Goal: Task Accomplishment & Management: Complete application form

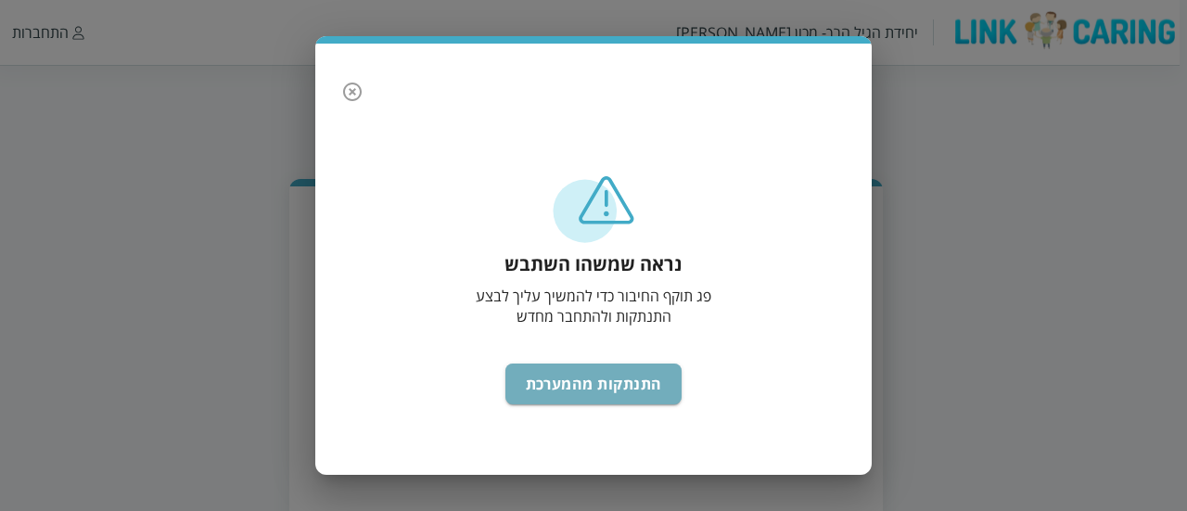
click at [629, 396] on button "התנתקות מהמערכת" at bounding box center [593, 383] width 177 height 41
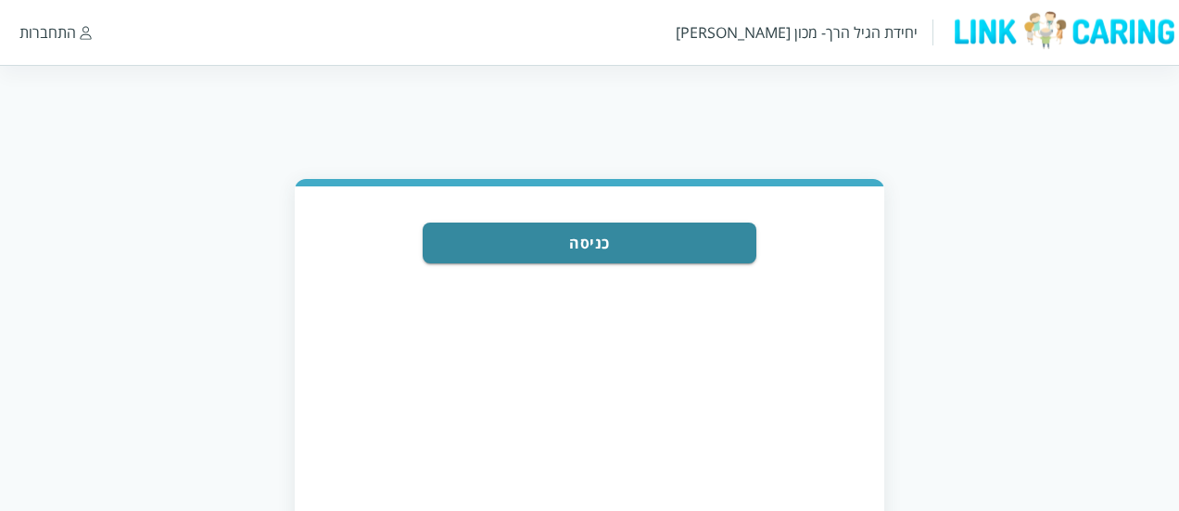
scroll to position [95, 0]
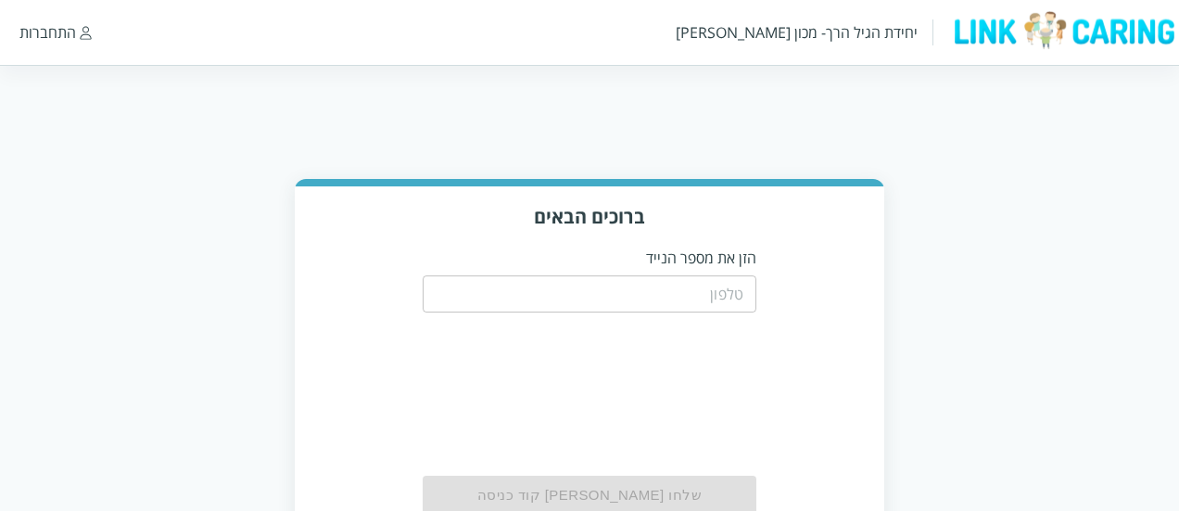
scroll to position [95, 0]
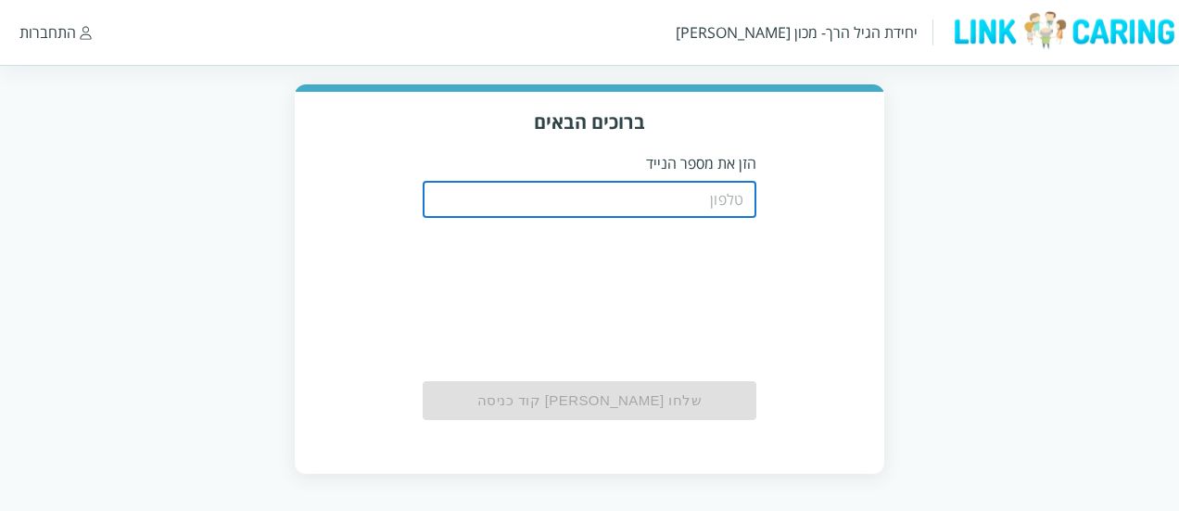
click at [723, 203] on input "tel" at bounding box center [590, 199] width 334 height 37
type input "0544400000"
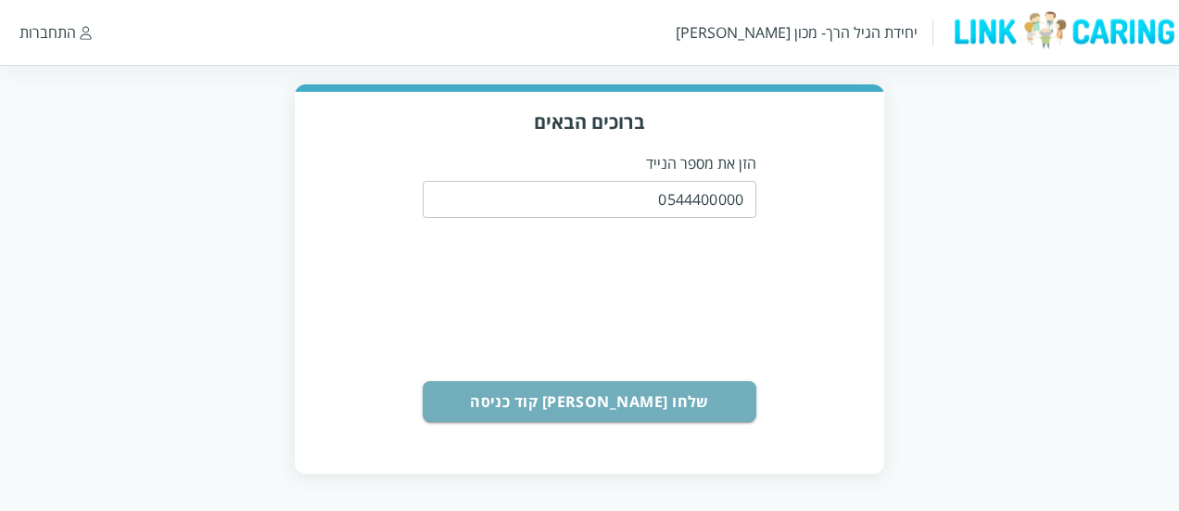
click at [703, 405] on button "שלחו [PERSON_NAME] קוד כניסה" at bounding box center [590, 401] width 334 height 41
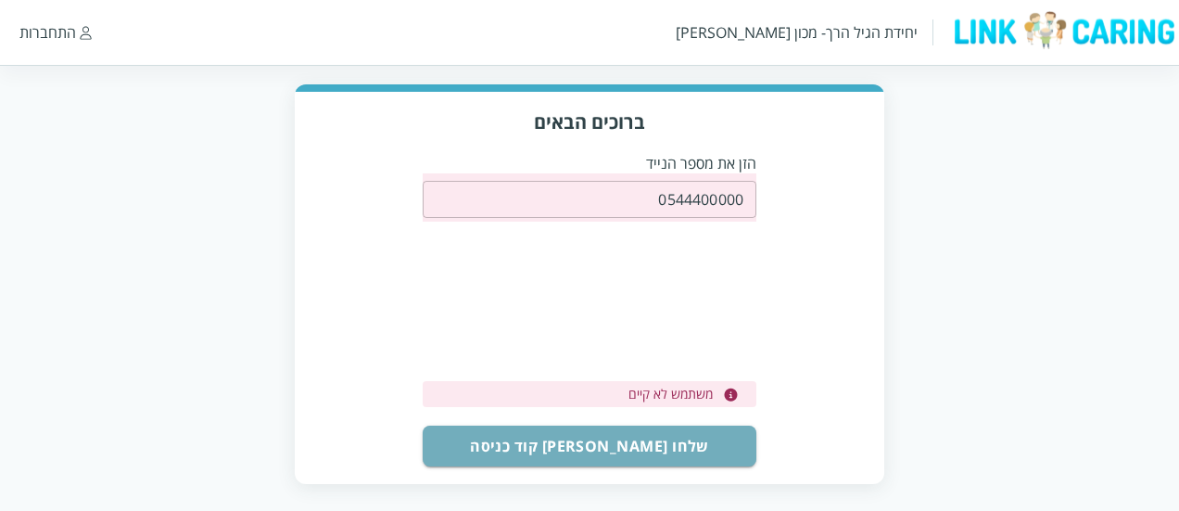
click at [692, 433] on button "שלחו [PERSON_NAME] קוד כניסה" at bounding box center [590, 446] width 334 height 41
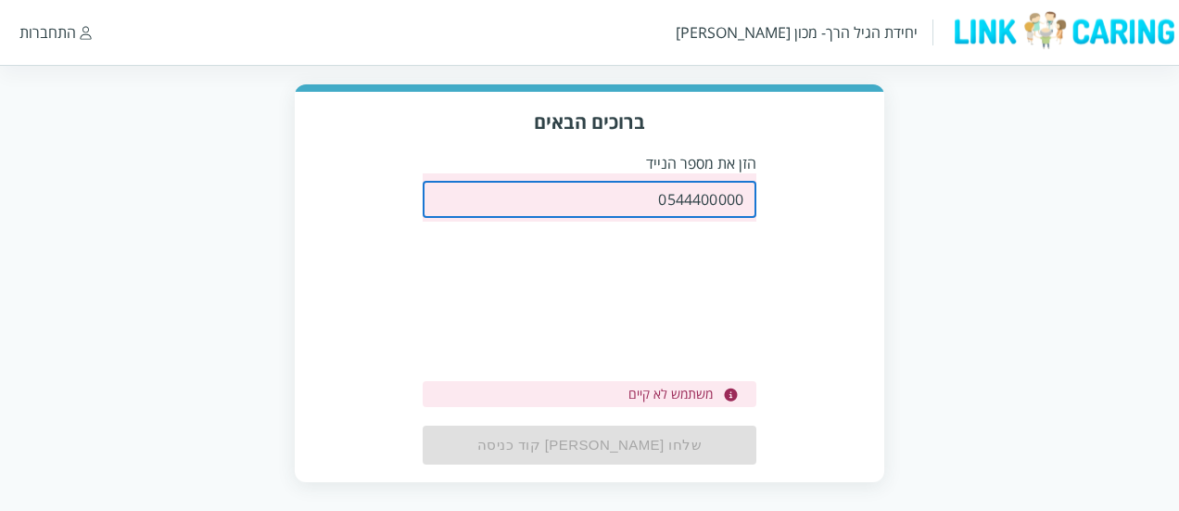
click at [630, 197] on input "0544400000" at bounding box center [590, 199] width 334 height 37
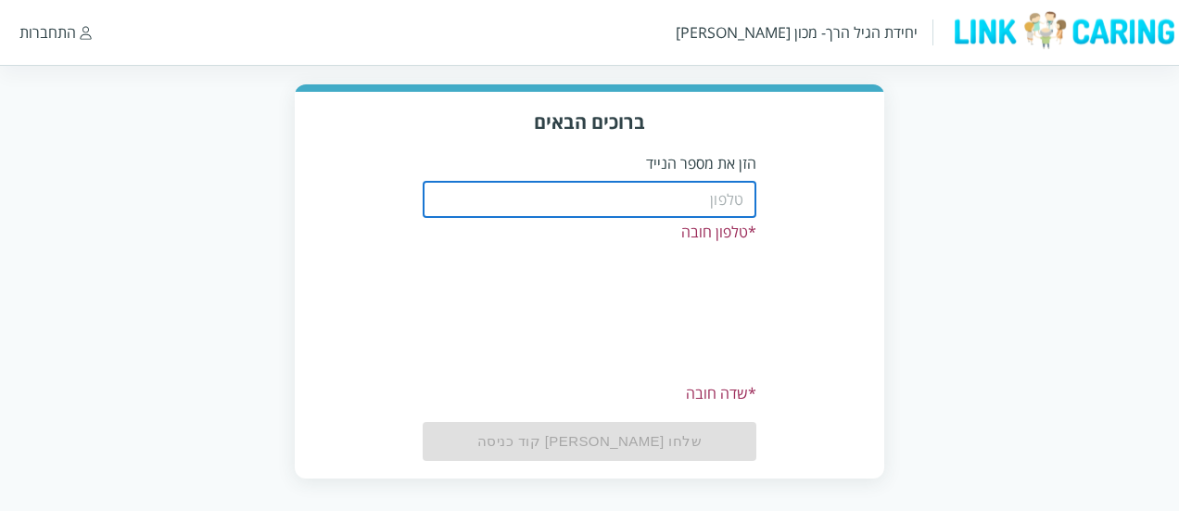
click at [684, 197] on input "tel" at bounding box center [590, 199] width 334 height 37
paste input "(0544499999"
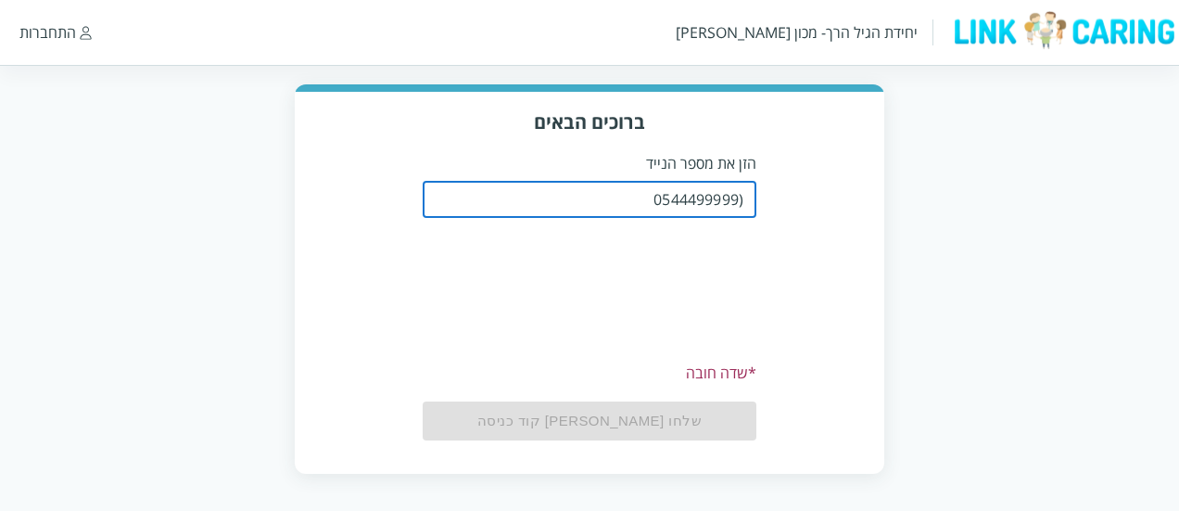
click at [740, 202] on input "(0544499999" at bounding box center [590, 199] width 334 height 37
type input "0544499999"
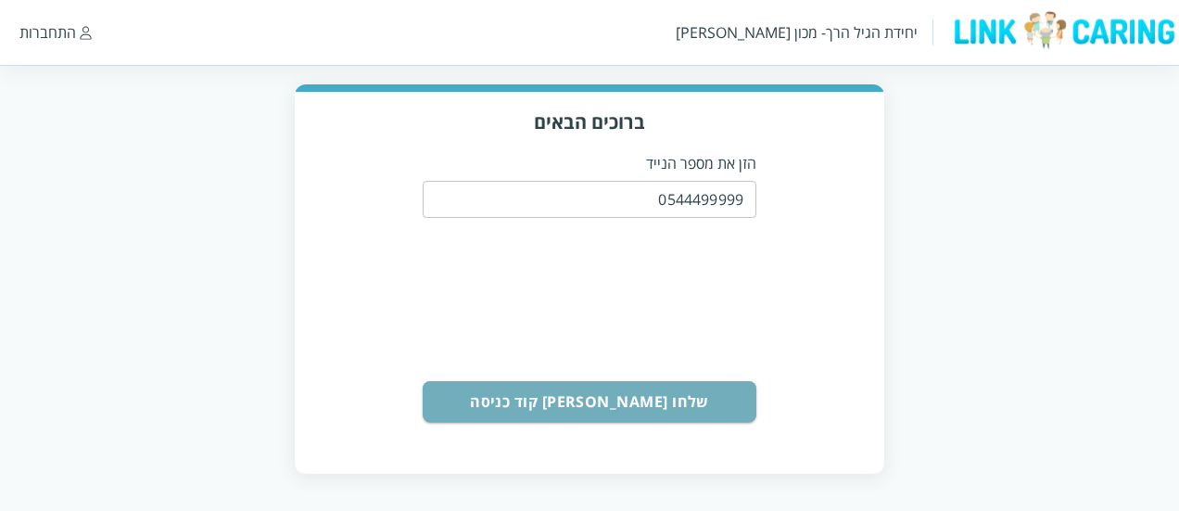
click at [709, 413] on button "שלחו [PERSON_NAME] קוד כניסה" at bounding box center [590, 401] width 334 height 41
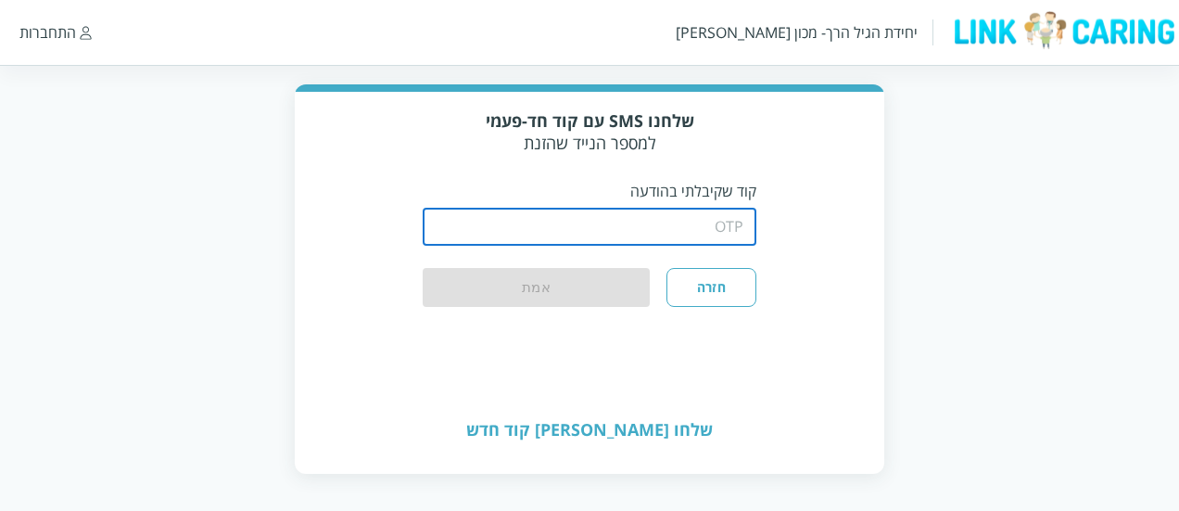
click at [685, 229] on input "string" at bounding box center [590, 227] width 334 height 37
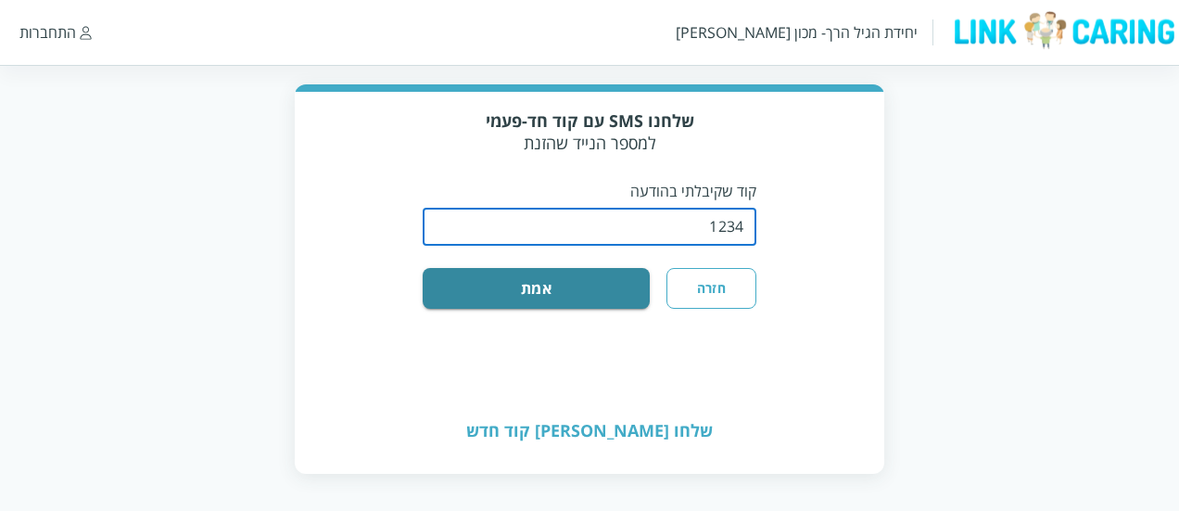
type input "1234"
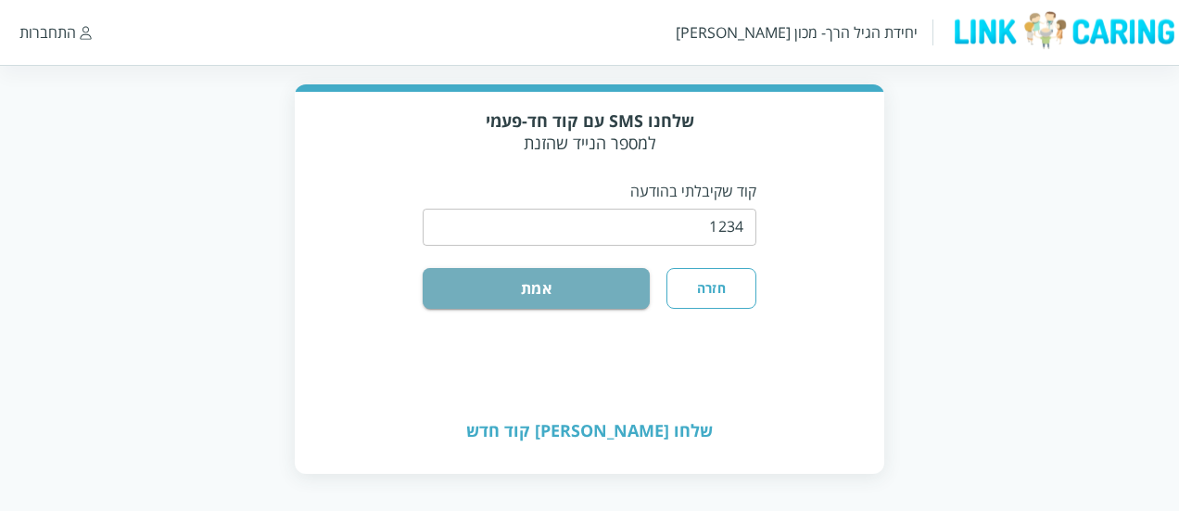
click at [624, 294] on button "אמת" at bounding box center [536, 288] width 227 height 41
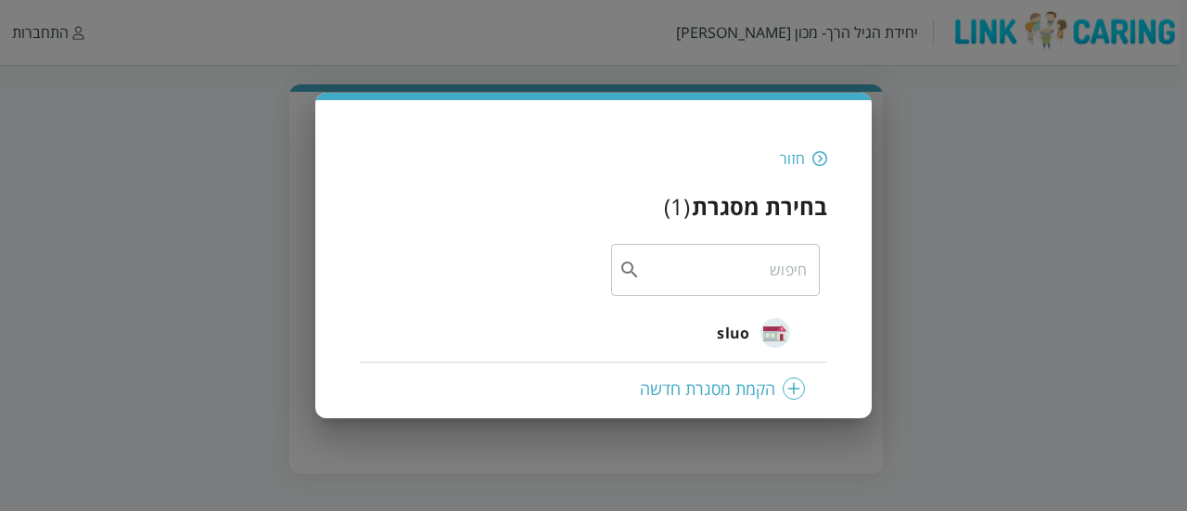
click at [719, 352] on div "sluo" at bounding box center [753, 333] width 73 height 46
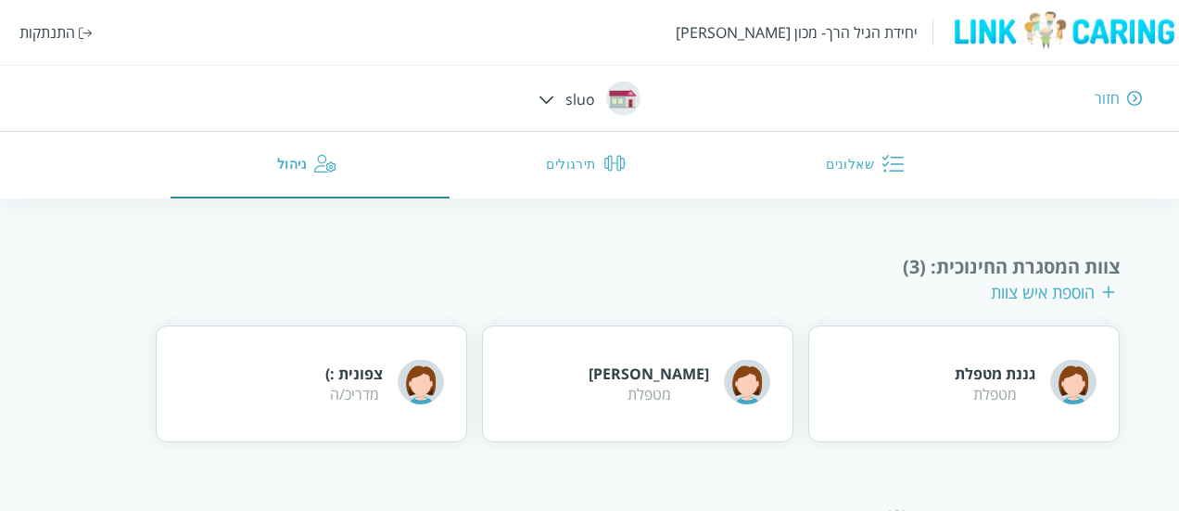
scroll to position [237, 0]
click at [525, 366] on div "רוני רוני מטפלת" at bounding box center [637, 382] width 311 height 117
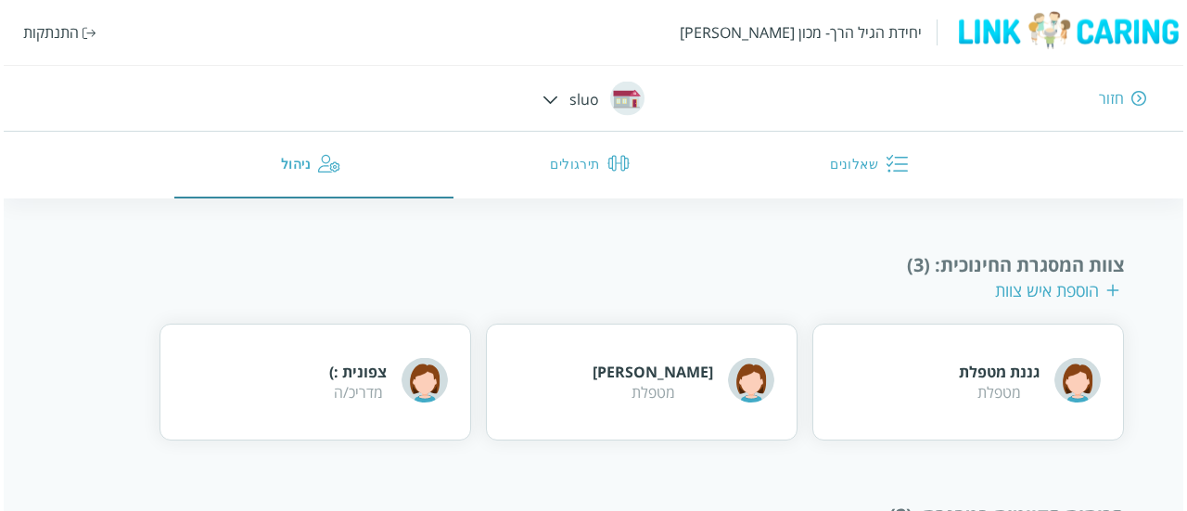
scroll to position [454, 0]
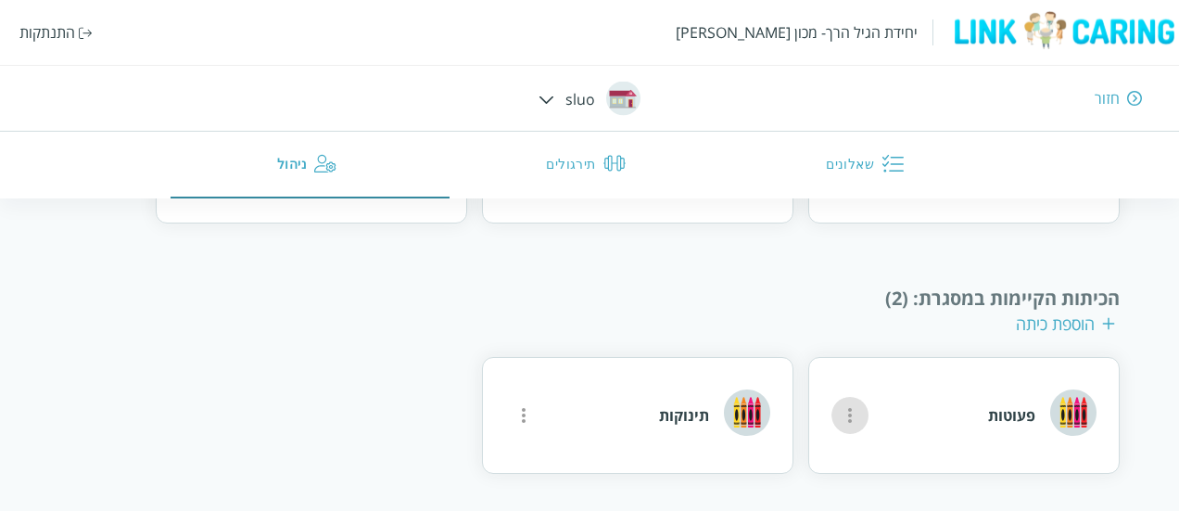
click at [844, 427] on button "more" at bounding box center [850, 415] width 37 height 37
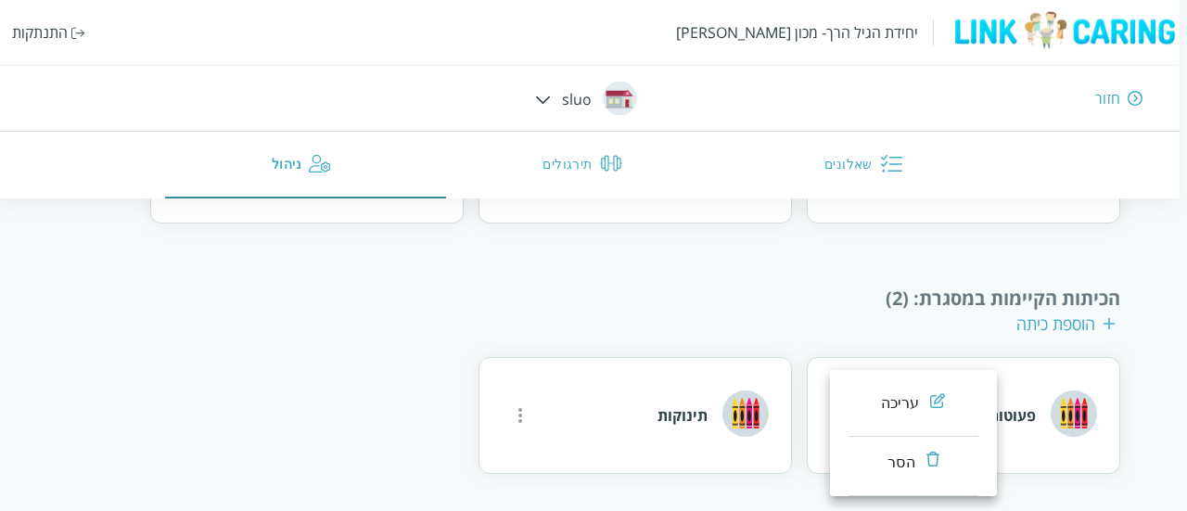
click at [866, 417] on li "עריכה" at bounding box center [913, 406] width 130 height 59
type input "פעוטות"
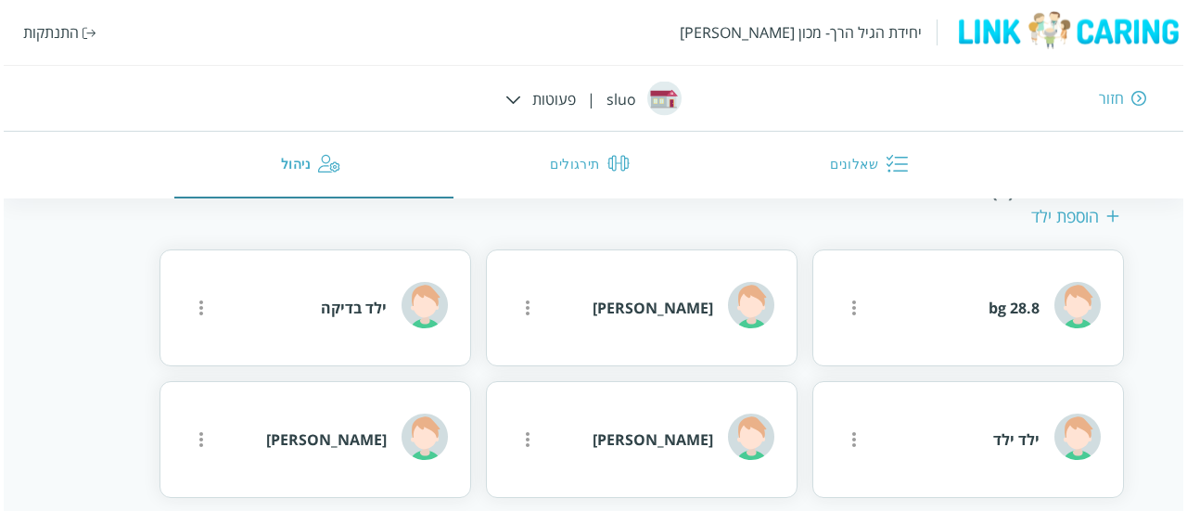
scroll to position [669, 0]
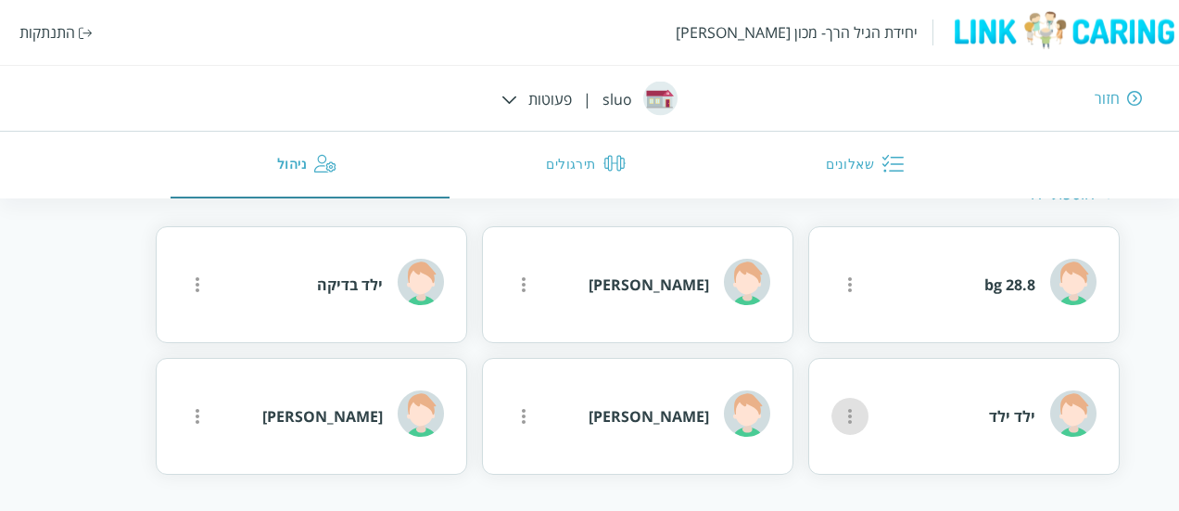
click at [852, 407] on icon "more" at bounding box center [850, 416] width 22 height 22
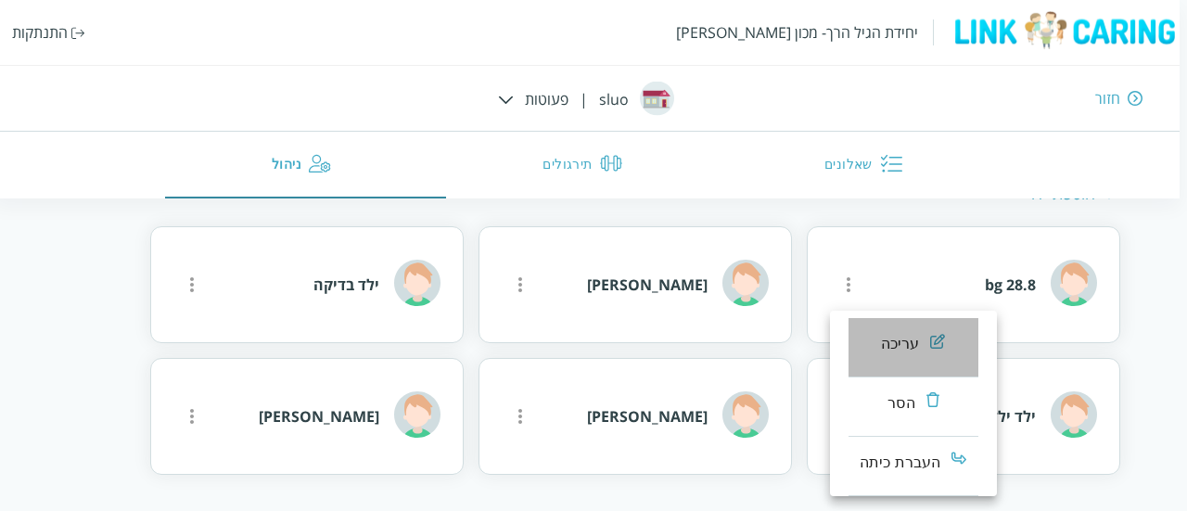
click at [899, 357] on li "עריכה" at bounding box center [913, 347] width 130 height 59
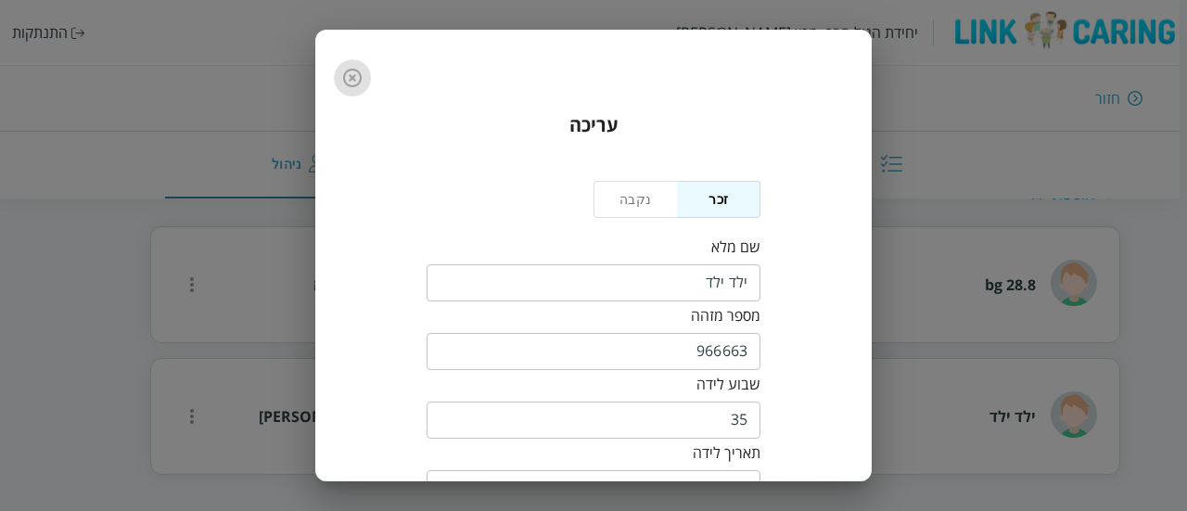
click at [350, 76] on icon "button" at bounding box center [352, 78] width 19 height 19
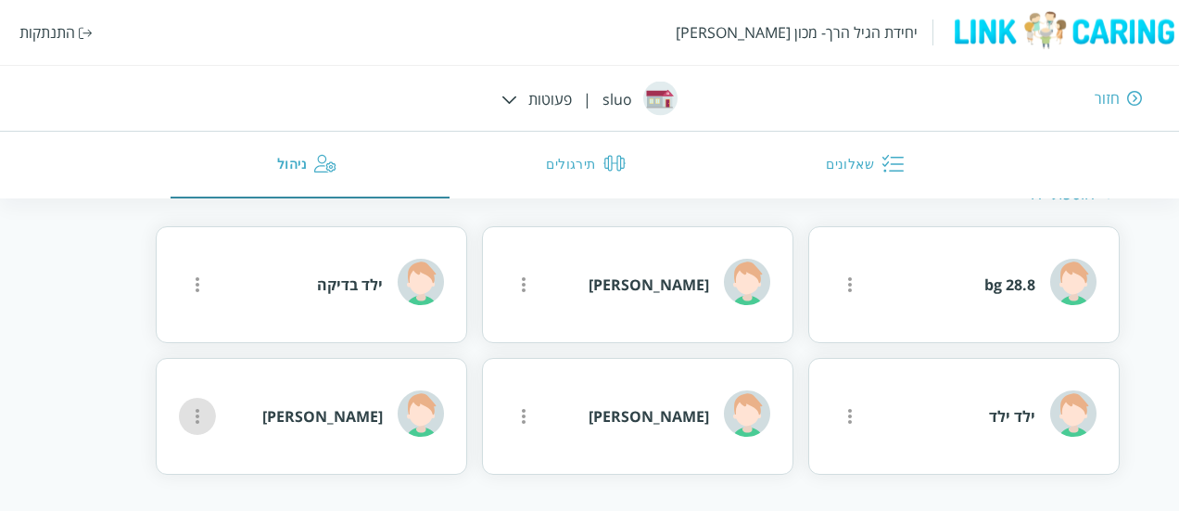
click at [191, 413] on icon "more" at bounding box center [197, 416] width 22 height 22
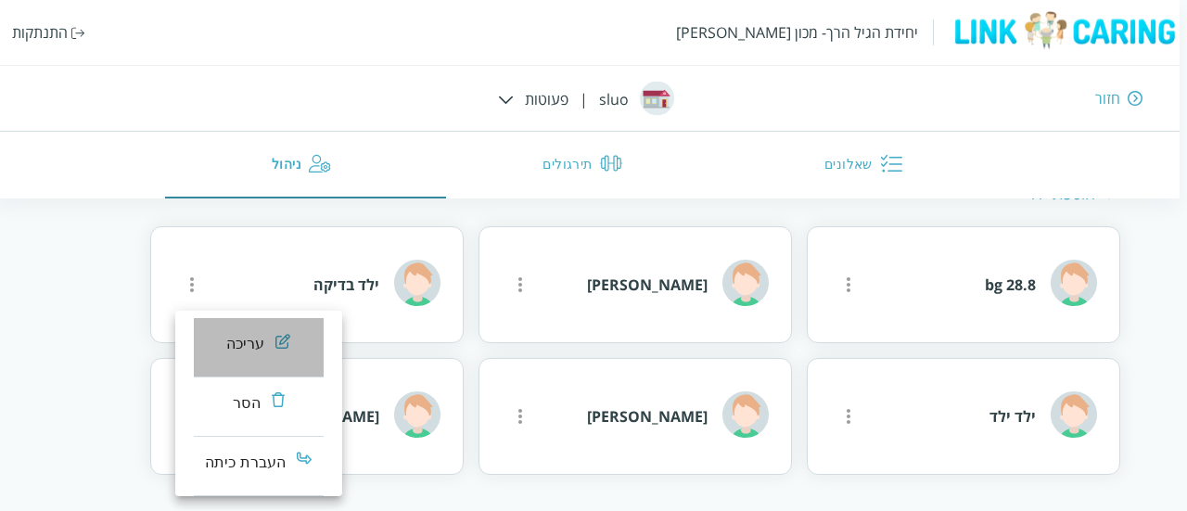
click at [243, 348] on div "עריכה" at bounding box center [245, 344] width 39 height 22
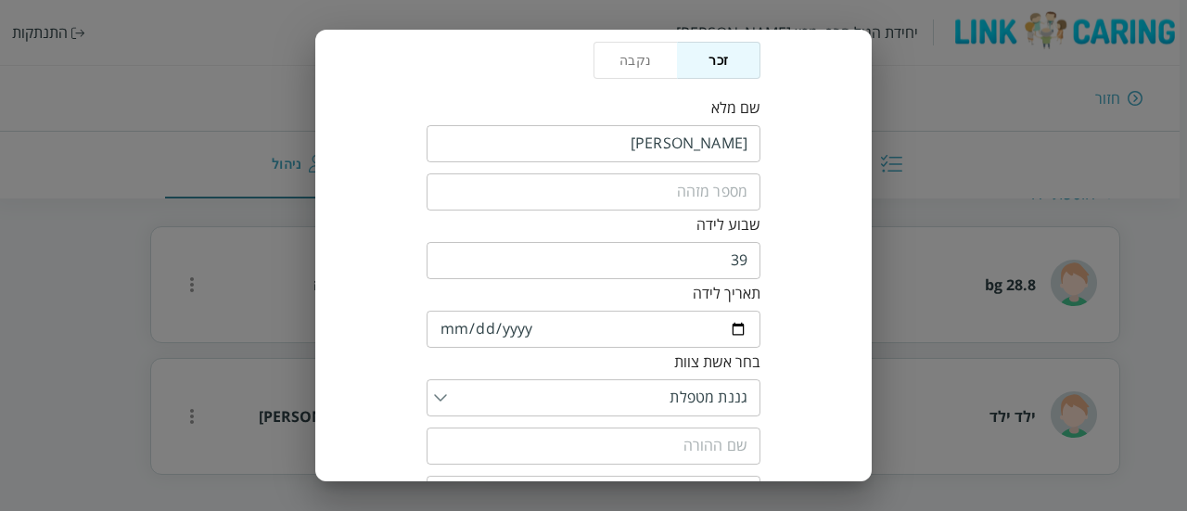
scroll to position [140, 0]
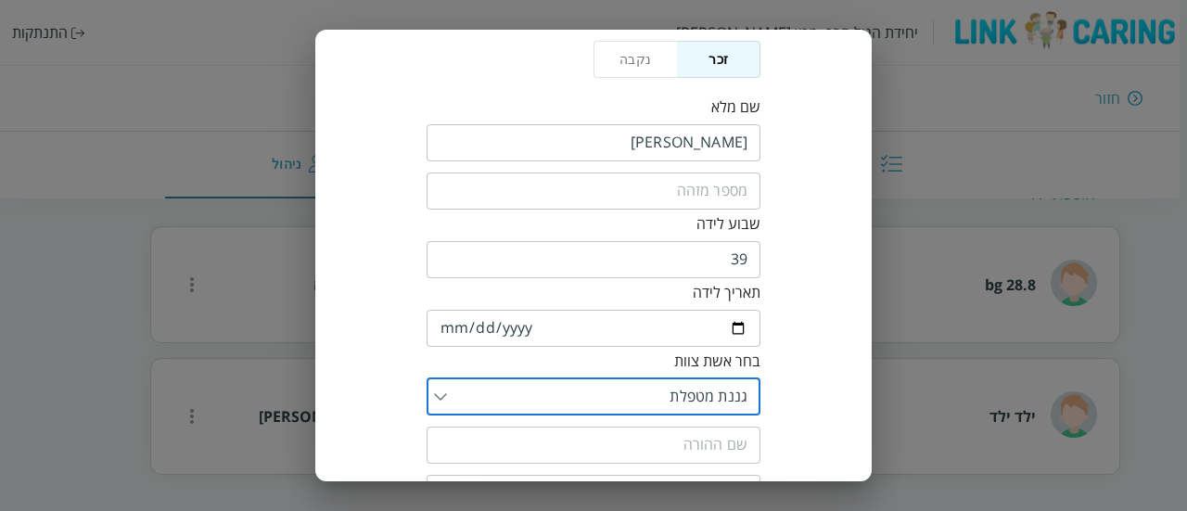
click at [562, 392] on input "list" at bounding box center [597, 396] width 300 height 37
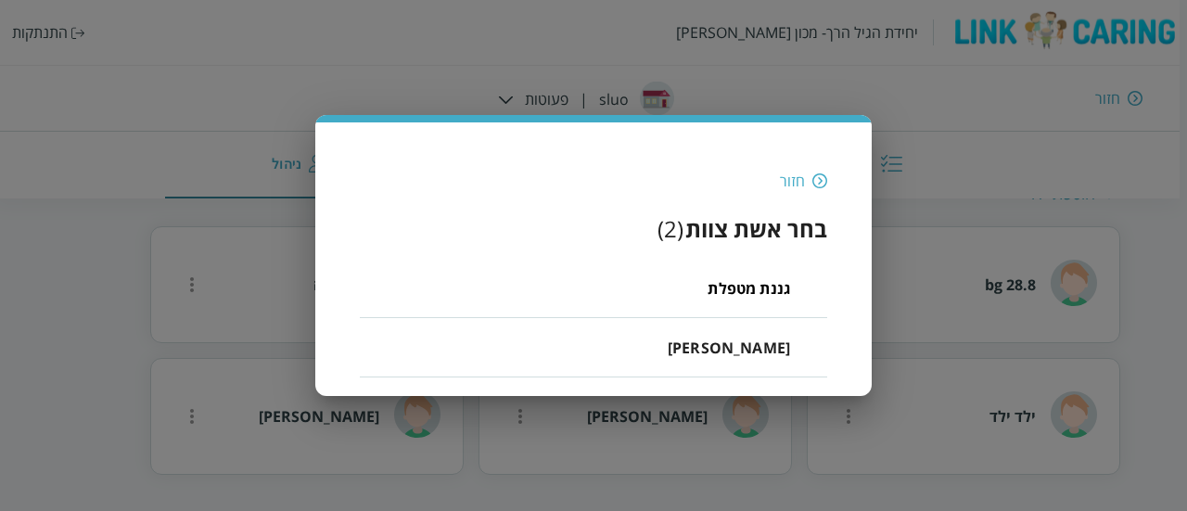
scroll to position [0, 0]
click at [680, 336] on li "רוני רוני" at bounding box center [593, 347] width 467 height 59
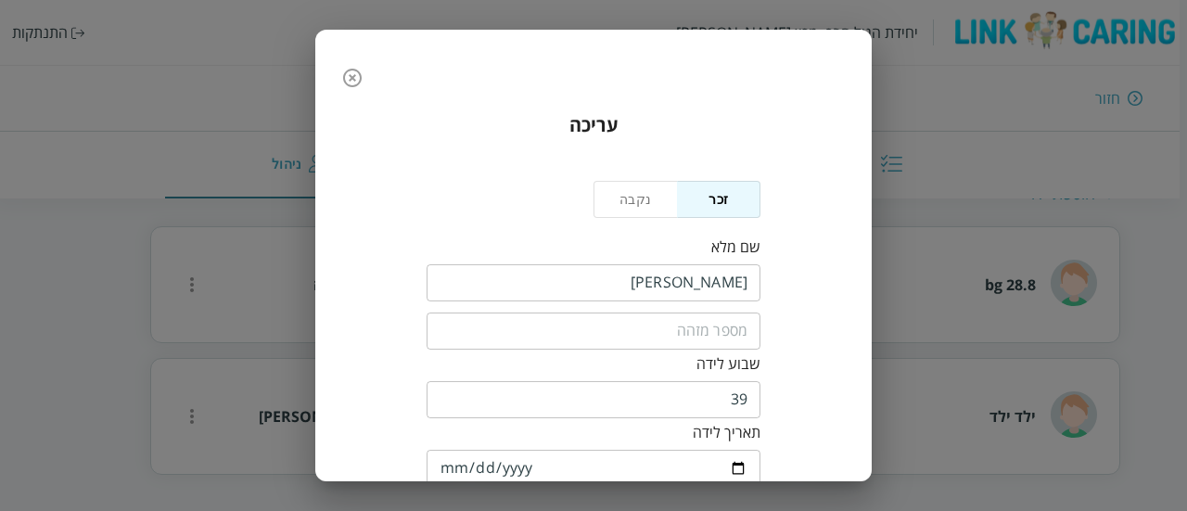
scroll to position [337, 0]
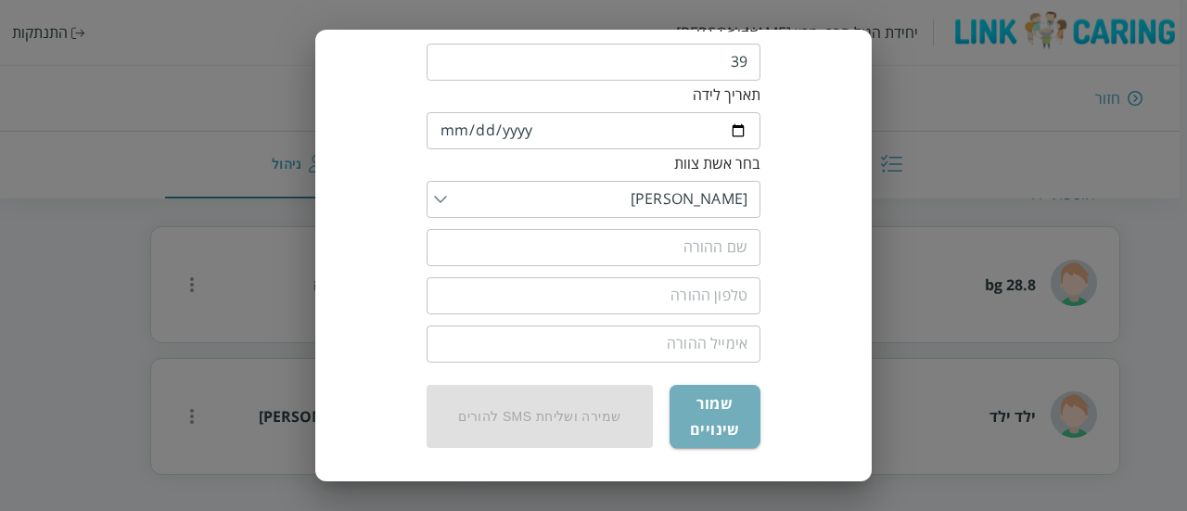
click at [742, 427] on button "שמור שינויים" at bounding box center [714, 416] width 91 height 63
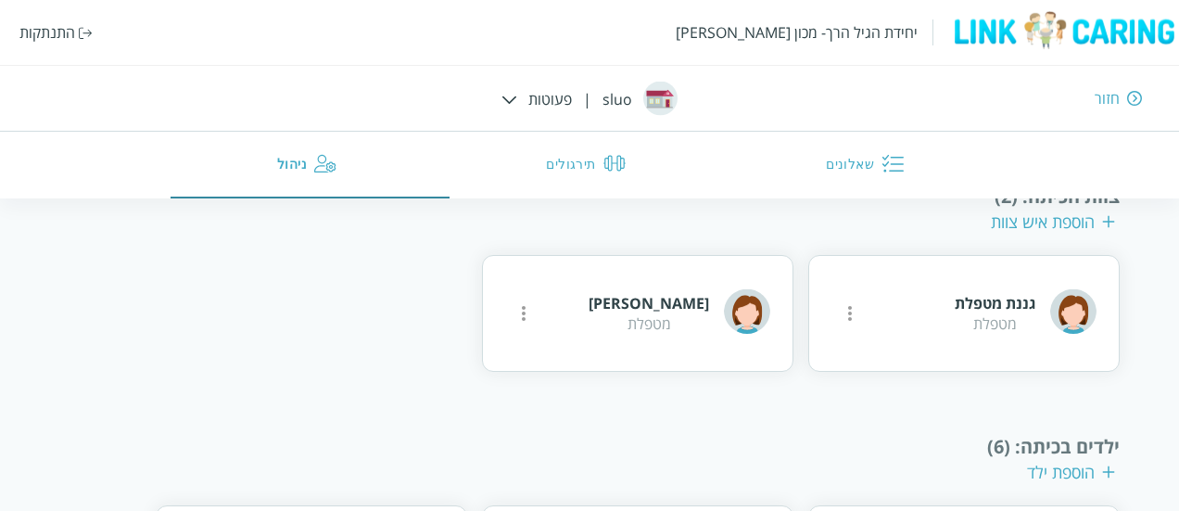
scroll to position [391, 0]
click at [524, 320] on icon "more" at bounding box center [524, 312] width 4 height 15
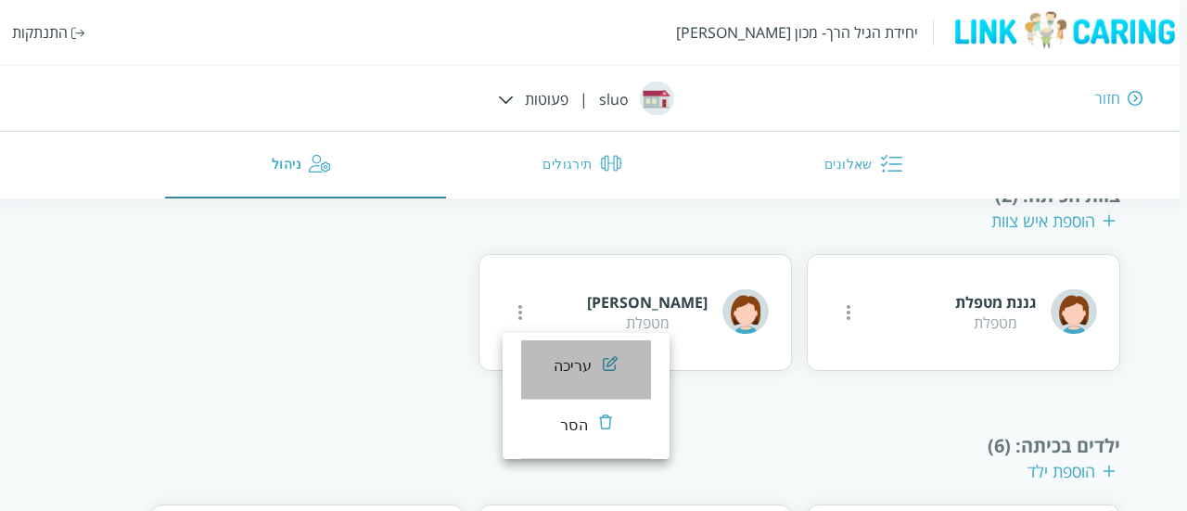
click at [592, 381] on li "עריכה" at bounding box center [586, 369] width 130 height 59
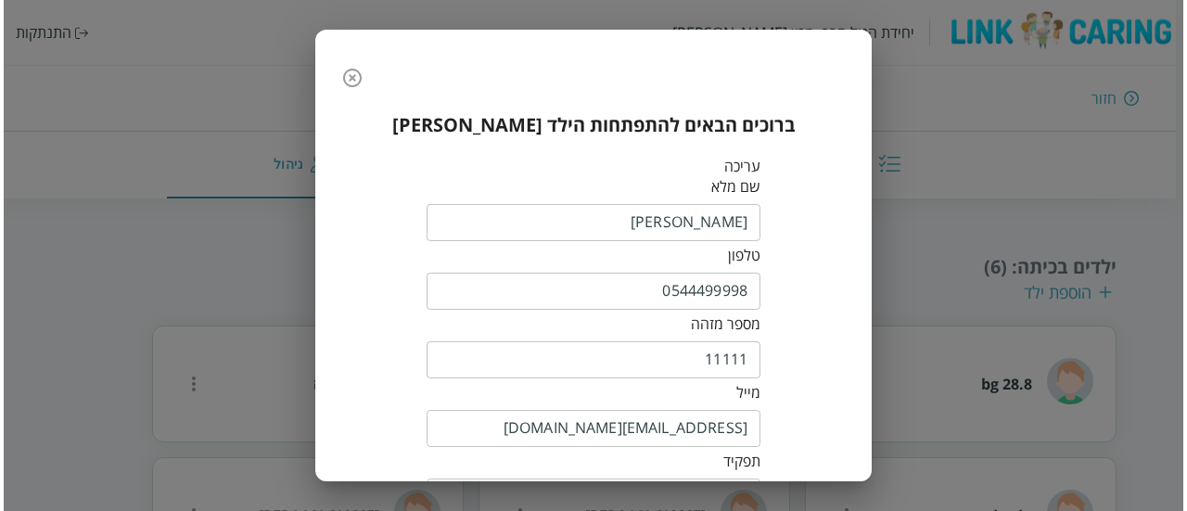
scroll to position [211, 0]
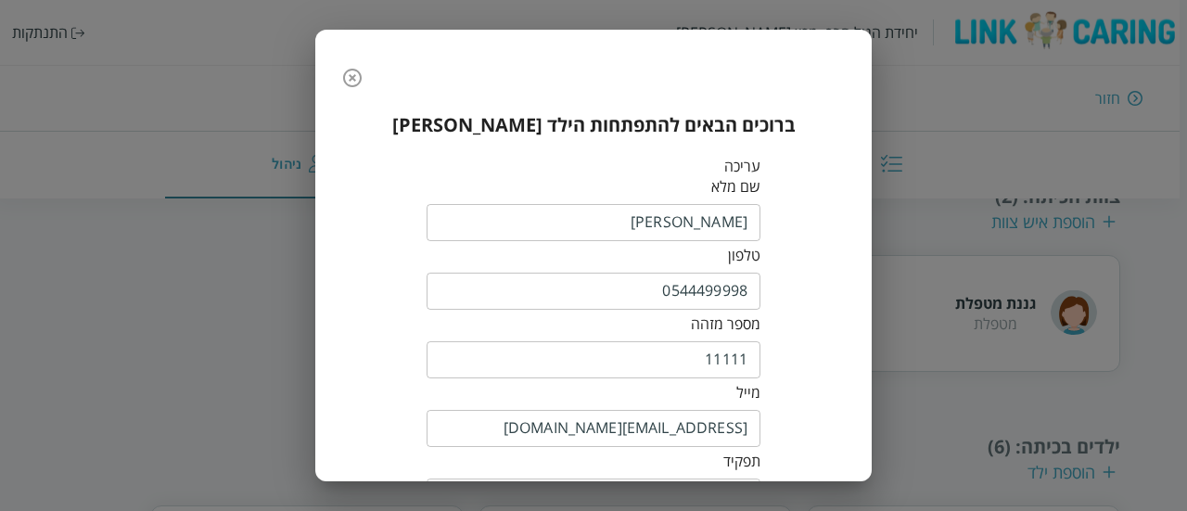
click at [662, 288] on input "0544499998" at bounding box center [593, 291] width 334 height 37
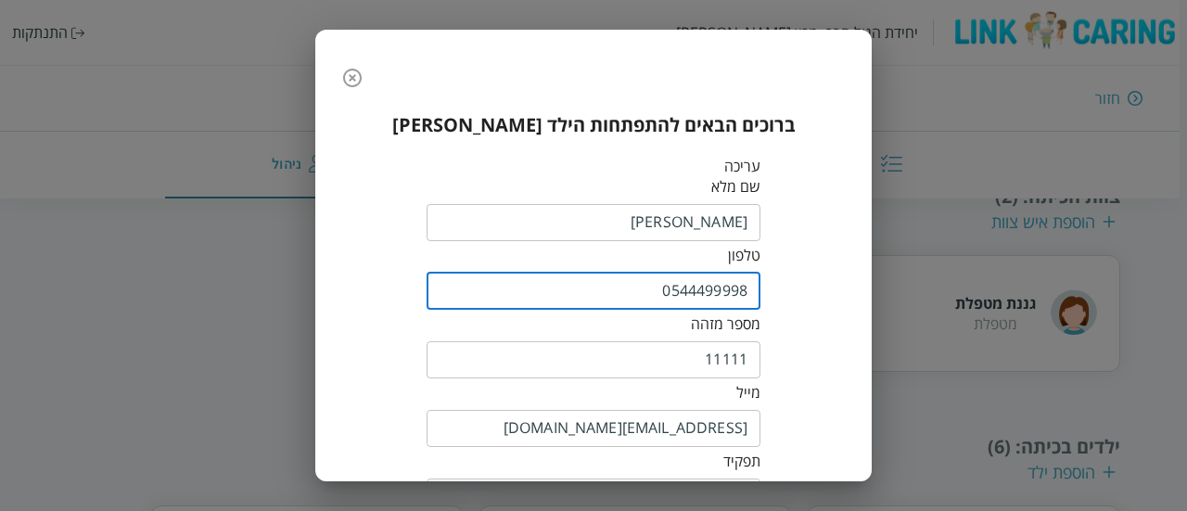
click at [662, 288] on input "0544499998" at bounding box center [593, 291] width 334 height 37
click at [677, 299] on input "0544499998" at bounding box center [593, 291] width 334 height 37
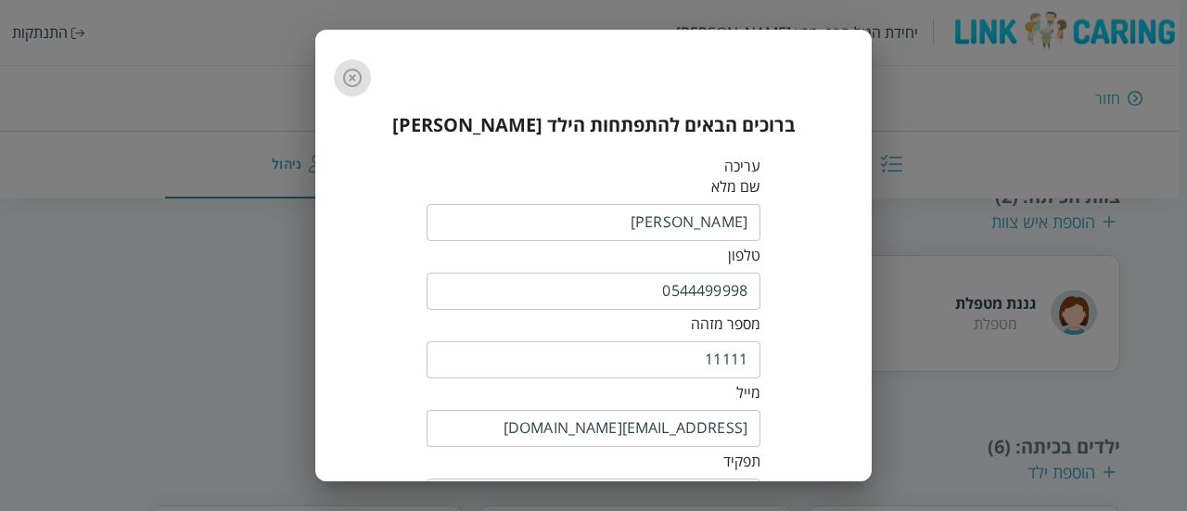
click at [350, 70] on icon "button" at bounding box center [352, 78] width 22 height 22
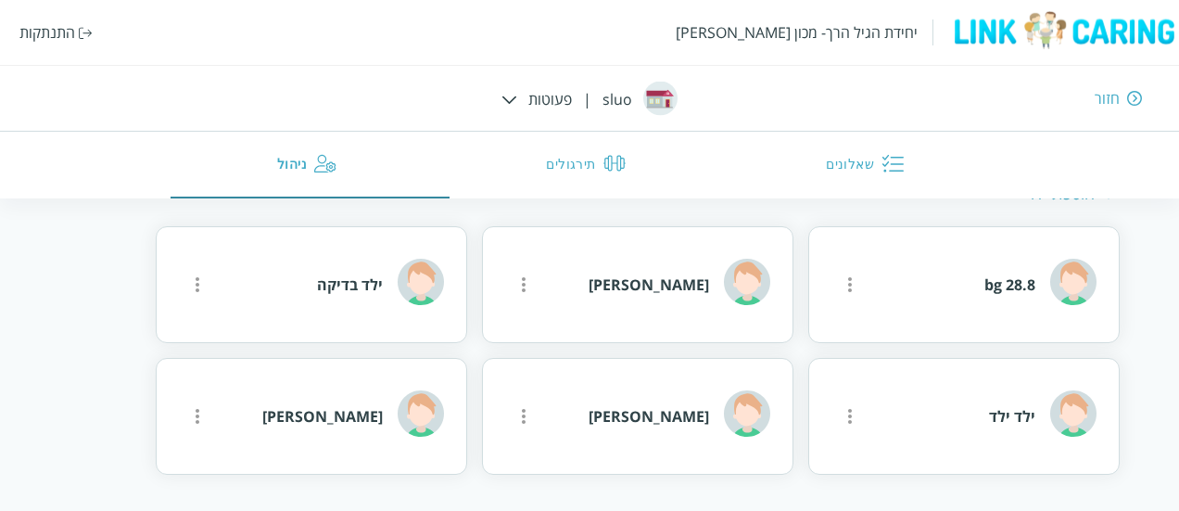
click at [76, 25] on div "התנתקות" at bounding box center [55, 32] width 73 height 20
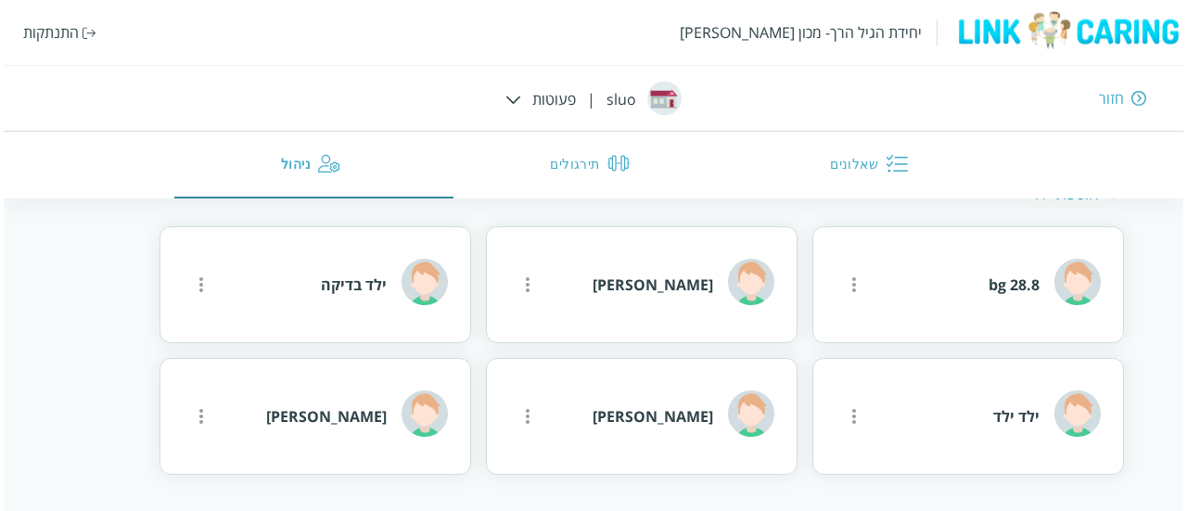
scroll to position [491, 0]
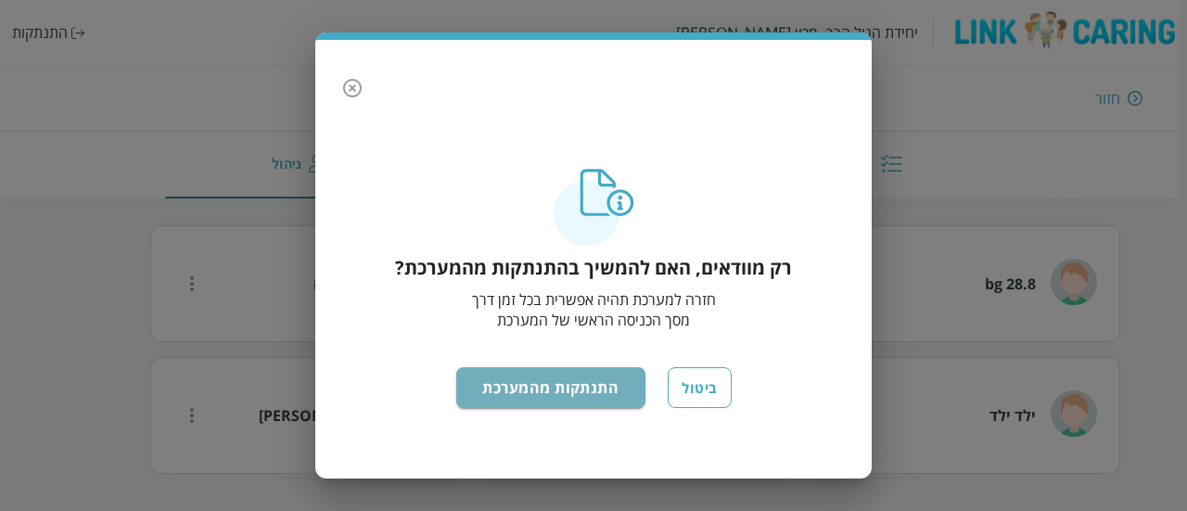
click at [595, 386] on button "התנתקות מהמערכת" at bounding box center [551, 387] width 190 height 41
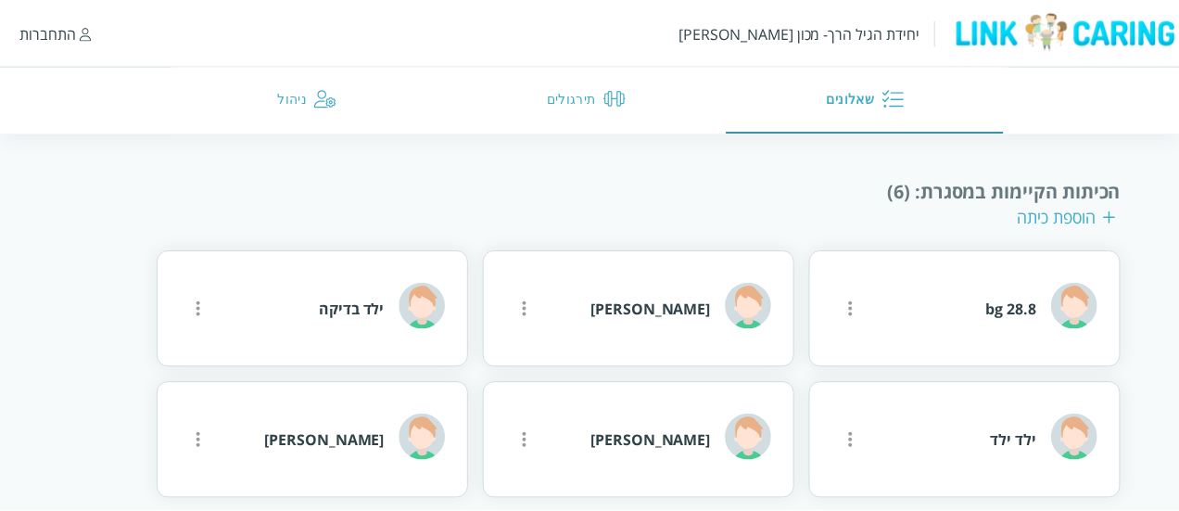
scroll to position [95, 0]
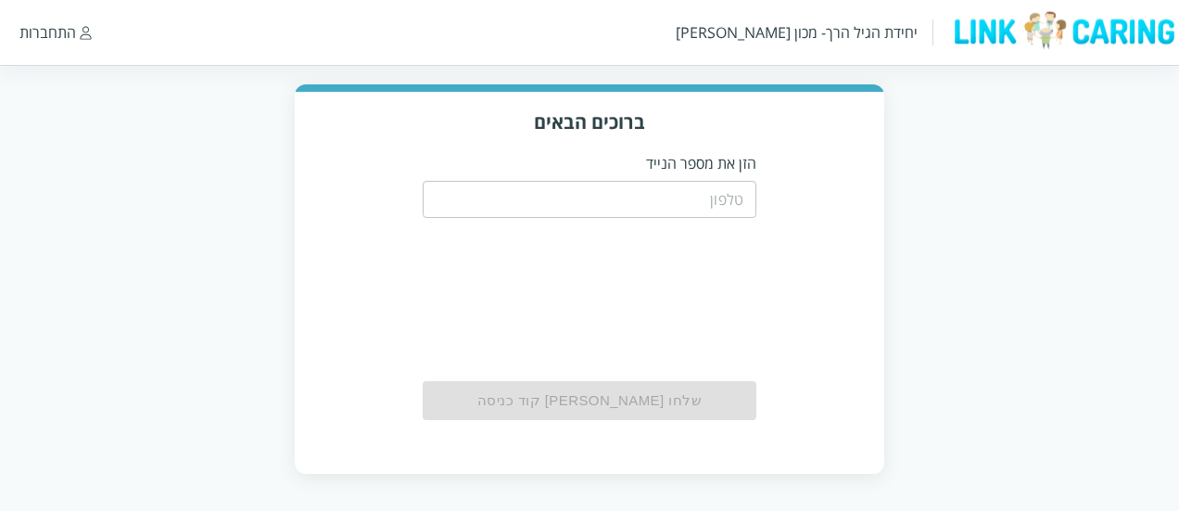
scroll to position [95, 0]
click at [690, 205] on input "tel" at bounding box center [590, 199] width 334 height 37
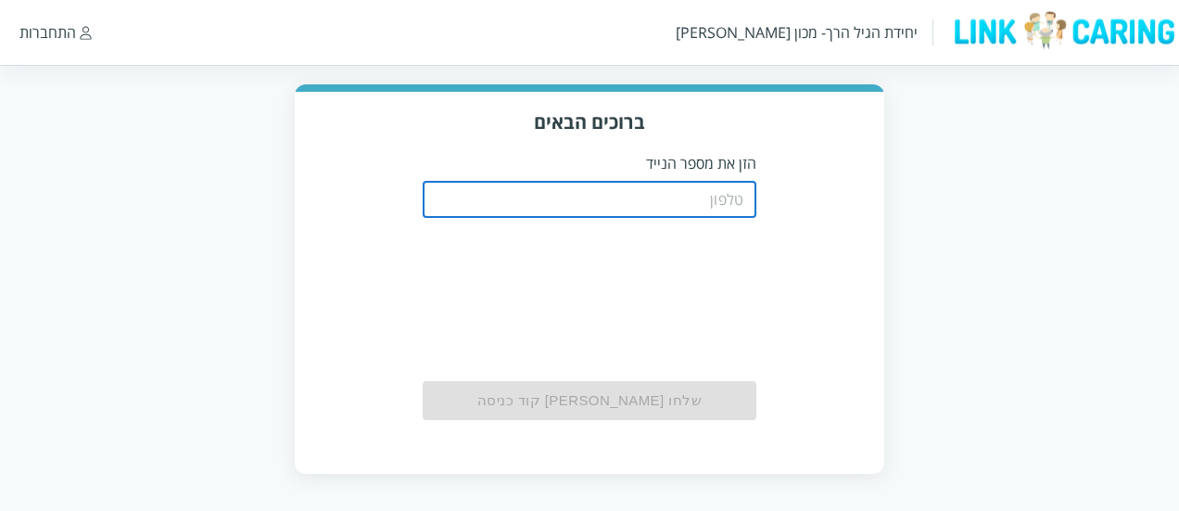
paste input "0544499998"
type input "0544499998"
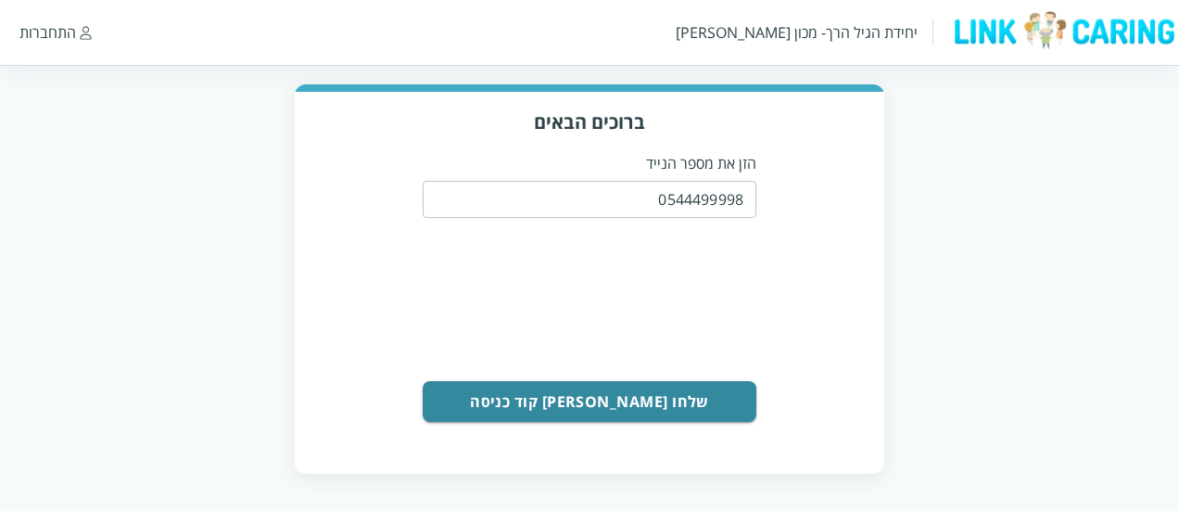
drag, startPoint x: 703, startPoint y: 376, endPoint x: 692, endPoint y: 415, distance: 40.5
click at [692, 415] on form "0544499998 ​ שלחו [PERSON_NAME] קוד כניסה" at bounding box center [590, 297] width 334 height 248
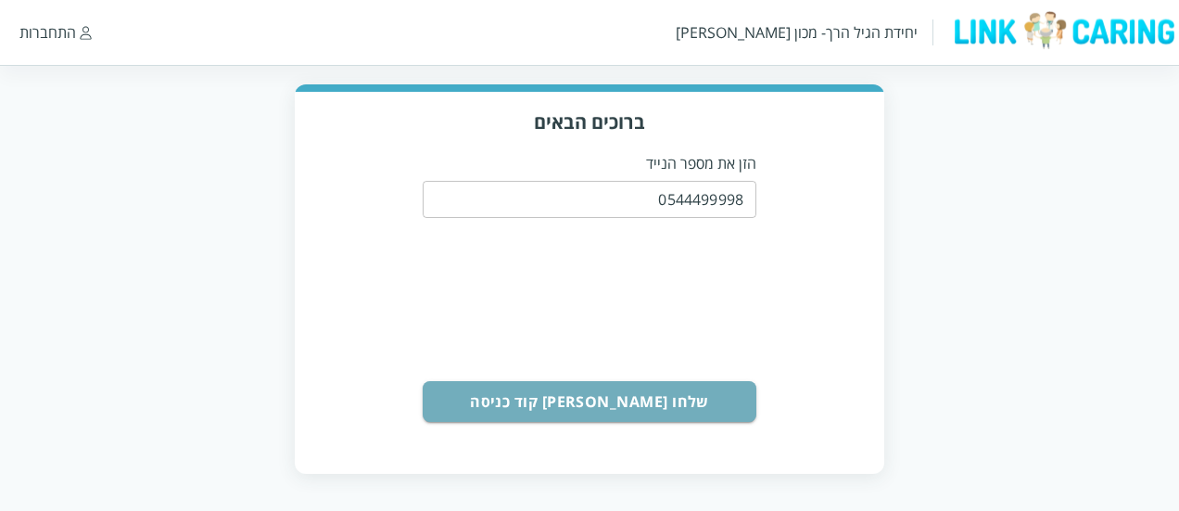
click at [692, 415] on button "שלחו [PERSON_NAME] קוד כניסה" at bounding box center [590, 401] width 334 height 41
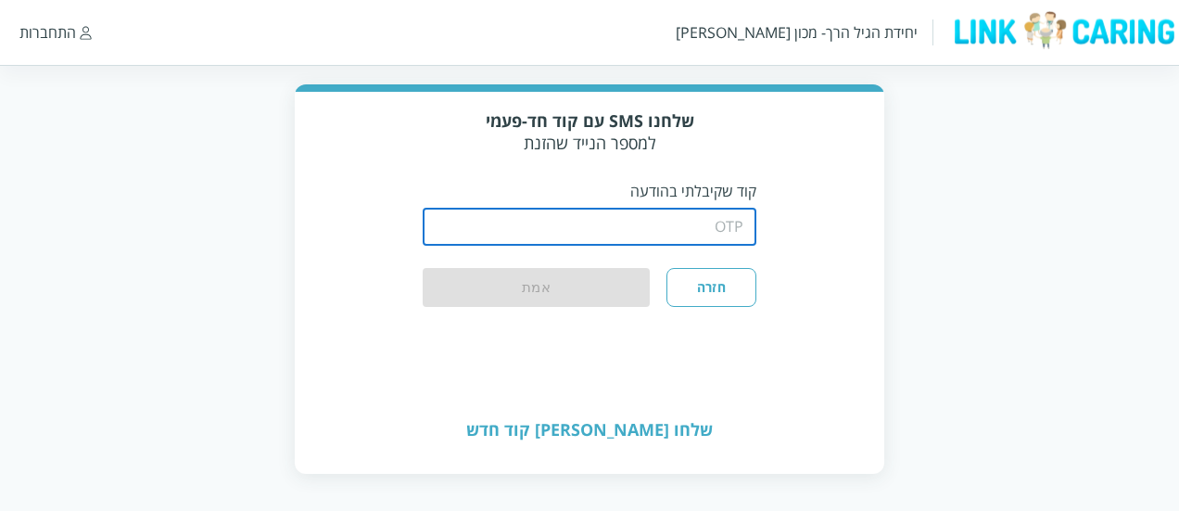
click at [725, 231] on input "string" at bounding box center [590, 227] width 334 height 37
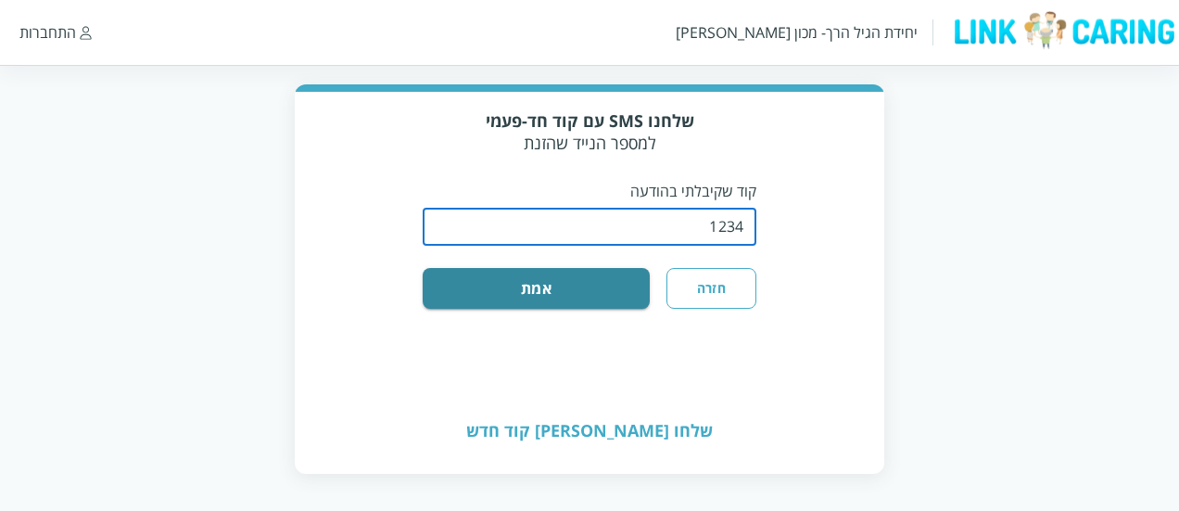
type input "1234"
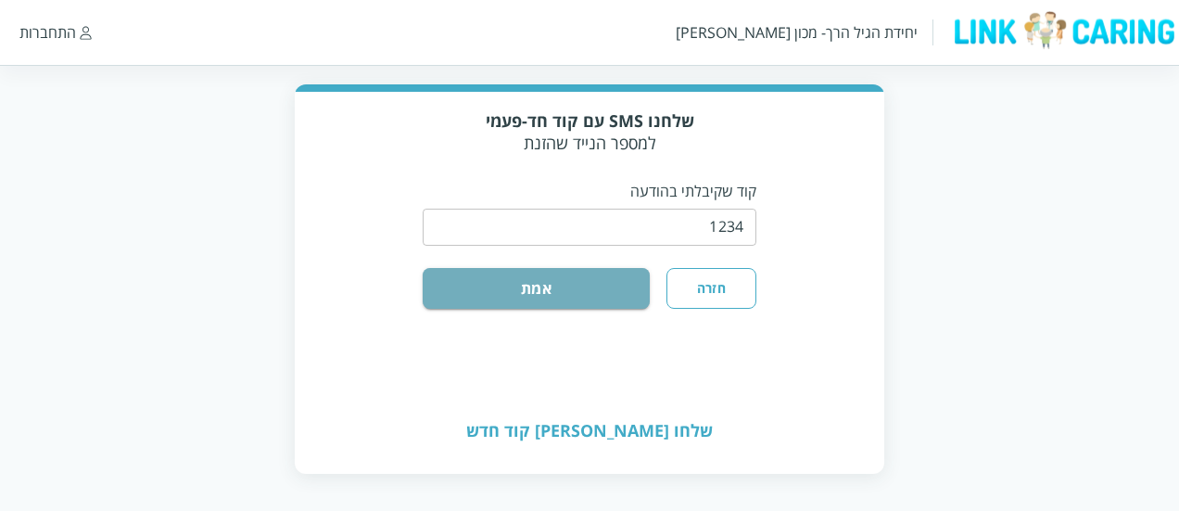
click at [577, 295] on button "אמת" at bounding box center [536, 288] width 227 height 41
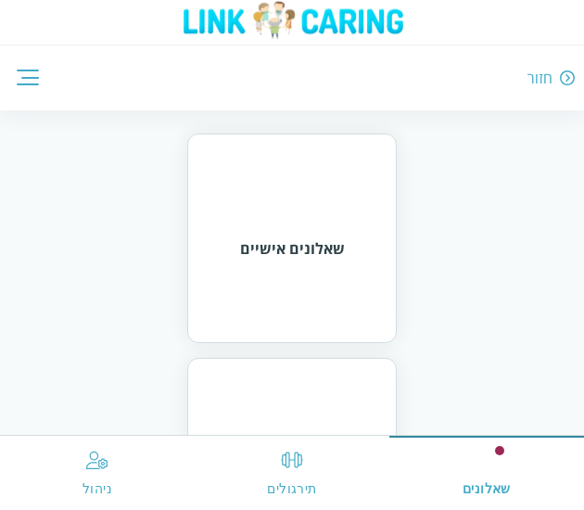
scroll to position [209, 0]
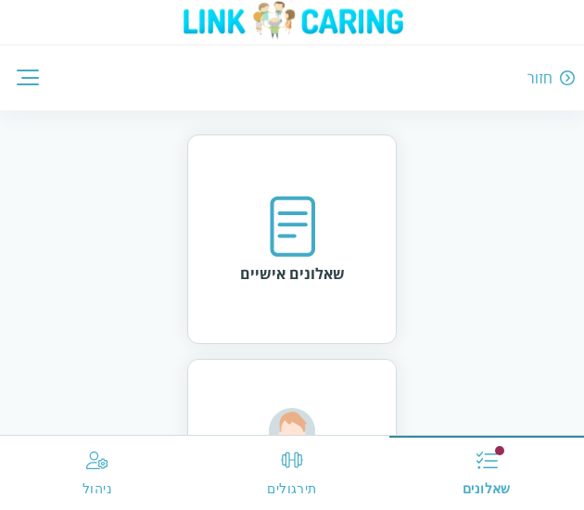
click at [349, 271] on div "שאלונים אישיים" at bounding box center [292, 239] width 210 height 210
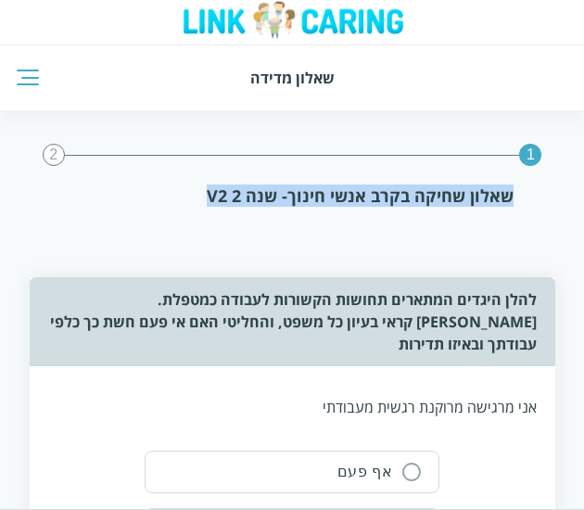
drag, startPoint x: 205, startPoint y: 192, endPoint x: 530, endPoint y: 206, distance: 325.7
click at [530, 206] on div "1 2 שאלון שחיקה בקרב אנשי חינוך- שנה 2 V2" at bounding box center [292, 175] width 555 height 130
copy div "שאלון שחיקה בקרב אנשי חינוך- שנה 2 V2"
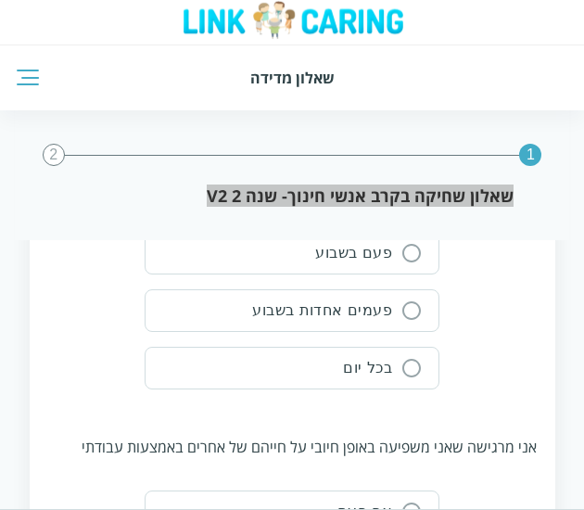
scroll to position [3380, 0]
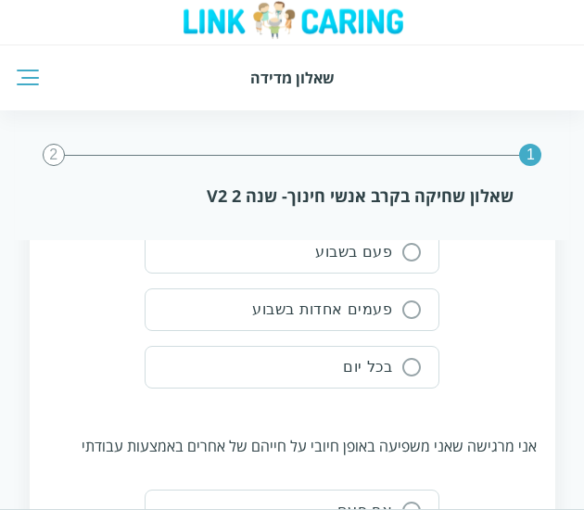
click at [501, 436] on div "אני מרגישה שאני משפיעה באופן חיובי על חייהם של אחרים באמצעות עבודתי" at bounding box center [292, 446] width 489 height 20
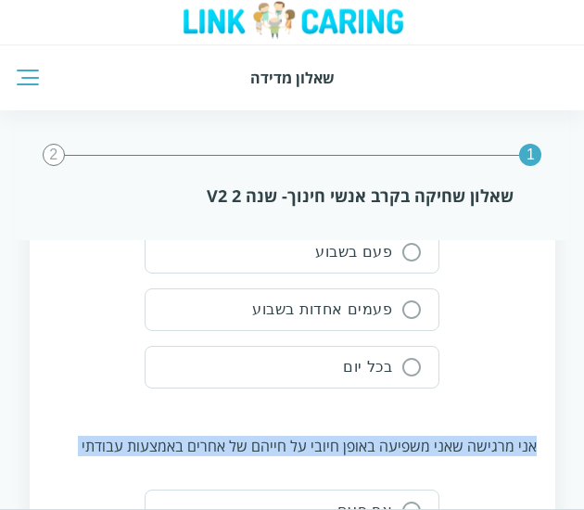
click at [501, 436] on div "אני מרגישה שאני משפיעה באופן חיובי על חייהם של אחרים באמצעות עבודתי" at bounding box center [292, 446] width 489 height 20
copy div "אני מרגישה שאני משפיעה באופן חיובי על חייהם של אחרים באמצעות עבודתי אף פעם פעמי…"
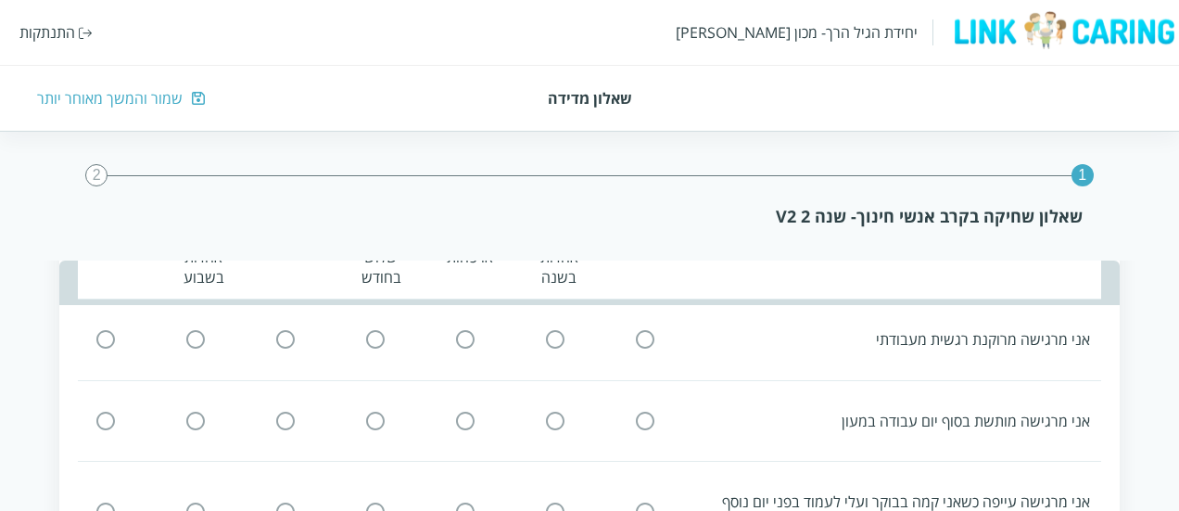
scroll to position [0, 0]
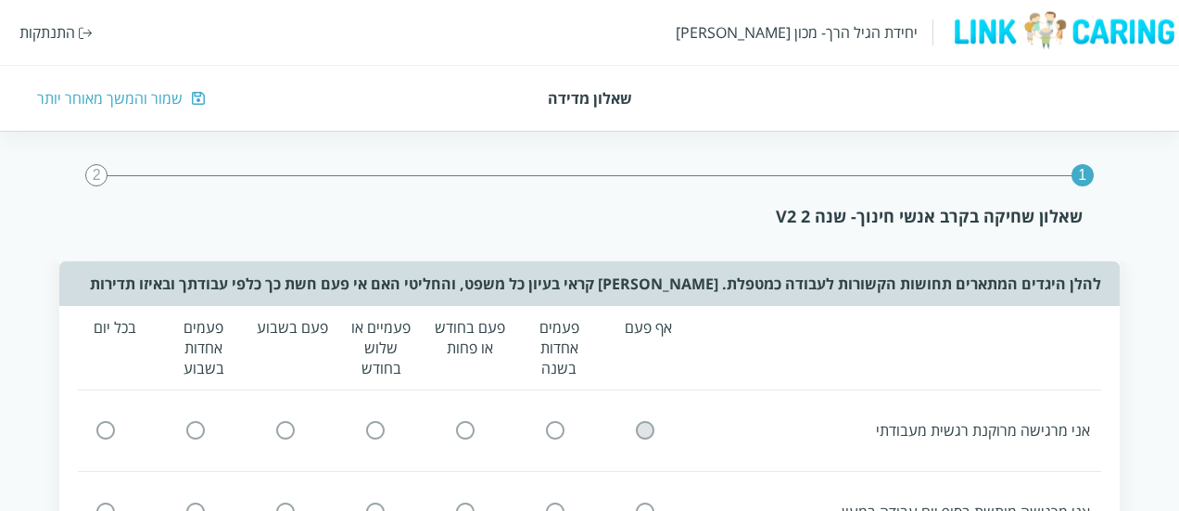
click at [646, 426] on input "radio" at bounding box center [645, 430] width 17 height 19
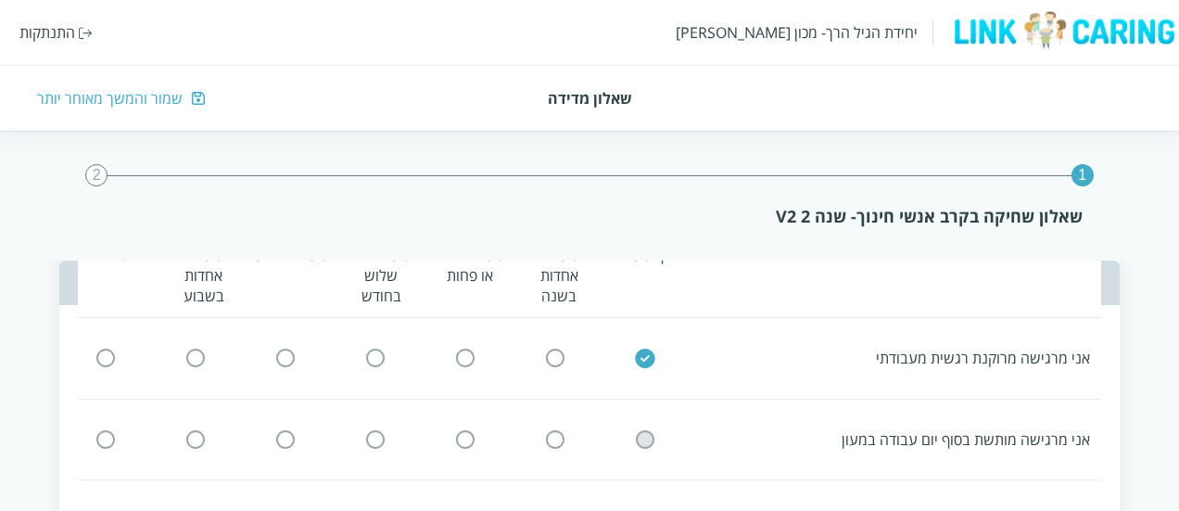
click at [640, 446] on input "radio" at bounding box center [645, 438] width 17 height 19
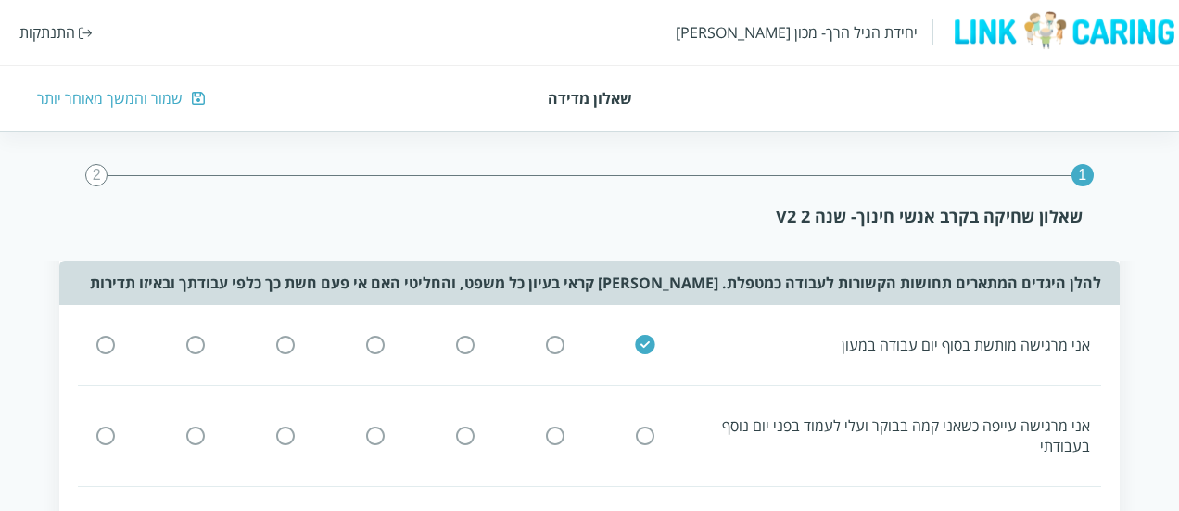
click at [640, 444] on input "radio" at bounding box center [645, 435] width 17 height 19
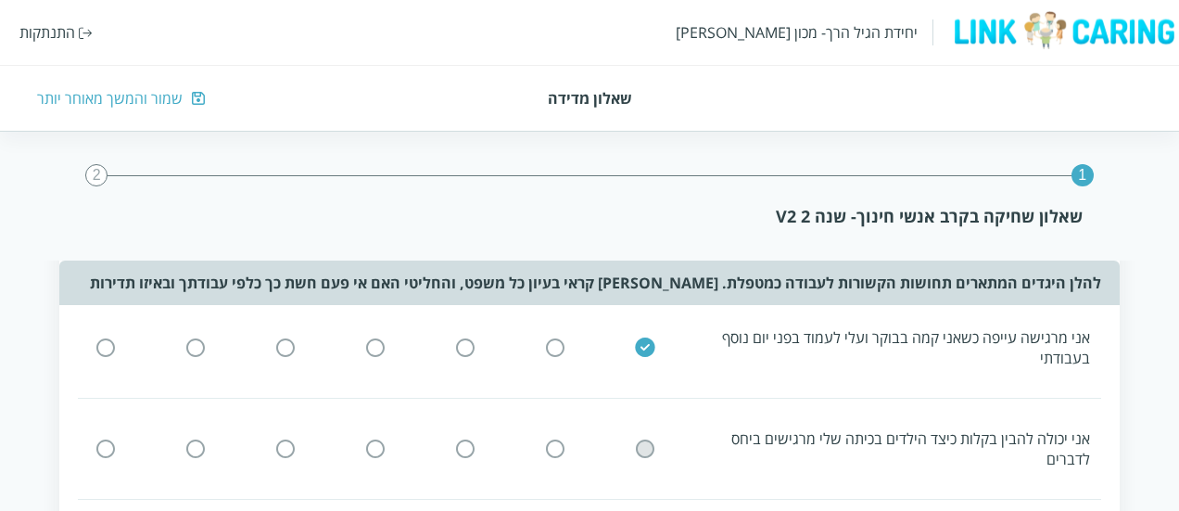
click at [640, 444] on input "radio" at bounding box center [645, 448] width 17 height 19
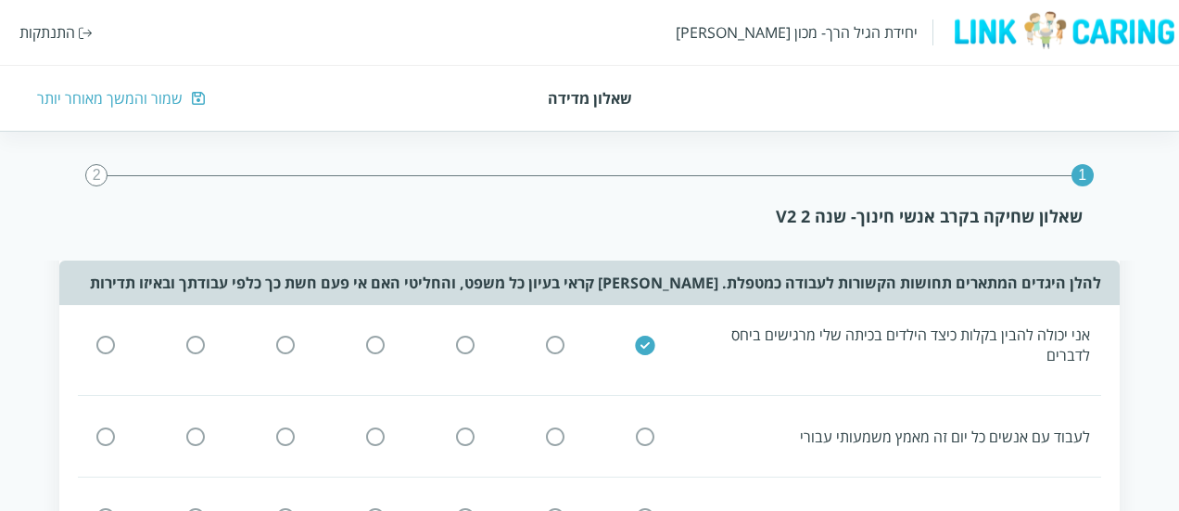
click at [640, 442] on input "radio" at bounding box center [645, 435] width 17 height 19
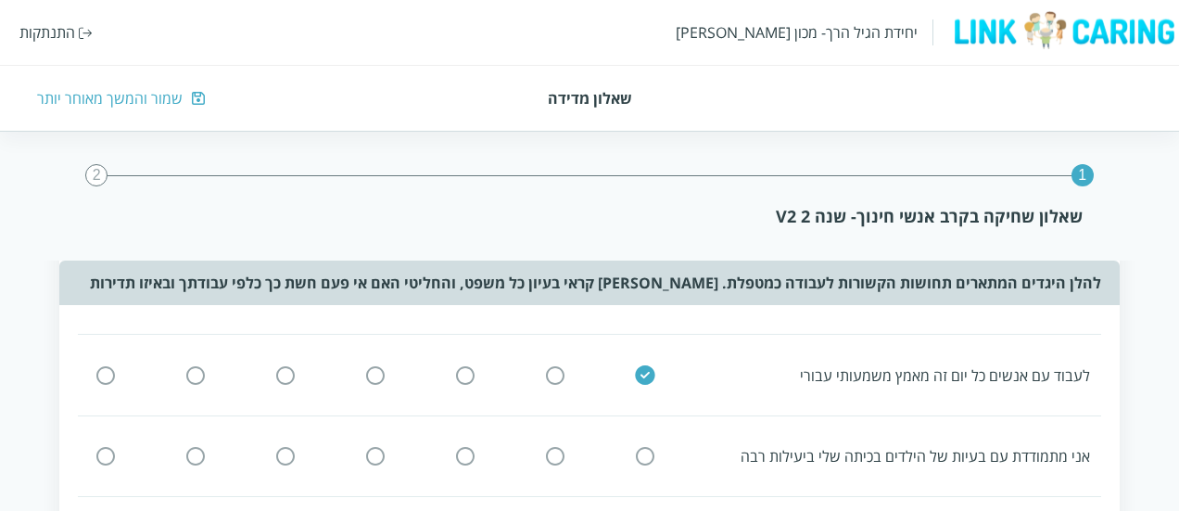
click at [642, 463] on input "radio" at bounding box center [645, 455] width 17 height 19
click at [642, 460] on input "radio" at bounding box center [645, 463] width 17 height 19
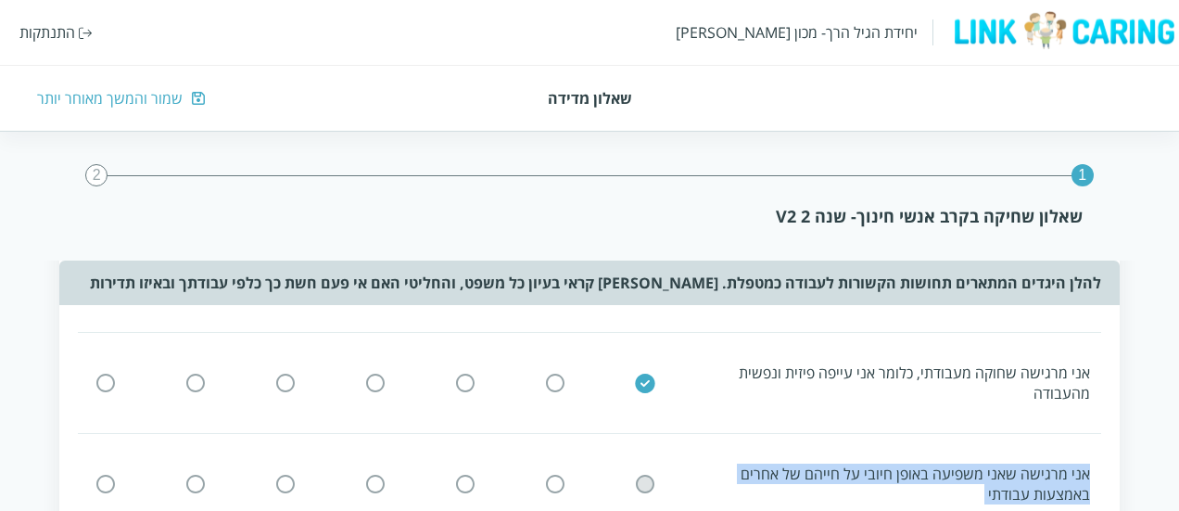
click at [643, 481] on input "radio" at bounding box center [645, 484] width 17 height 19
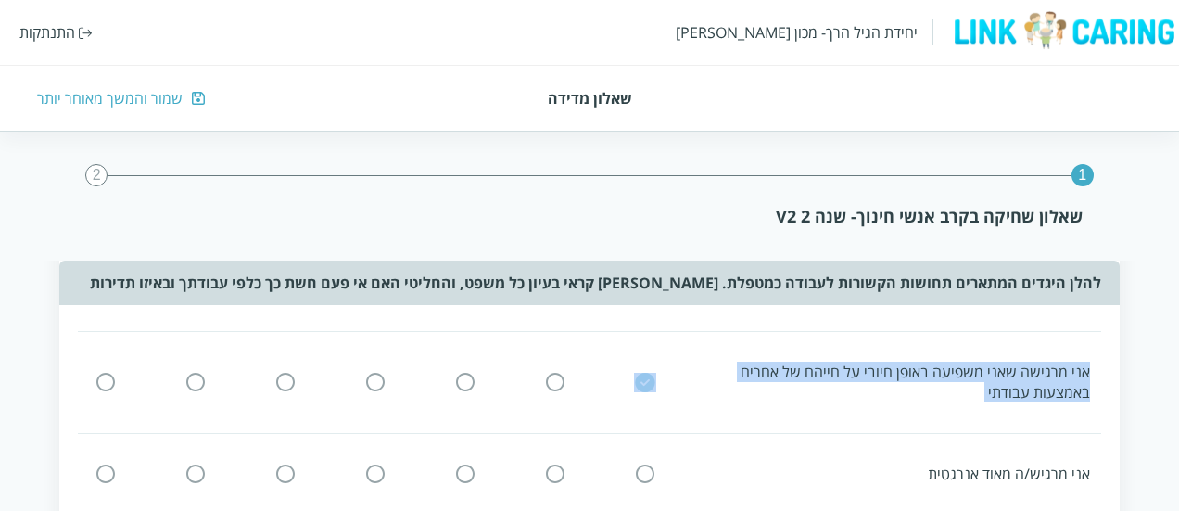
scroll to position [706, 0]
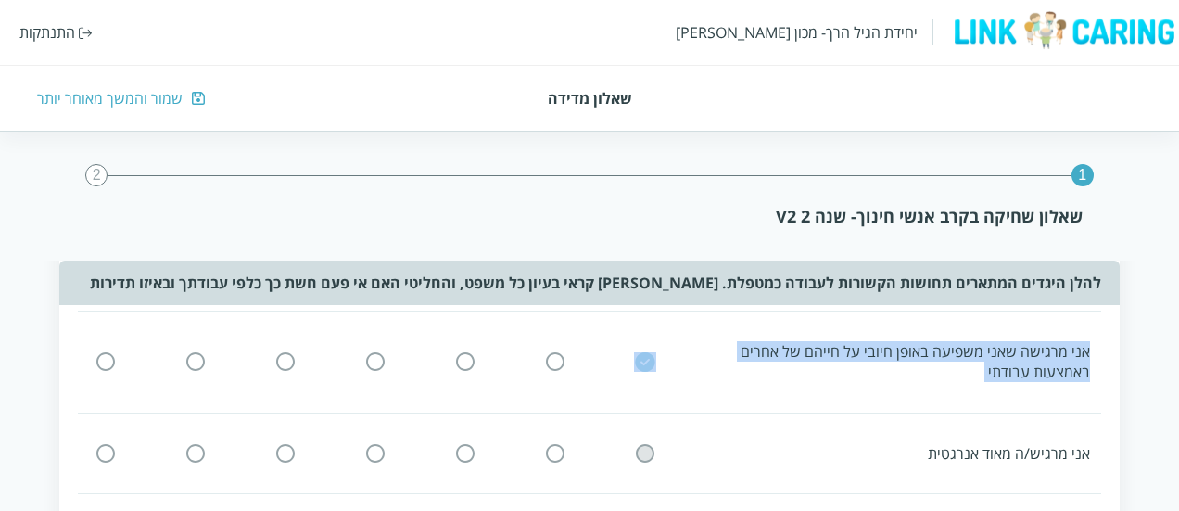
click at [642, 461] on icon at bounding box center [645, 453] width 22 height 22
click at [642, 457] on input "radio" at bounding box center [645, 452] width 17 height 19
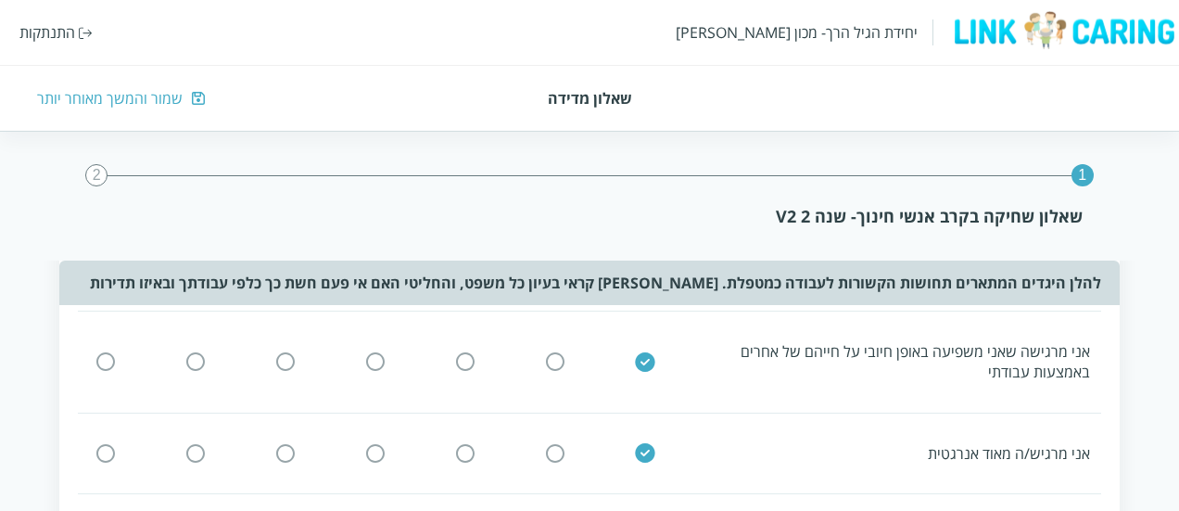
click at [705, 448] on div "אני מרגיש/ה מאוד אנרגטית" at bounding box center [895, 453] width 389 height 20
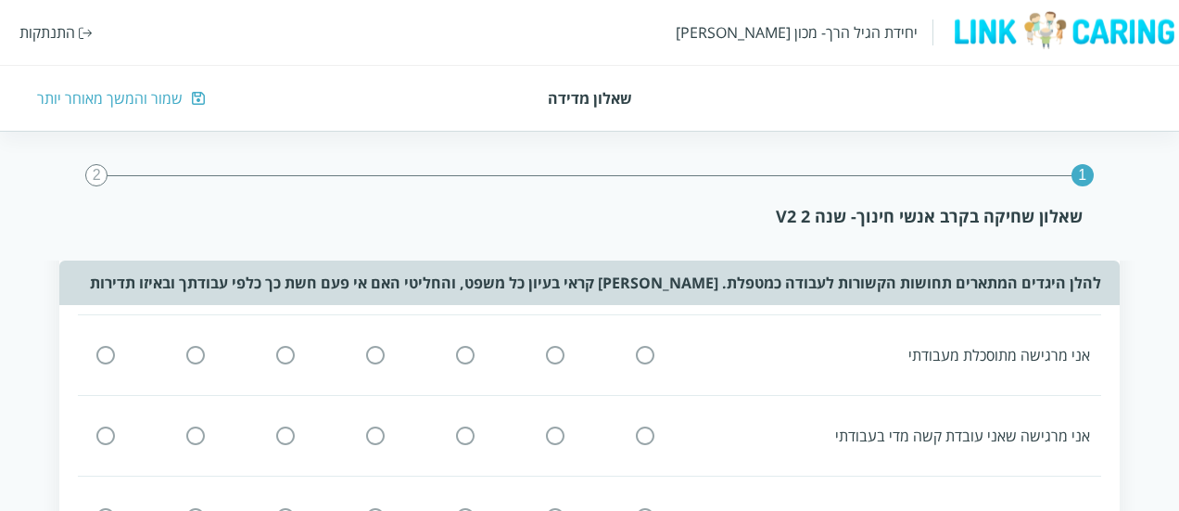
scroll to position [886, 0]
click at [652, 351] on input "radio" at bounding box center [645, 353] width 17 height 19
click at [645, 432] on input "radio" at bounding box center [645, 435] width 17 height 19
click at [643, 437] on input "radio" at bounding box center [645, 436] width 17 height 19
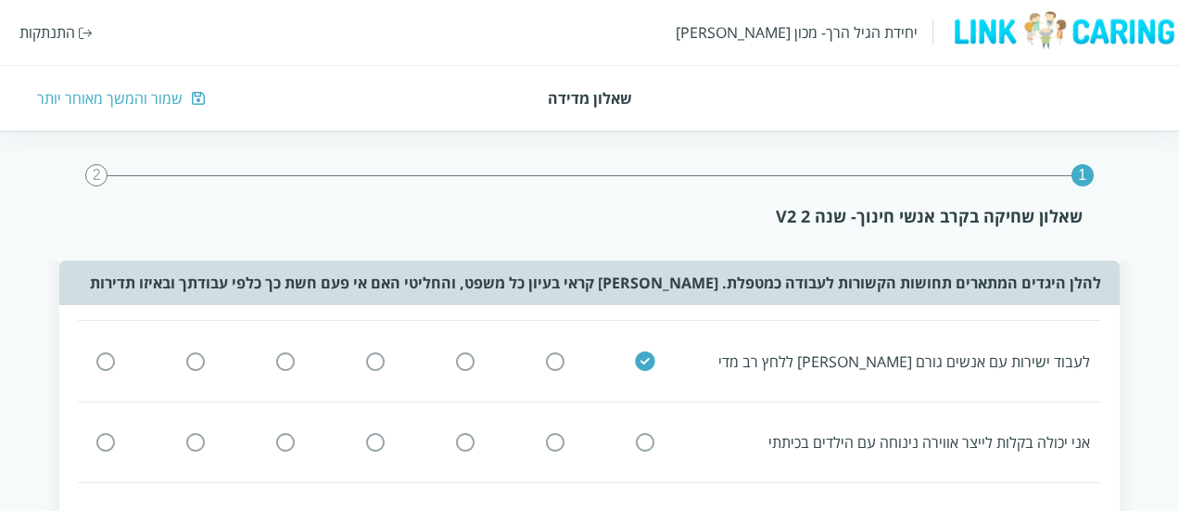
click at [643, 440] on input "radio" at bounding box center [645, 441] width 17 height 19
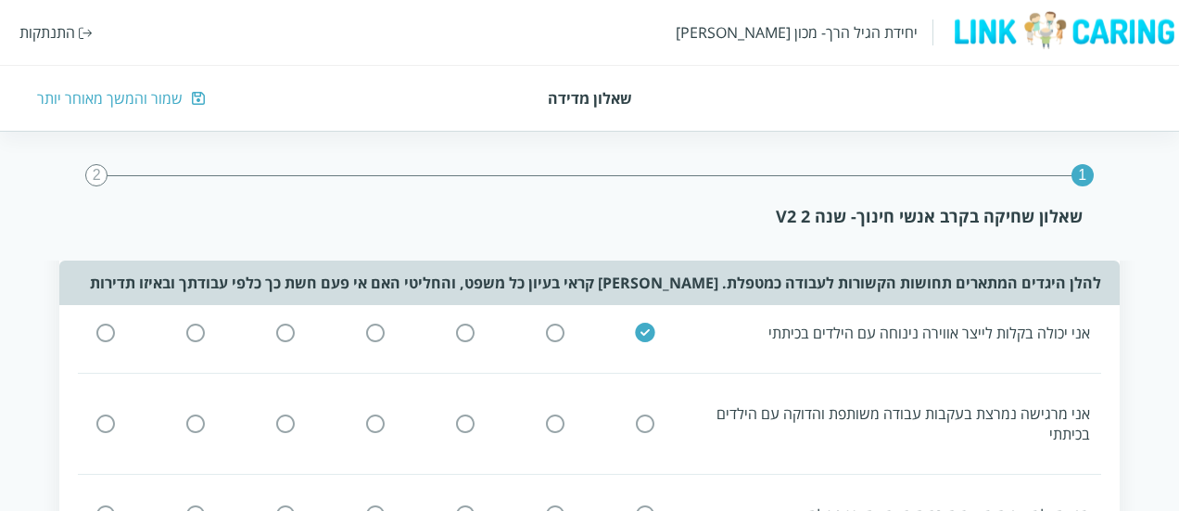
scroll to position [1151, 0]
click at [642, 430] on div "אני מרגישה נמרצת בעקבות עבודה משותפת והדוקה עם הילדים בכיתתי" at bounding box center [584, 422] width 1036 height 63
click at [642, 417] on input "radio" at bounding box center [645, 422] width 17 height 19
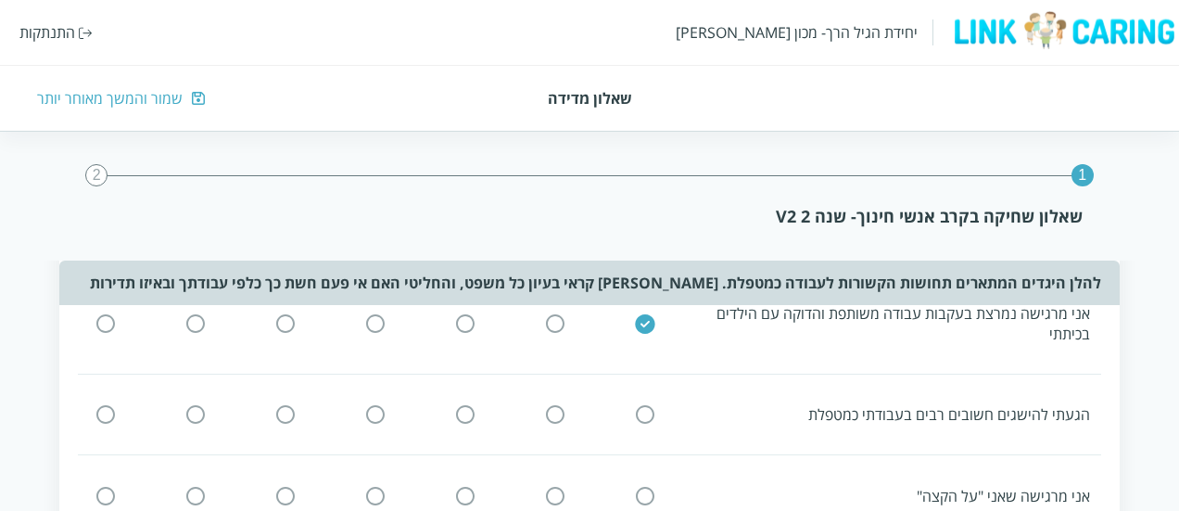
click at [645, 405] on input "radio" at bounding box center [645, 414] width 17 height 19
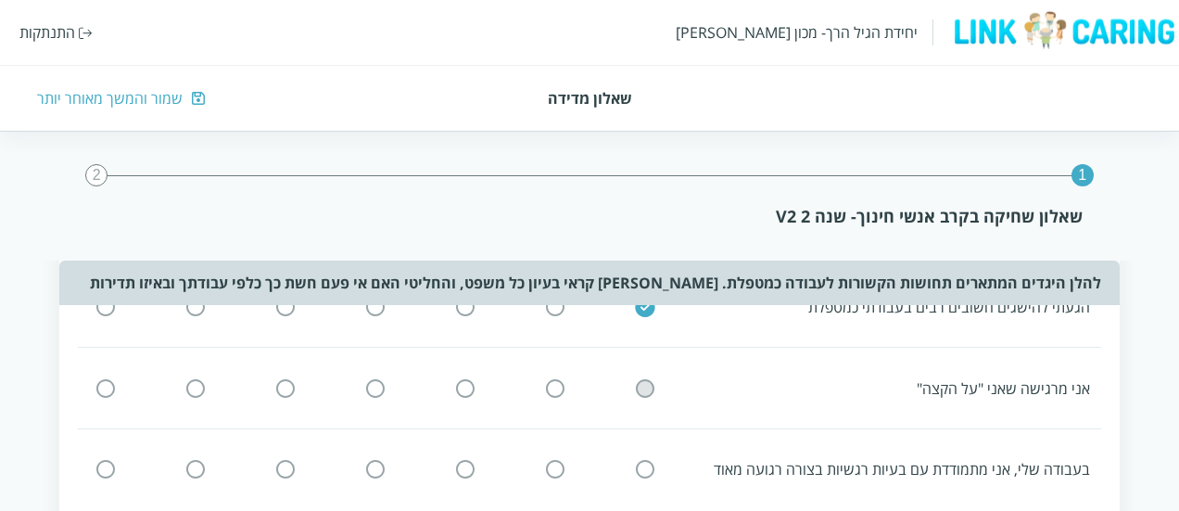
click at [645, 386] on input "radio" at bounding box center [645, 387] width 17 height 19
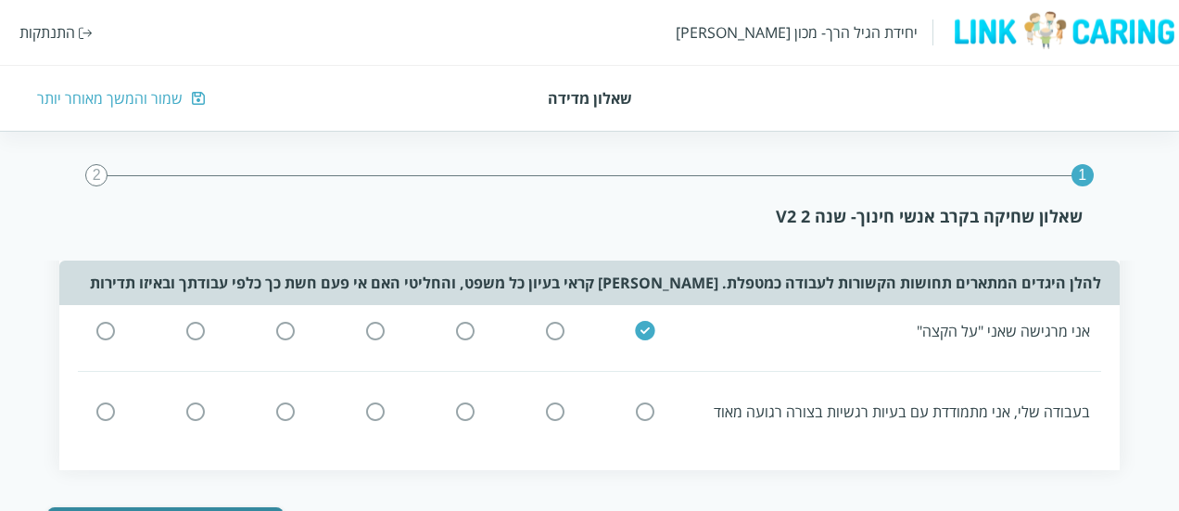
click at [646, 413] on input "radio" at bounding box center [645, 410] width 17 height 19
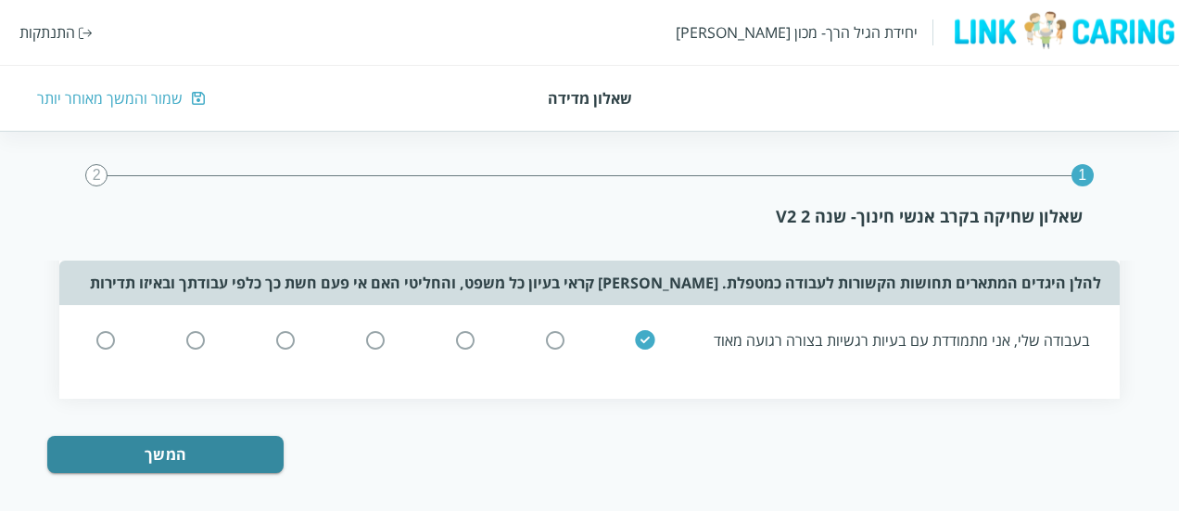
scroll to position [1488, 0]
click at [261, 448] on button "המשך" at bounding box center [165, 453] width 236 height 37
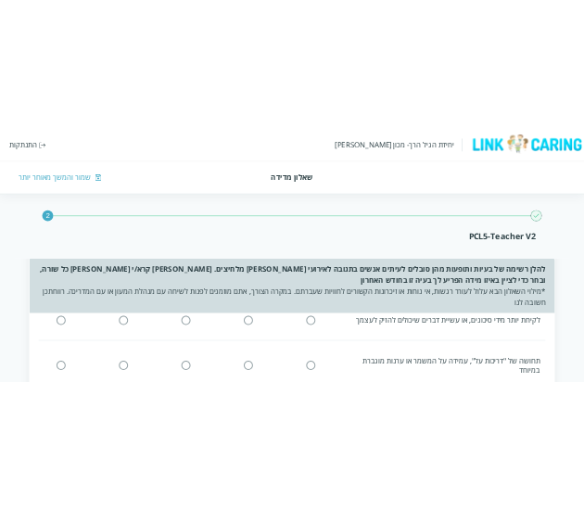
scroll to position [0, 0]
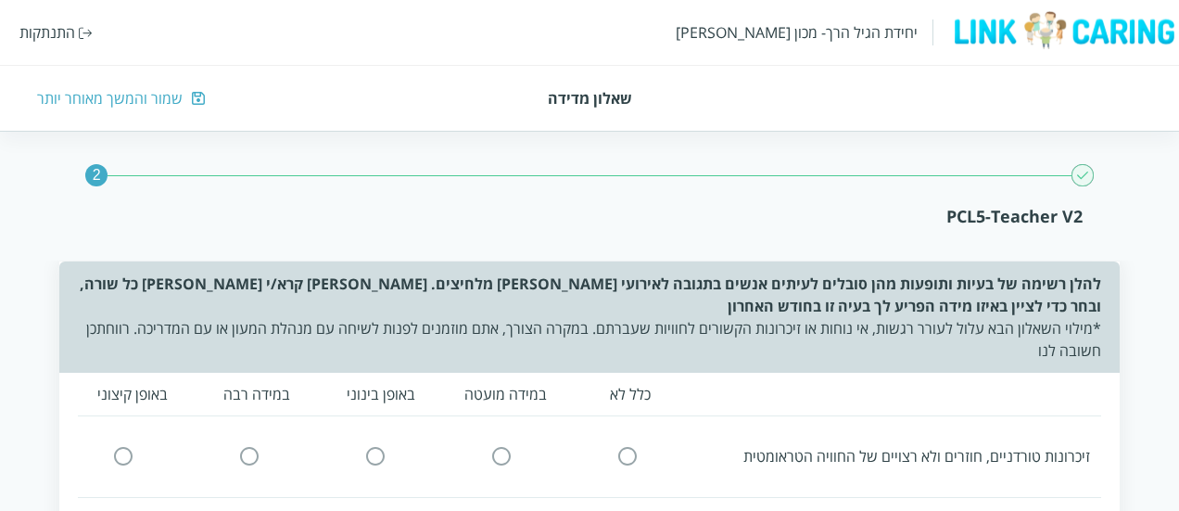
click at [1010, 219] on div "PCL5-Teacher V2" at bounding box center [588, 216] width 985 height 22
copy div "PCL5-Teacher V2"
click at [624, 460] on input "radio" at bounding box center [627, 456] width 17 height 19
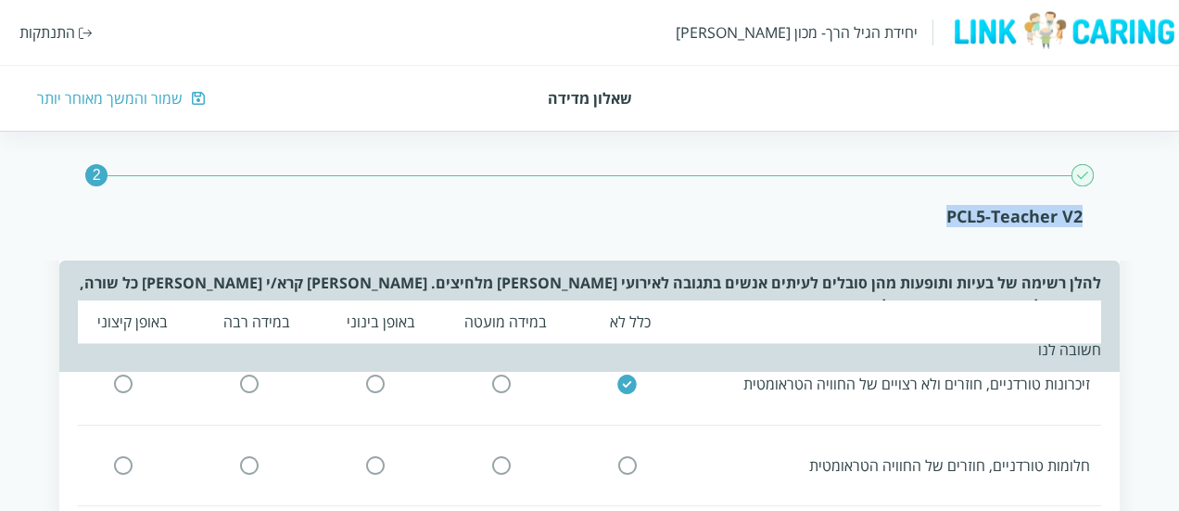
click at [624, 460] on input "radio" at bounding box center [627, 464] width 17 height 19
click at [624, 460] on img at bounding box center [627, 464] width 22 height 19
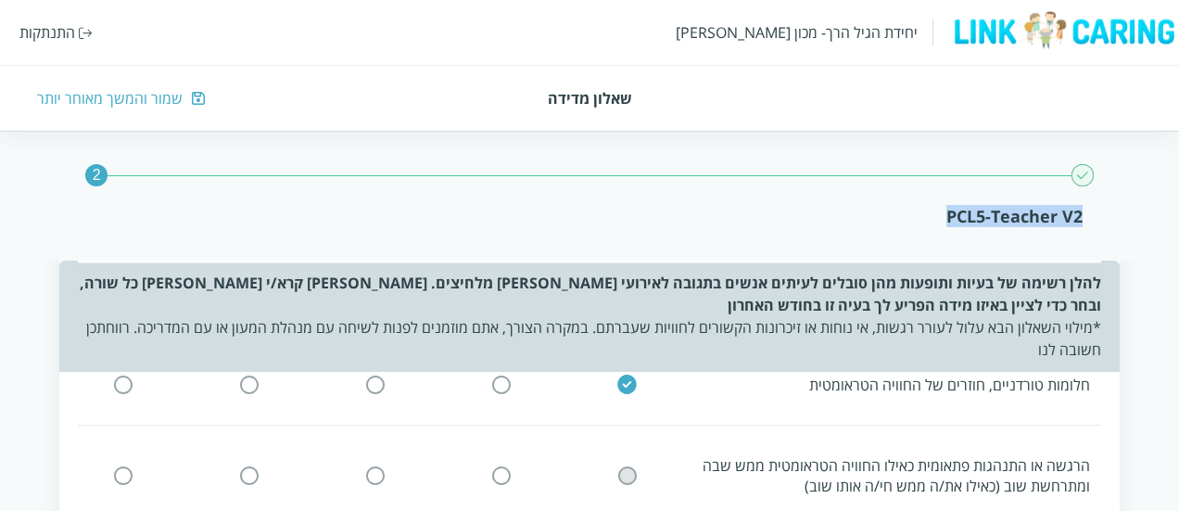
click at [623, 471] on input "radio" at bounding box center [627, 474] width 17 height 19
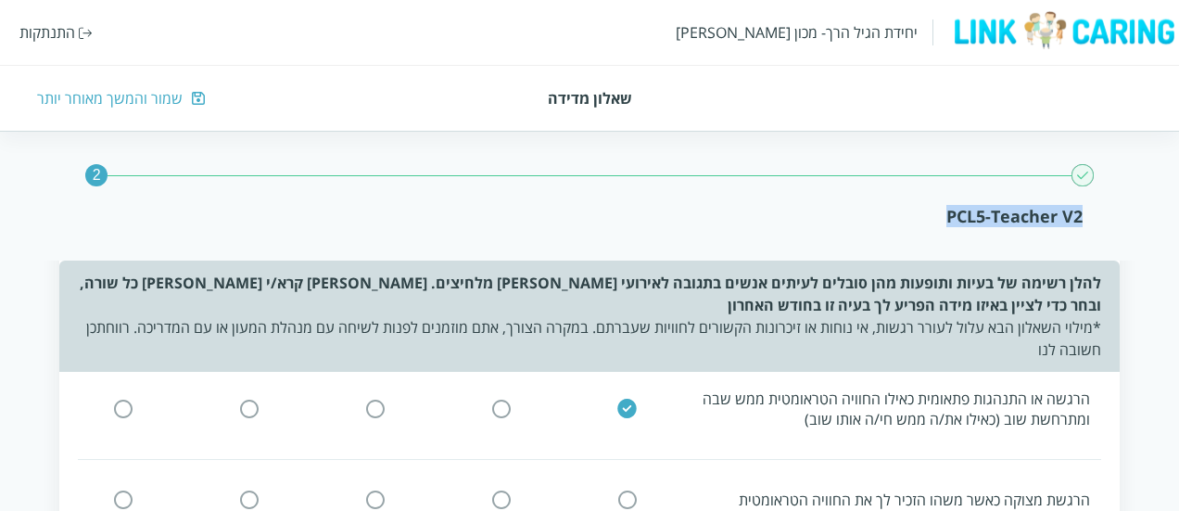
click at [622, 490] on input "radio" at bounding box center [627, 499] width 17 height 19
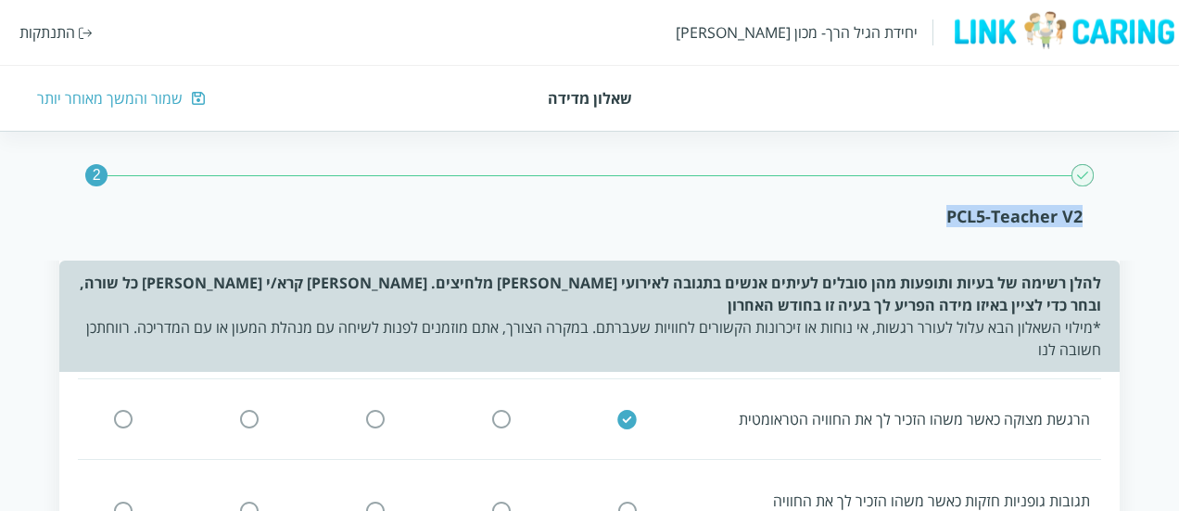
scroll to position [301, 0]
click at [623, 500] on input "radio" at bounding box center [627, 509] width 17 height 19
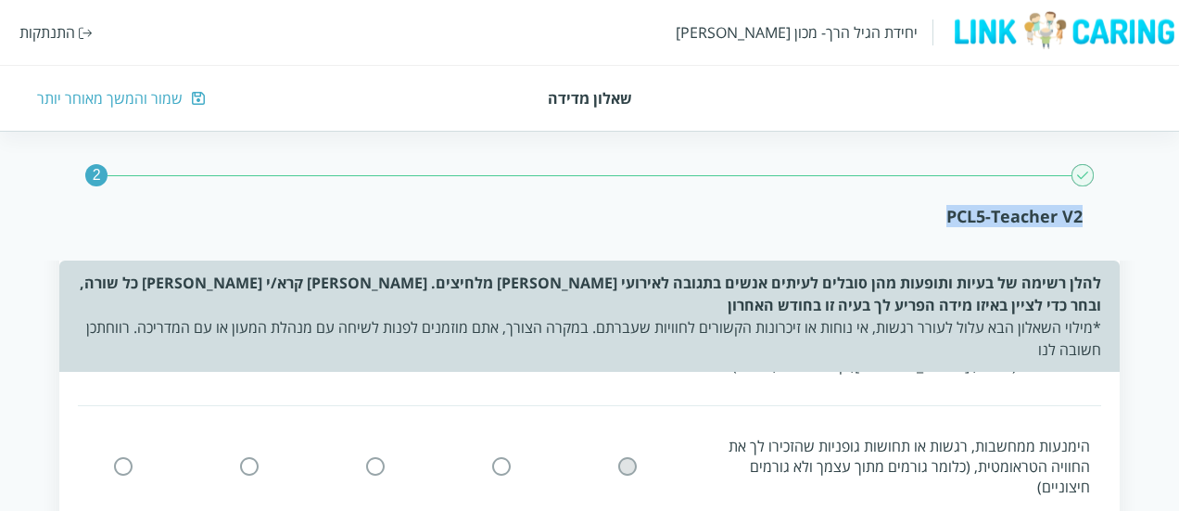
click at [625, 456] on input "radio" at bounding box center [627, 465] width 17 height 19
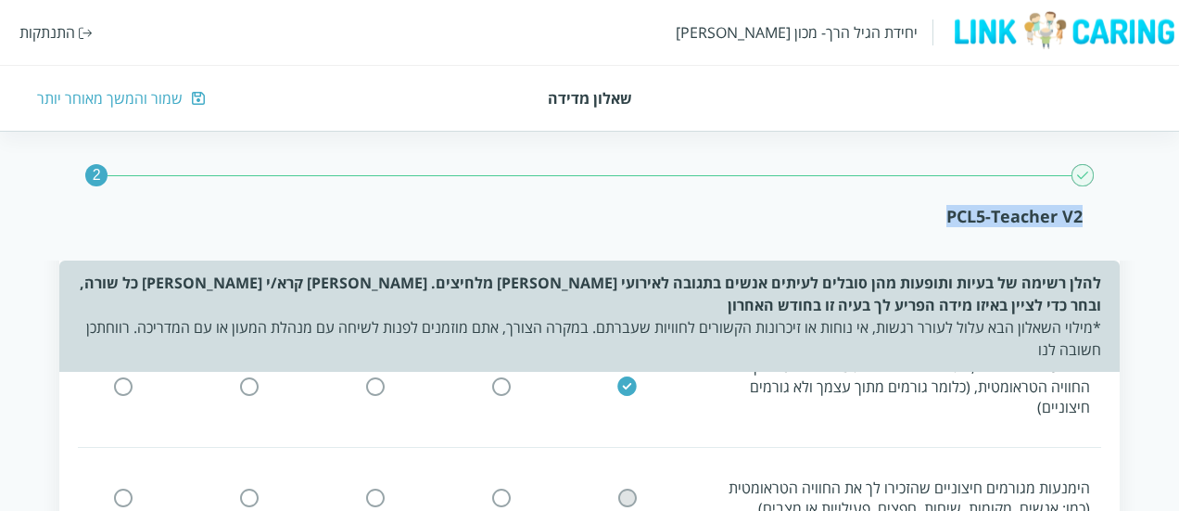
click at [623, 489] on input "radio" at bounding box center [627, 498] width 17 height 19
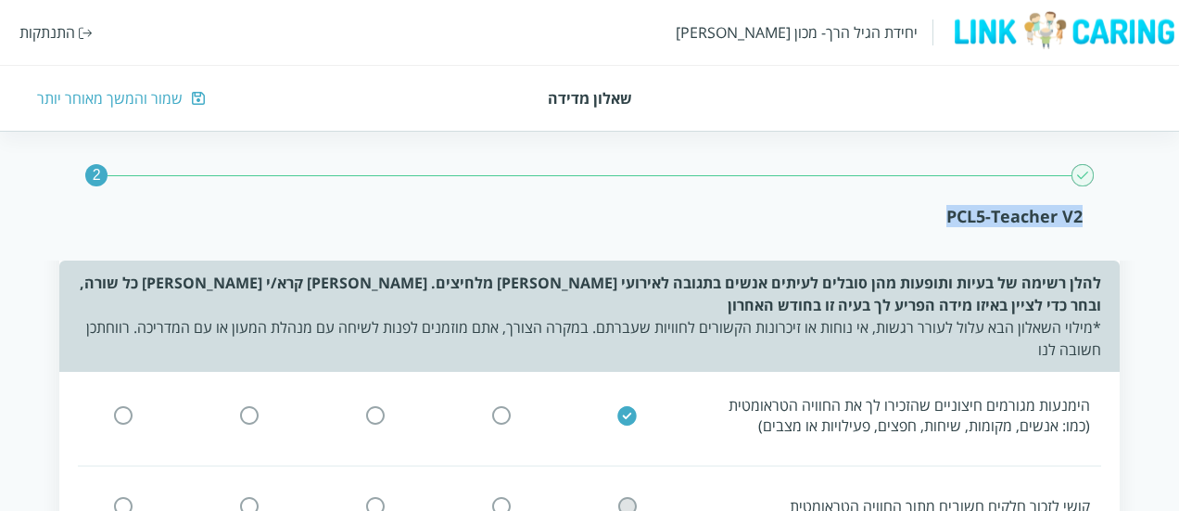
click at [621, 497] on input "radio" at bounding box center [627, 506] width 17 height 19
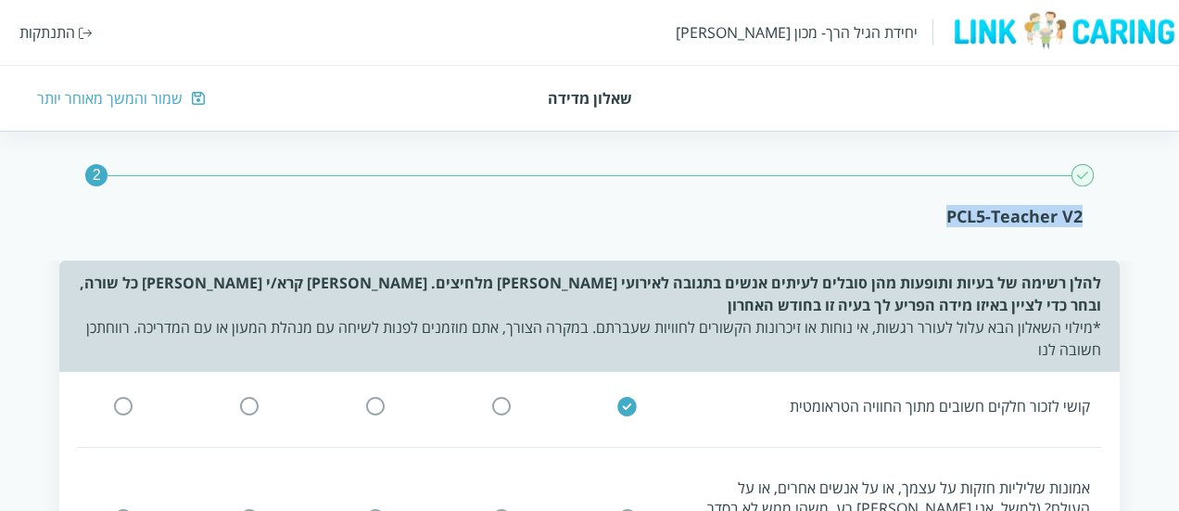
click at [624, 508] on input "radio" at bounding box center [627, 517] width 17 height 19
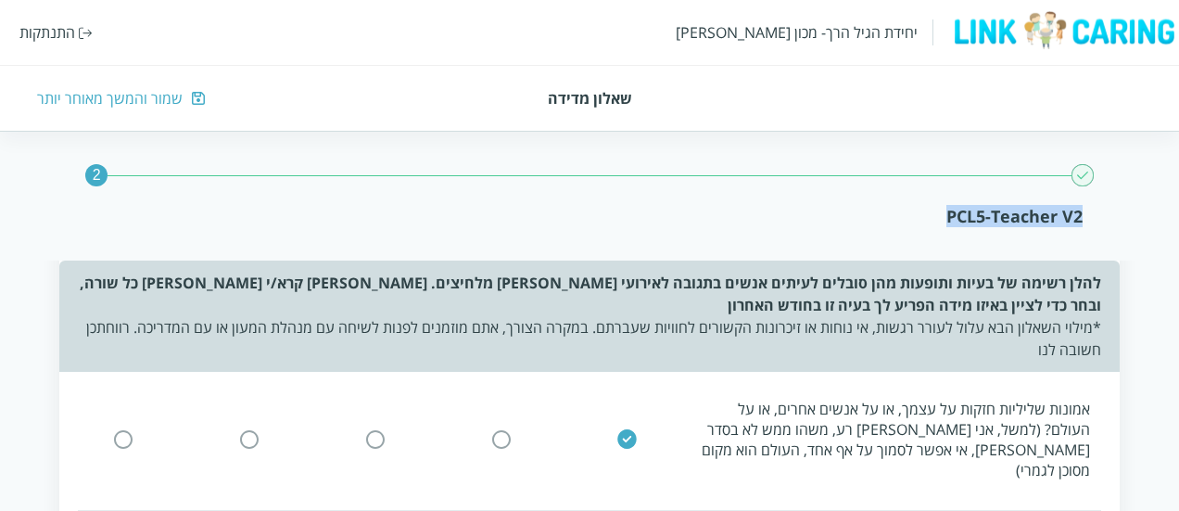
scroll to position [798, 0]
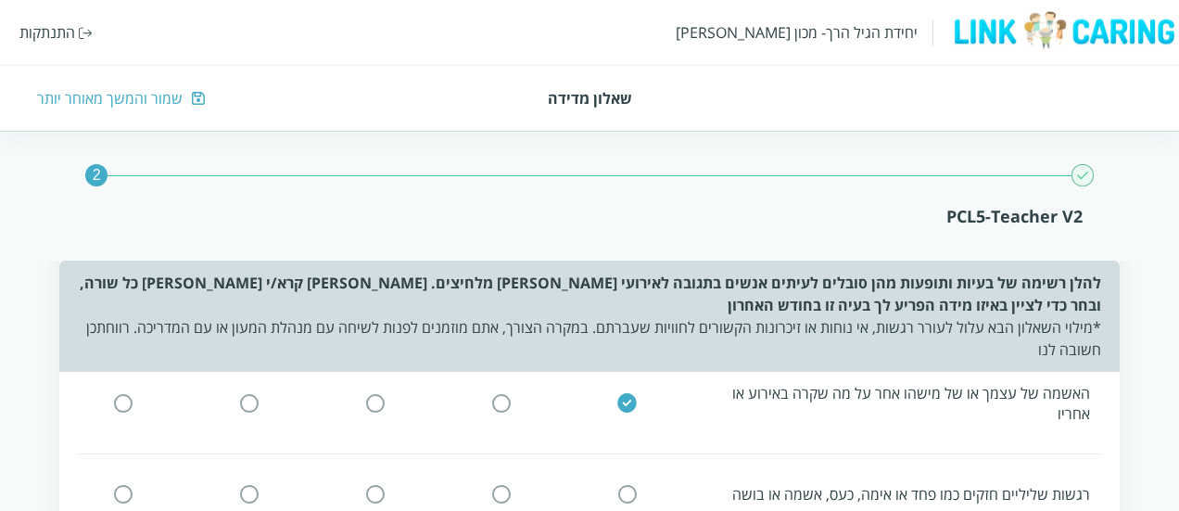
scroll to position [956, 0]
click at [621, 484] on input "radio" at bounding box center [627, 493] width 17 height 19
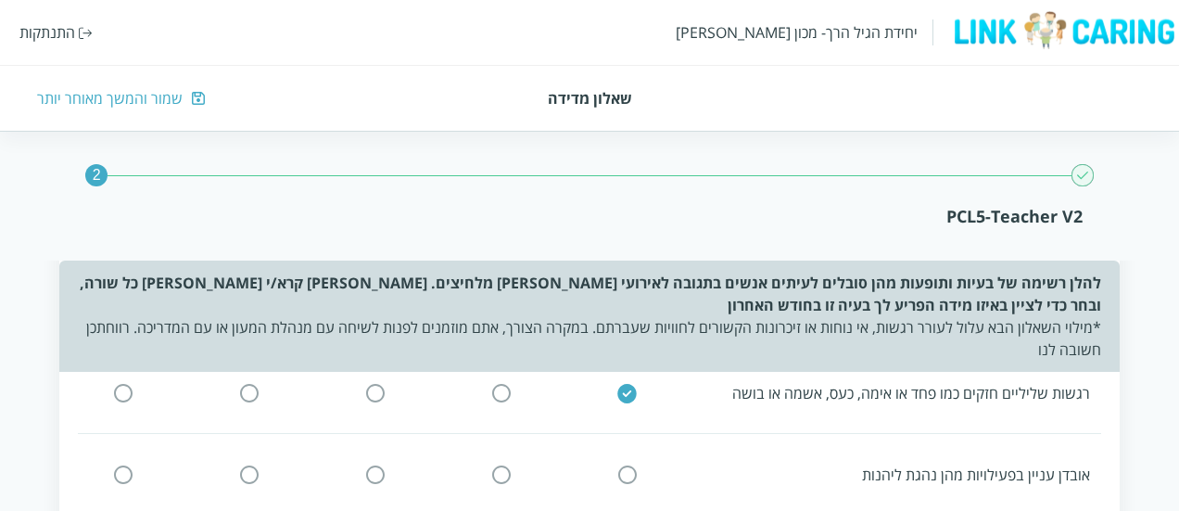
scroll to position [1029, 0]
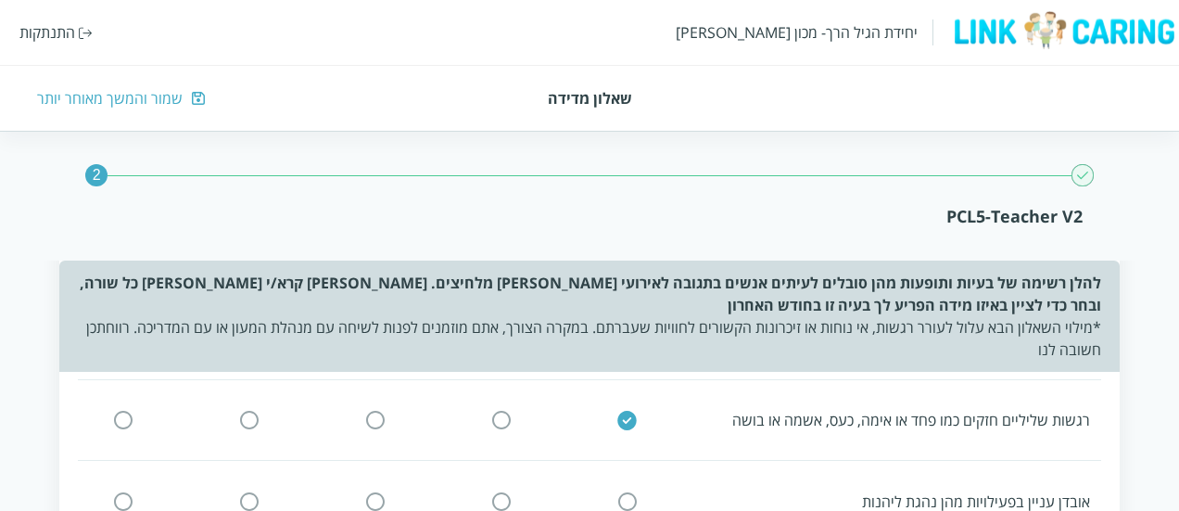
click at [620, 491] on input "radio" at bounding box center [627, 500] width 17 height 19
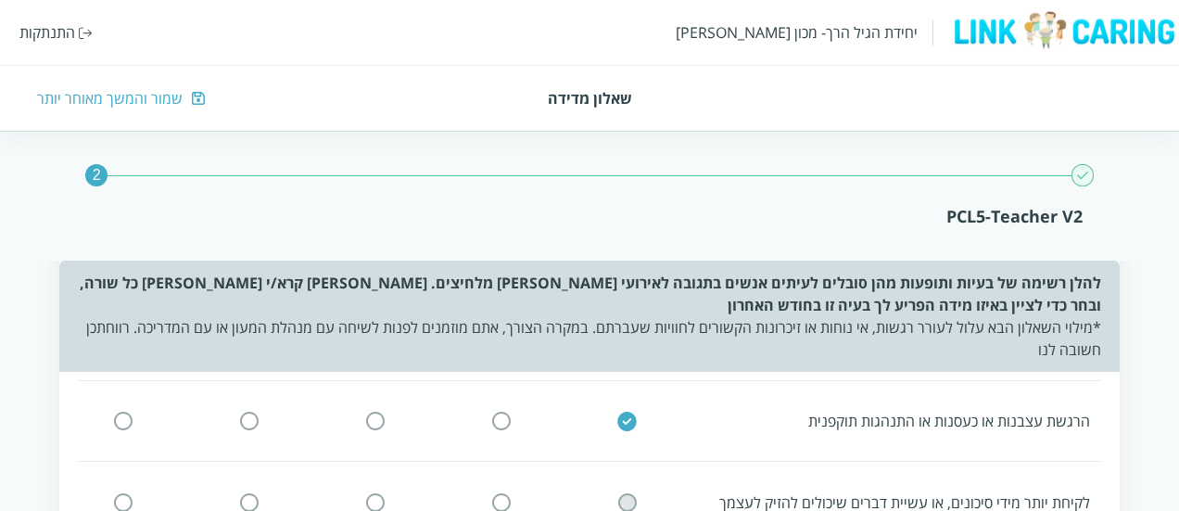
click at [627, 492] on input "radio" at bounding box center [627, 501] width 17 height 19
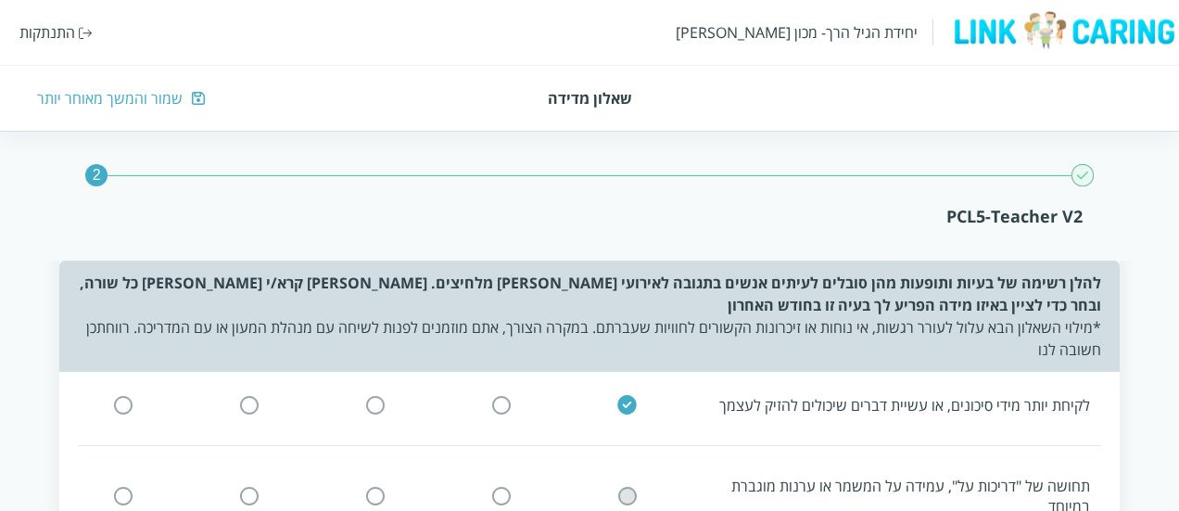
click at [628, 486] on input "radio" at bounding box center [627, 495] width 17 height 19
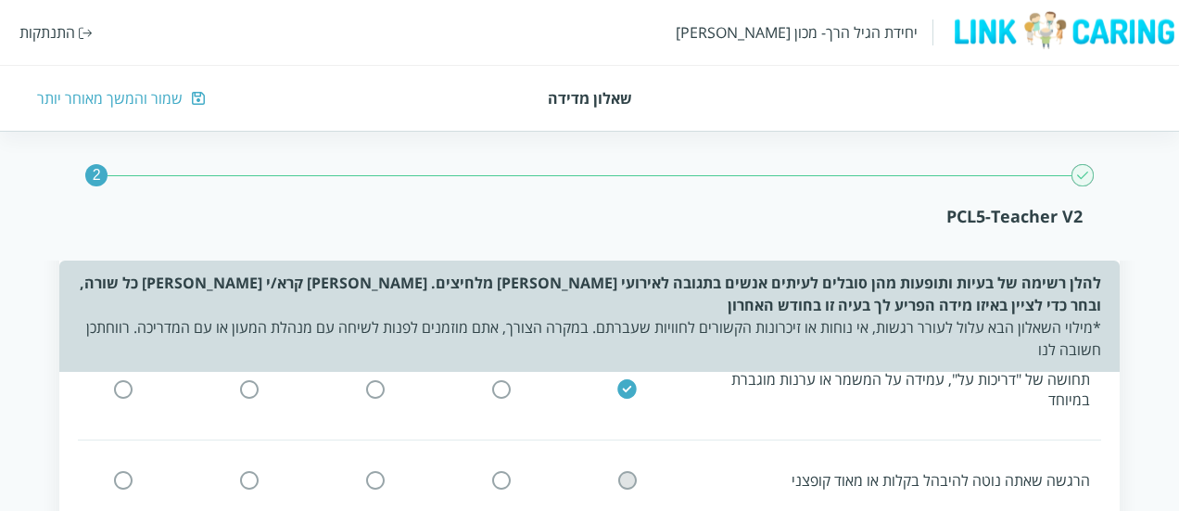
click at [627, 471] on input "radio" at bounding box center [627, 480] width 17 height 19
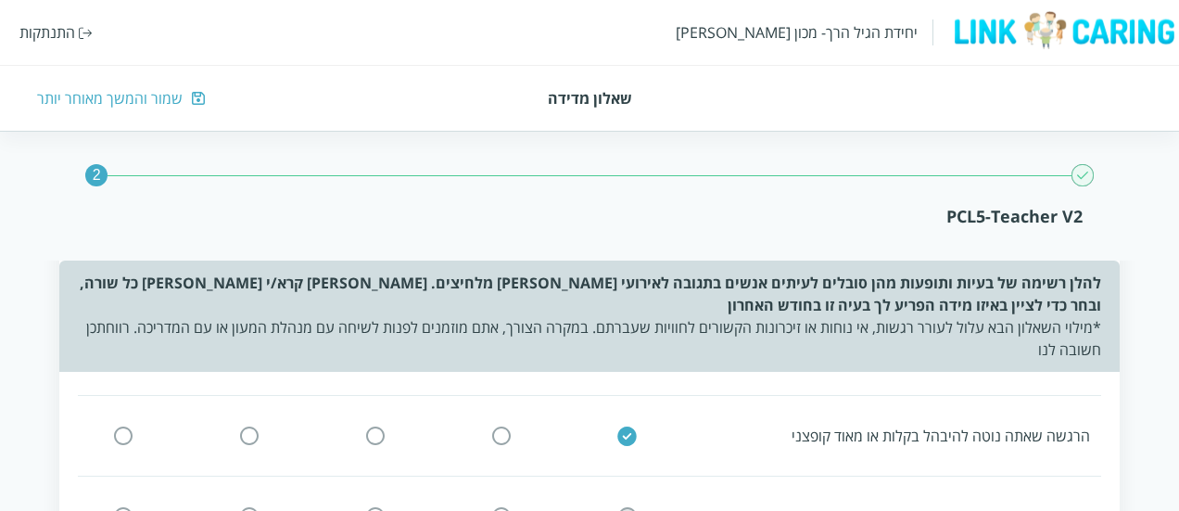
click at [627, 507] on input "radio" at bounding box center [627, 516] width 17 height 19
click at [627, 503] on input "radio" at bounding box center [627, 512] width 17 height 19
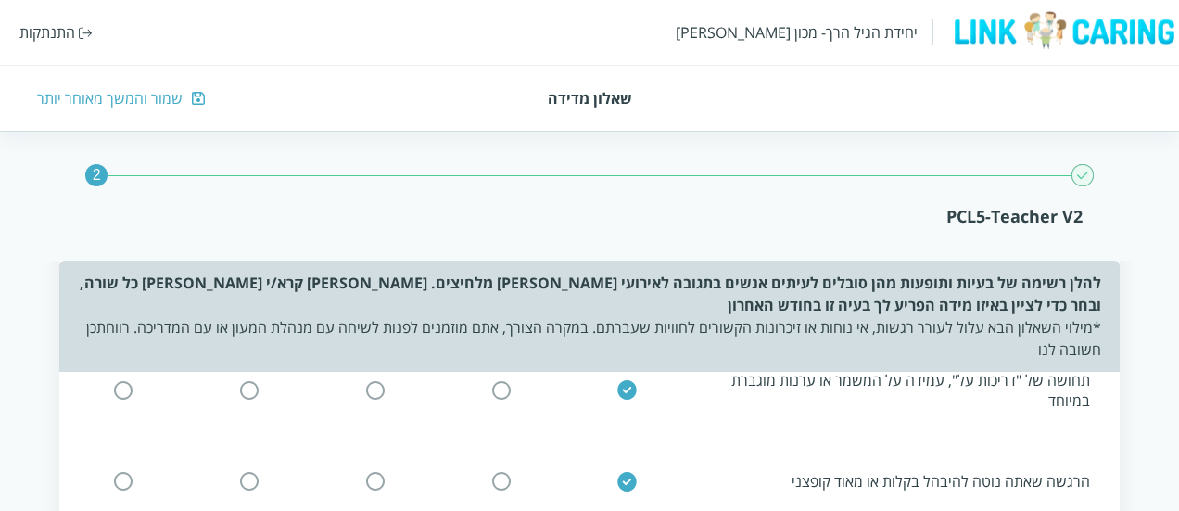
scroll to position [1567, 0]
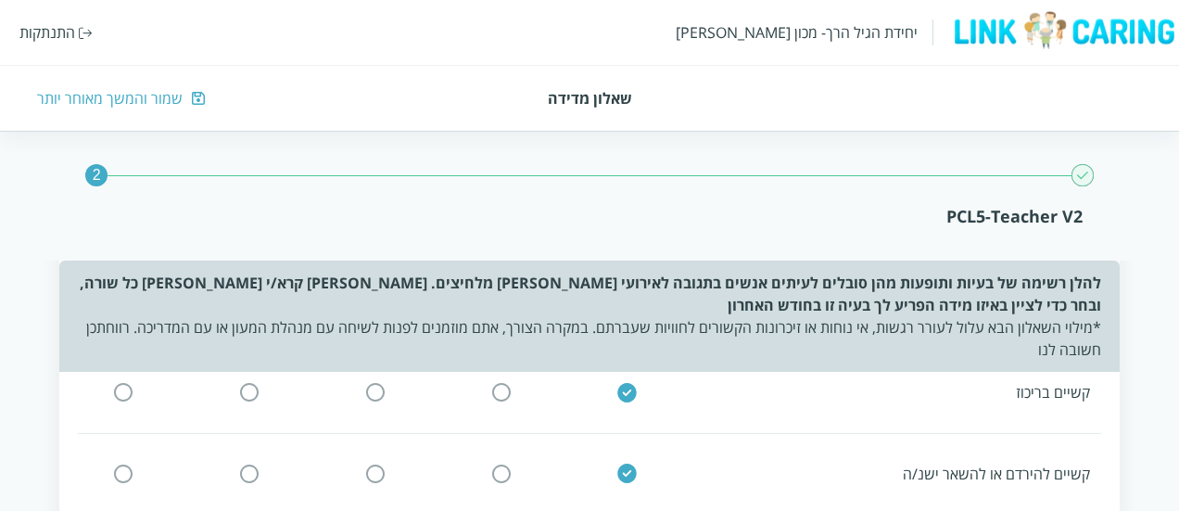
scroll to position [1823, 0]
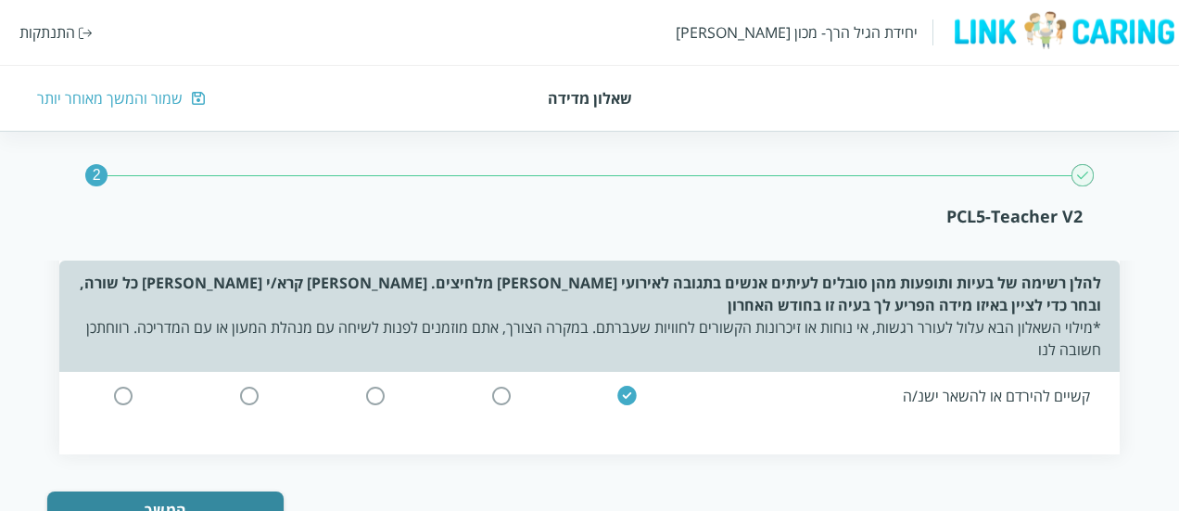
click at [265, 491] on button "המשך" at bounding box center [165, 509] width 236 height 37
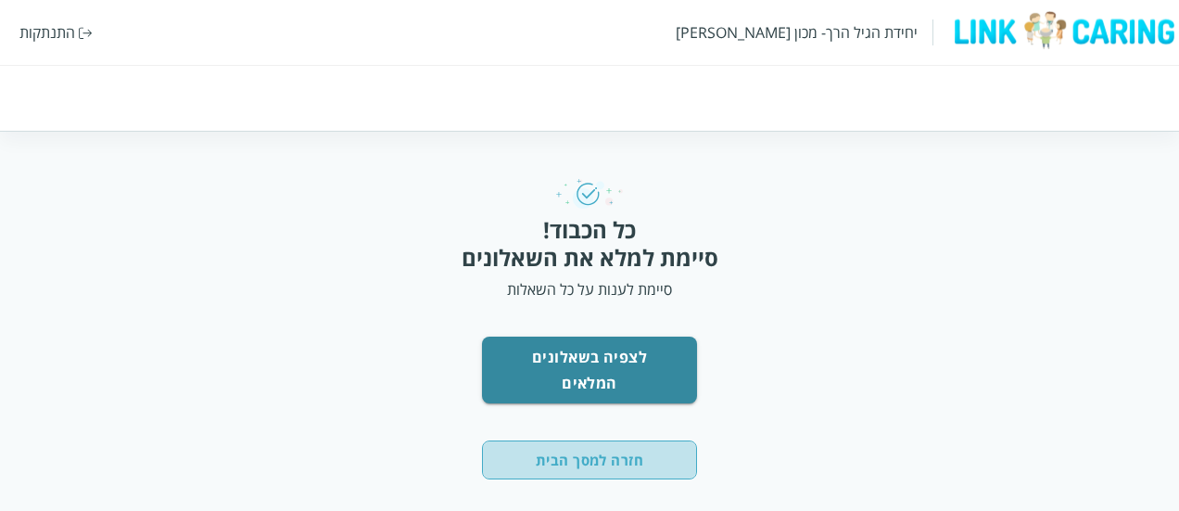
click at [558, 440] on button "חזרה למסך הבית" at bounding box center [589, 459] width 215 height 39
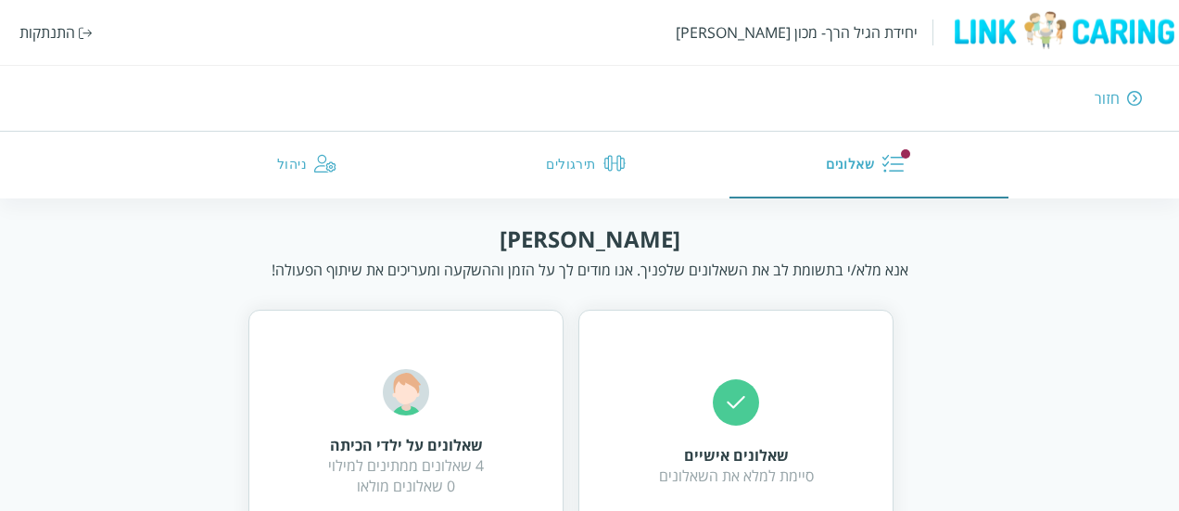
scroll to position [81, 0]
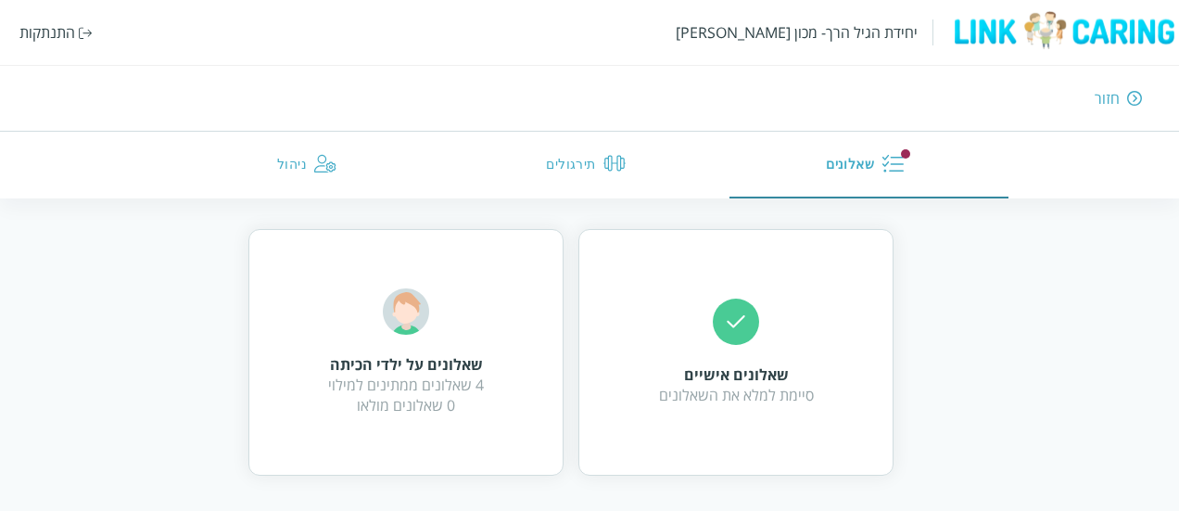
click at [502, 416] on div "שאלונים על ילדי הכיתה 4 שאלונים ממתינים למילוי 0 שאלונים מולאו" at bounding box center [405, 352] width 315 height 247
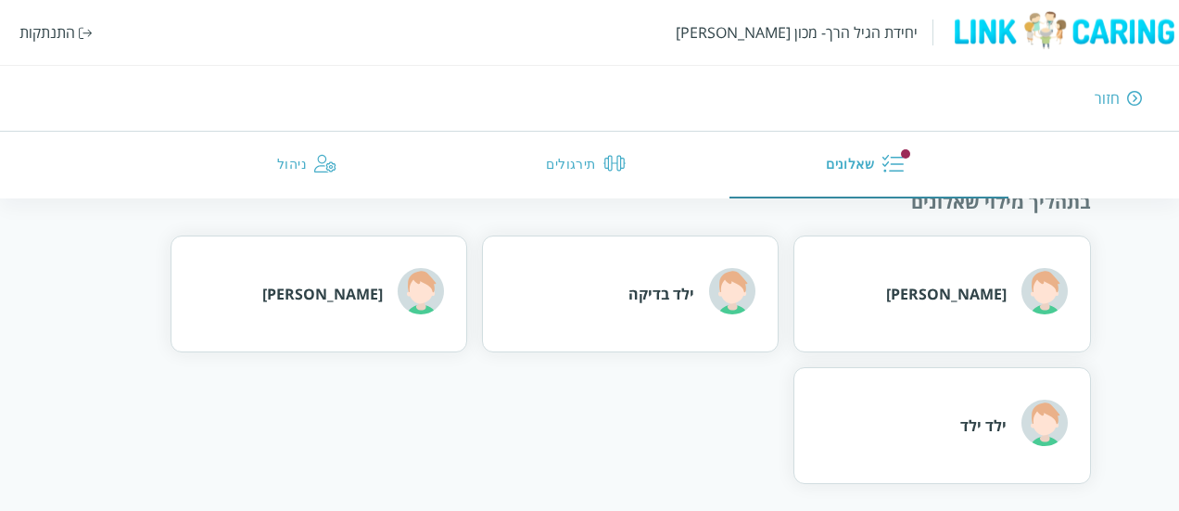
scroll to position [171, 0]
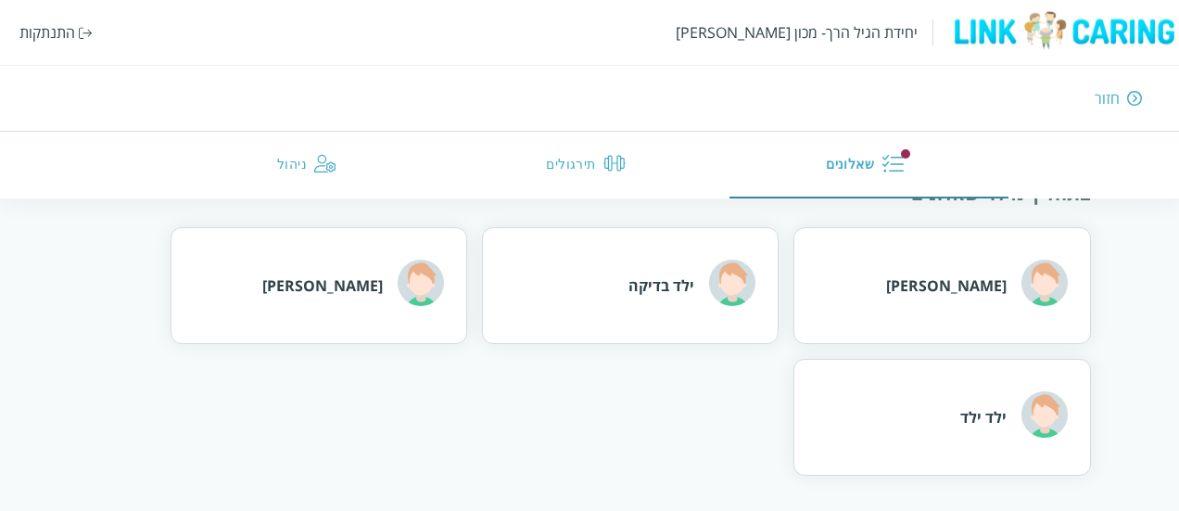
click at [845, 341] on div "[PERSON_NAME]" at bounding box center [942, 285] width 297 height 117
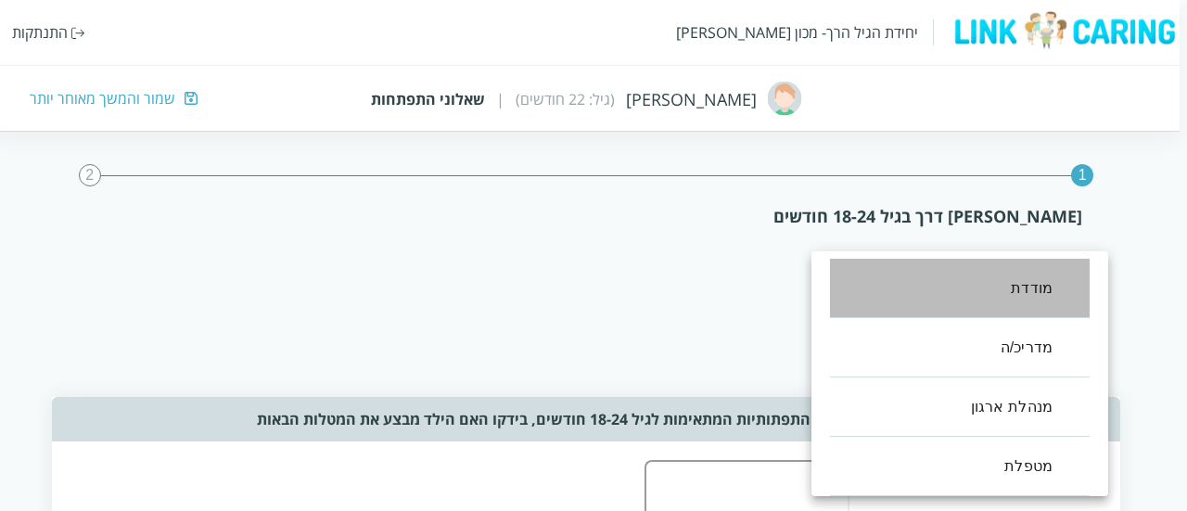
click at [964, 301] on li "מודדת" at bounding box center [960, 288] width 260 height 59
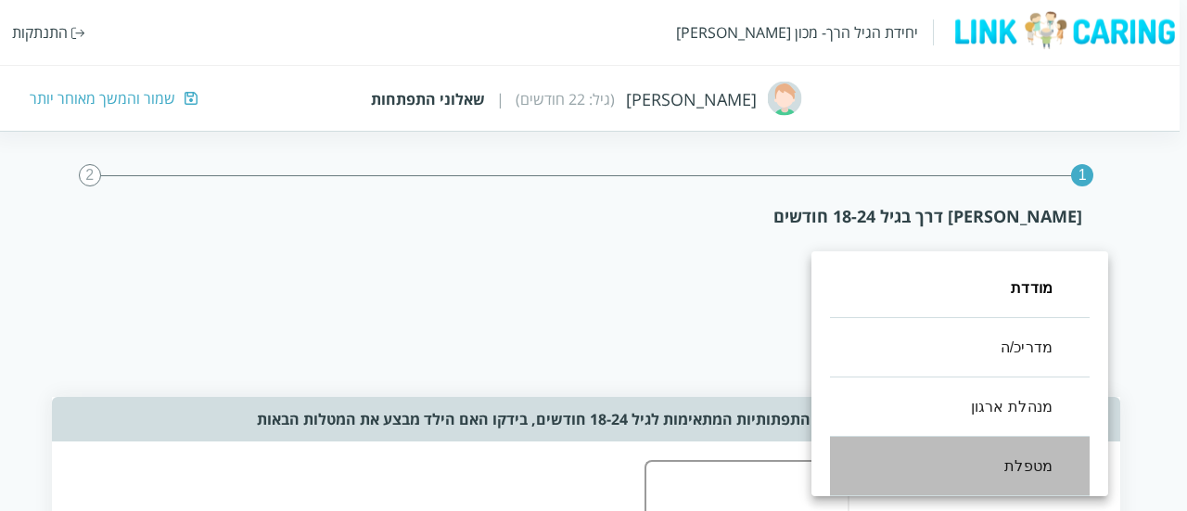
click at [990, 454] on li "מטפלת" at bounding box center [960, 466] width 260 height 59
type input ",12,100"
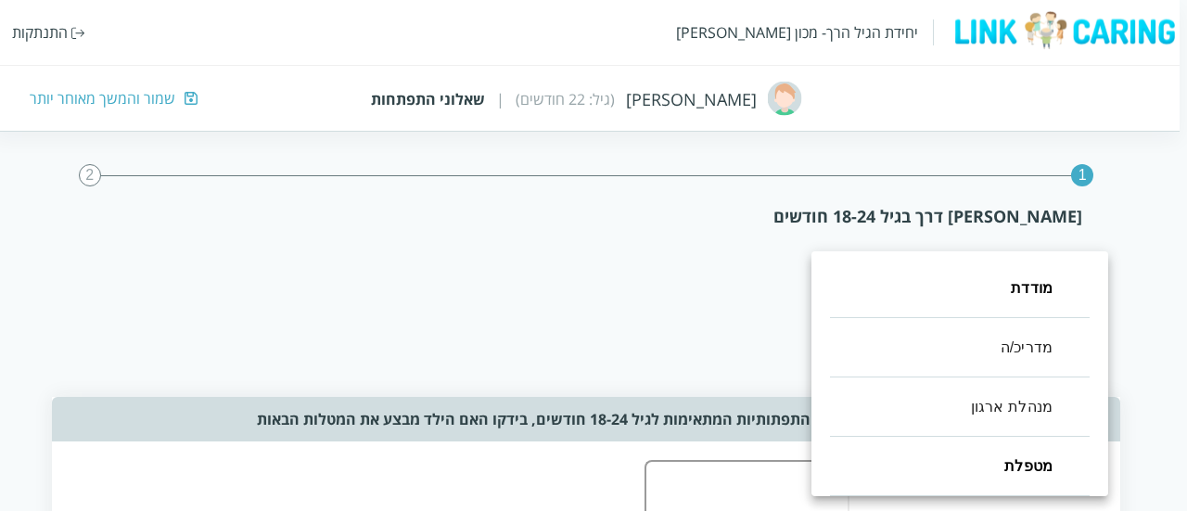
click at [747, 275] on div at bounding box center [593, 255] width 1187 height 511
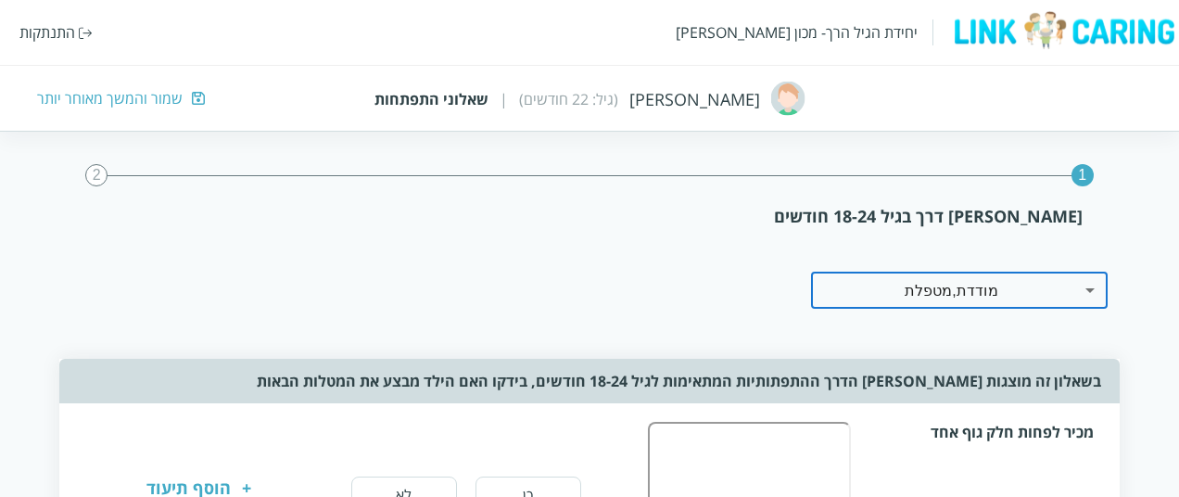
scroll to position [41, 0]
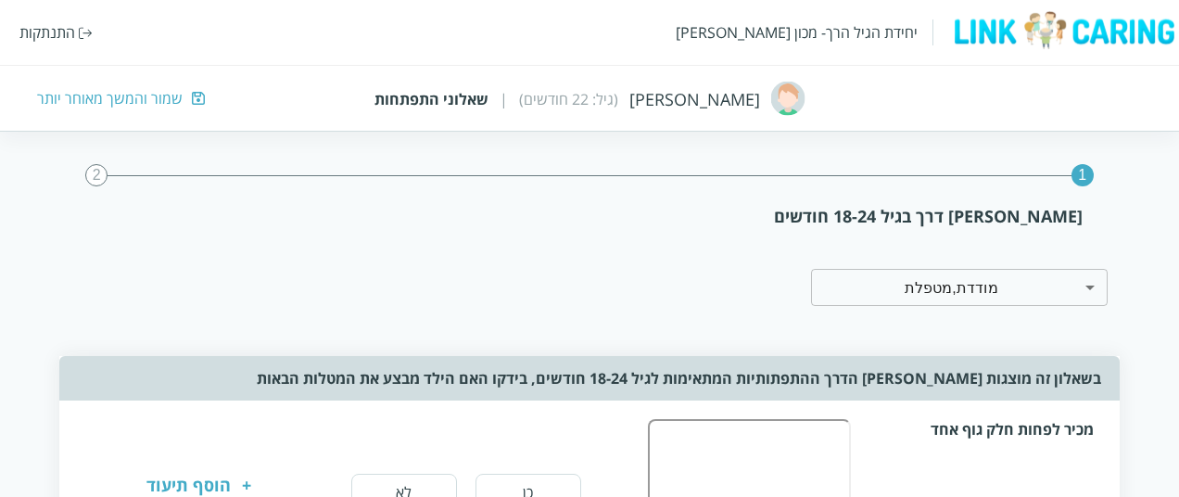
click at [171, 99] on div "שמור והמשך מאוחר יותר" at bounding box center [110, 98] width 146 height 20
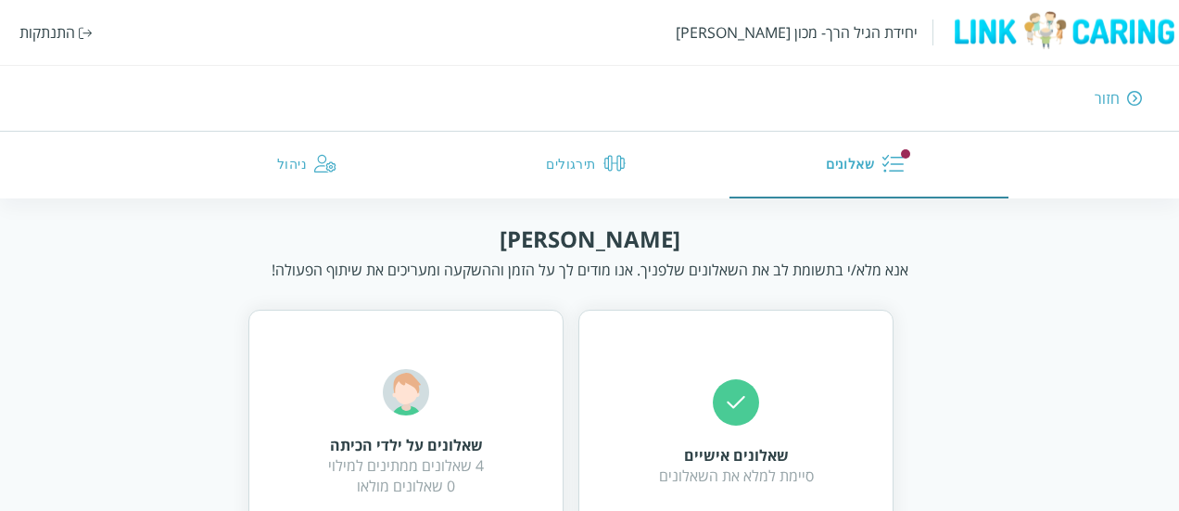
scroll to position [81, 0]
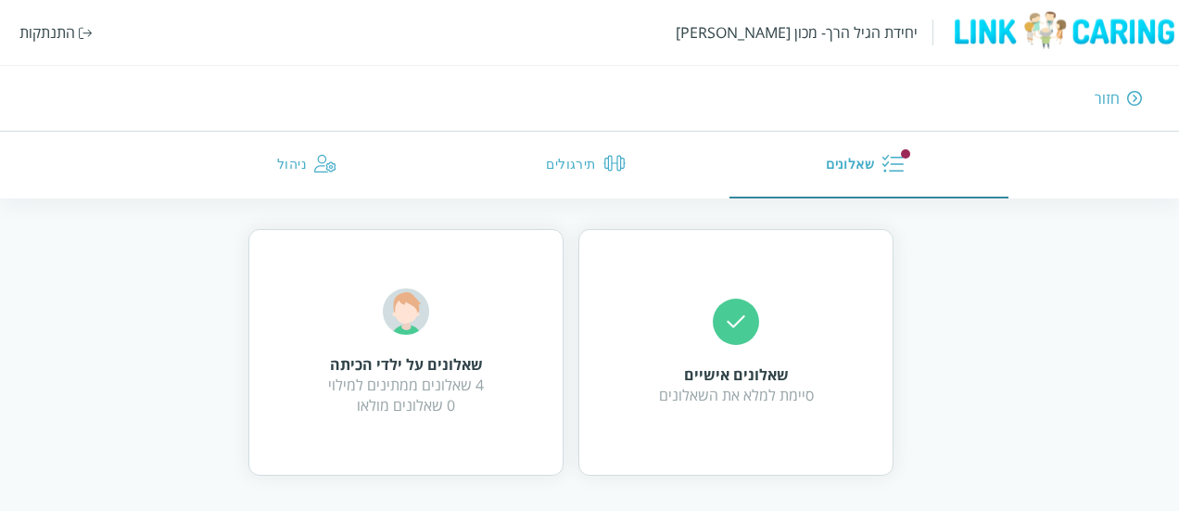
click at [504, 346] on div "שאלונים על ילדי הכיתה 4 שאלונים ממתינים למילוי 0 שאלונים מולאו" at bounding box center [405, 352] width 315 height 247
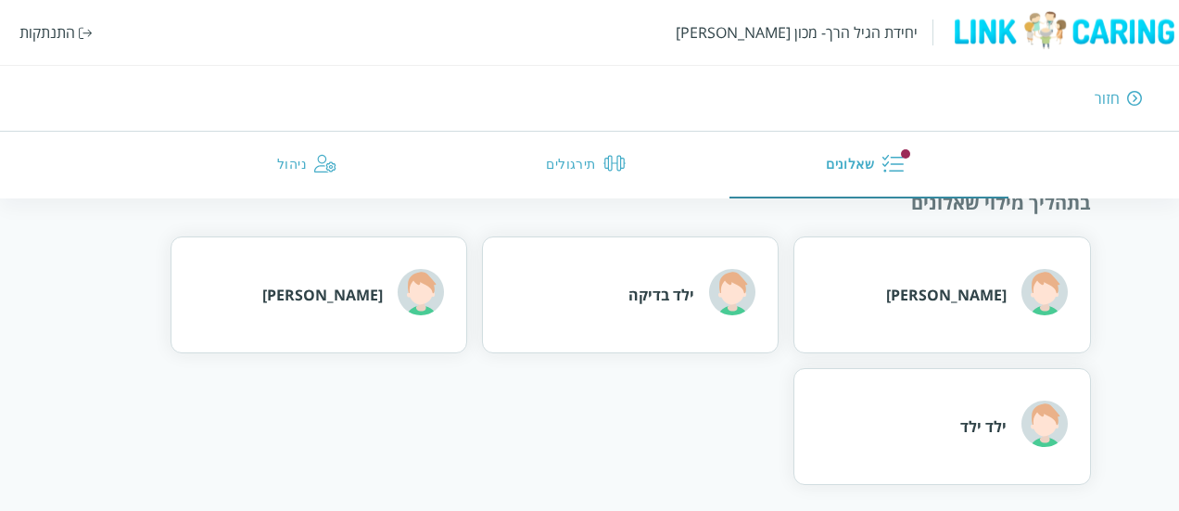
scroll to position [165, 0]
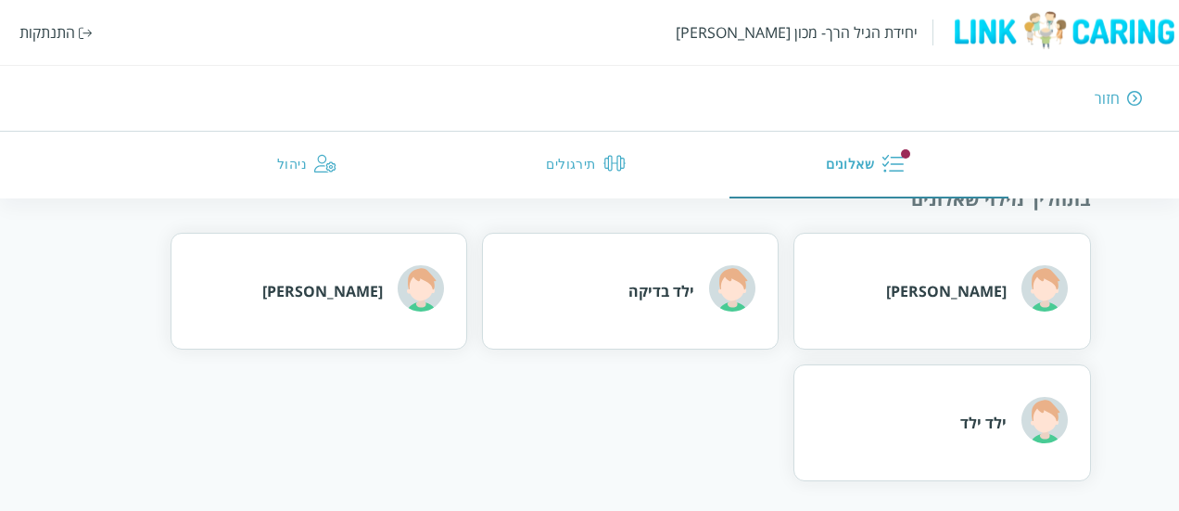
click at [575, 312] on div "ילד בדיקה" at bounding box center [630, 291] width 297 height 117
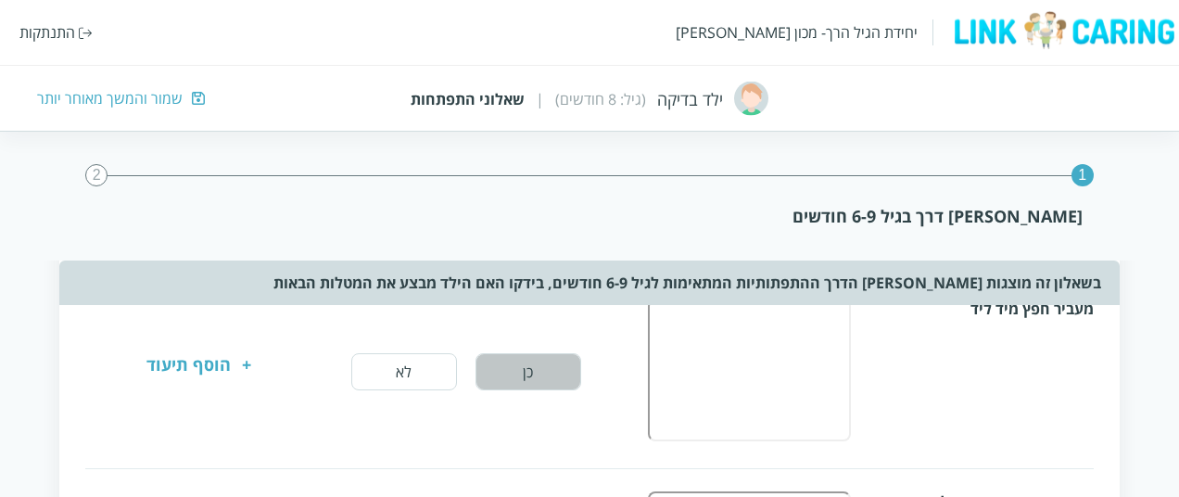
click at [560, 362] on button "כן" at bounding box center [529, 371] width 106 height 37
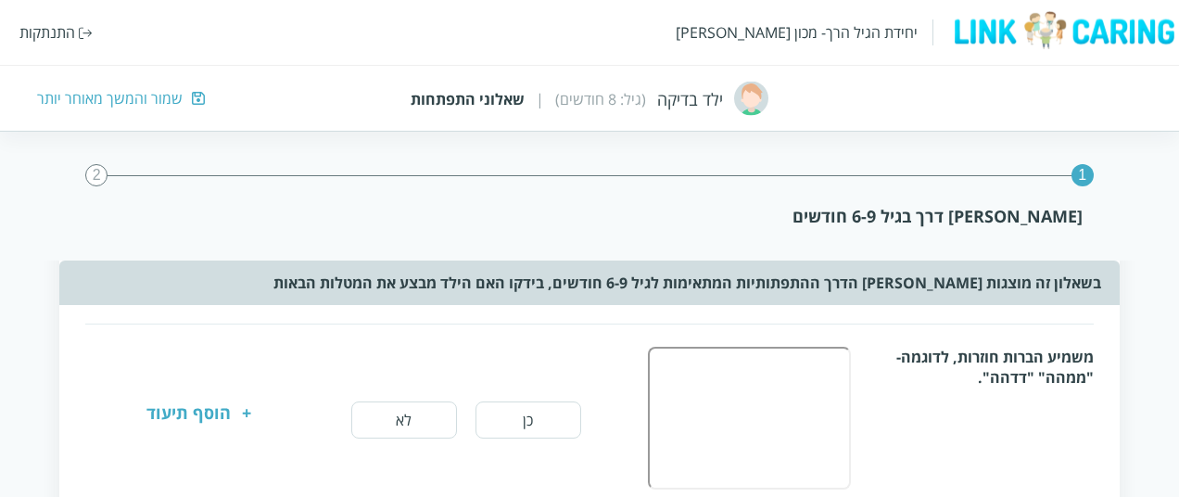
scroll to position [311, 0]
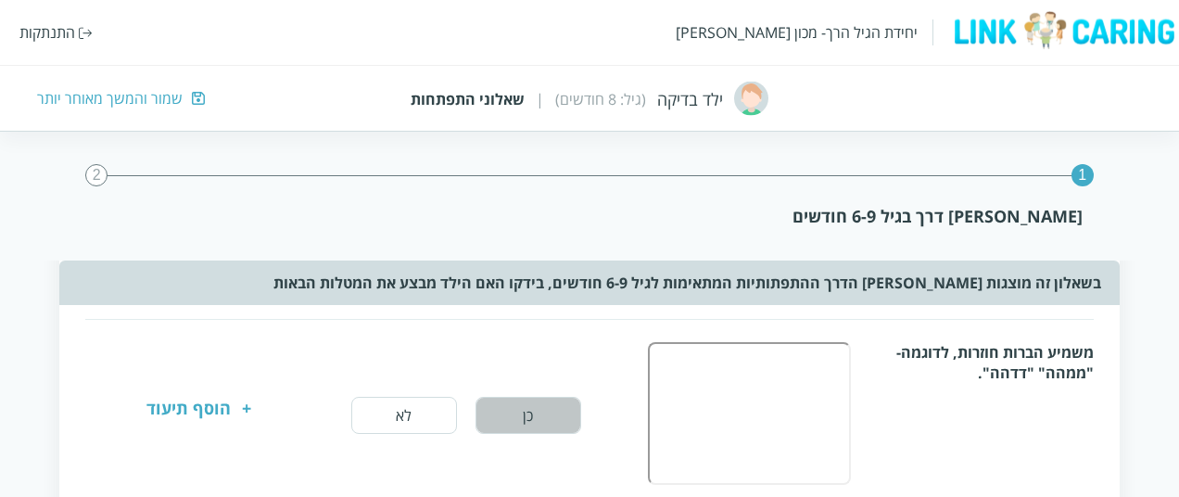
click at [556, 404] on button "כן" at bounding box center [529, 415] width 106 height 37
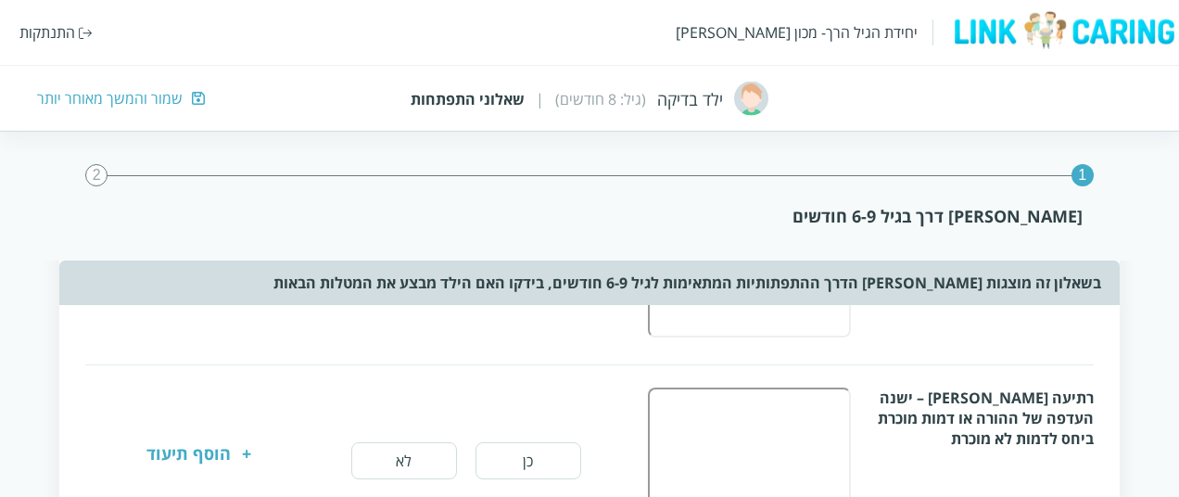
scroll to position [459, 0]
click at [539, 457] on button "כן" at bounding box center [529, 459] width 106 height 37
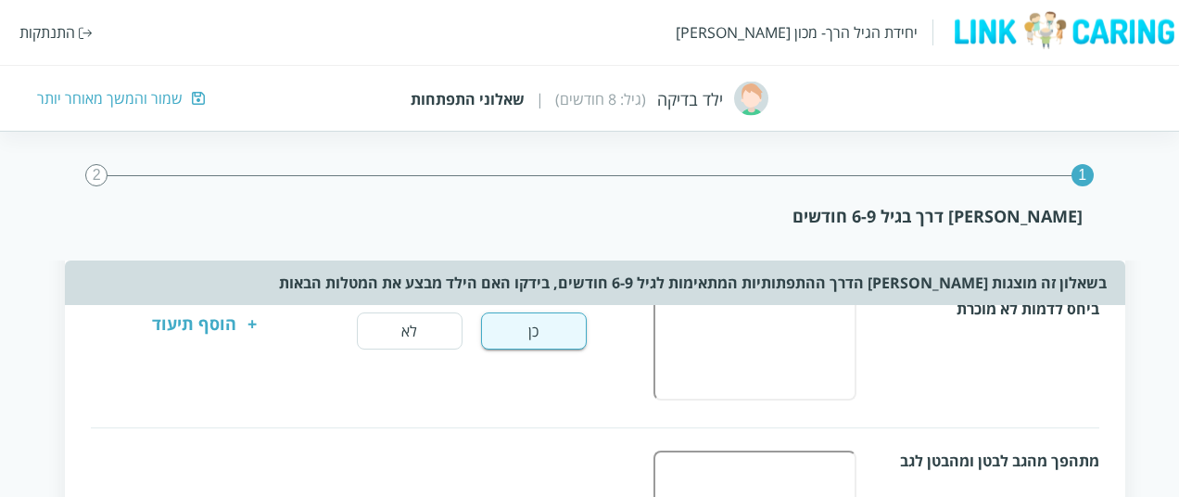
scroll to position [672, -11]
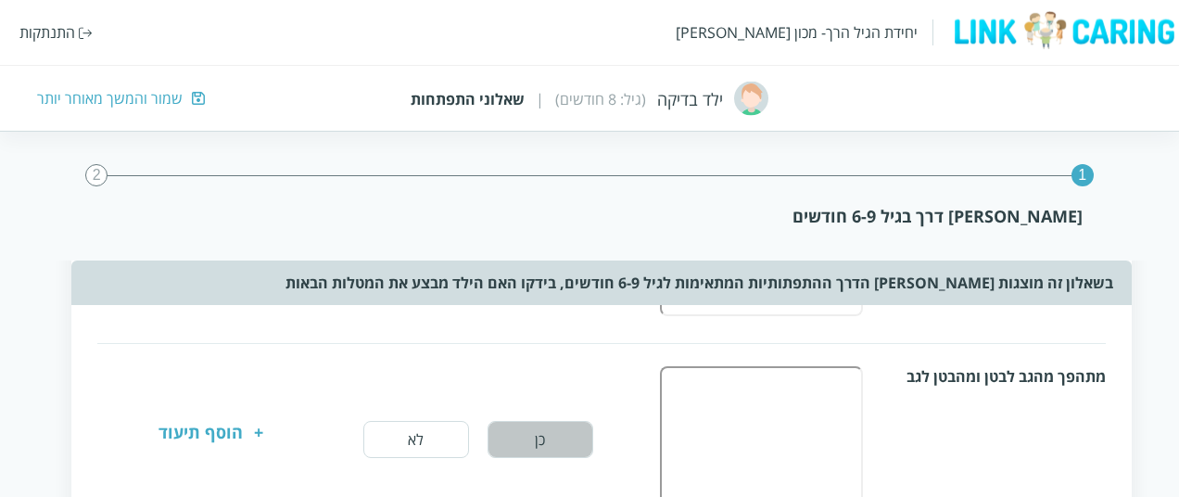
click at [539, 448] on button "כן" at bounding box center [541, 439] width 106 height 37
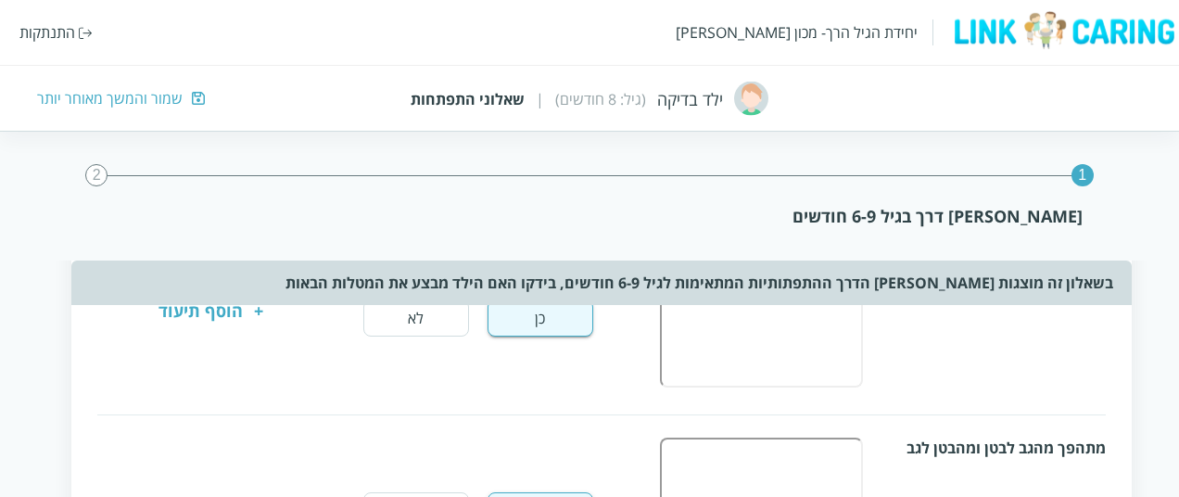
scroll to position [829, -11]
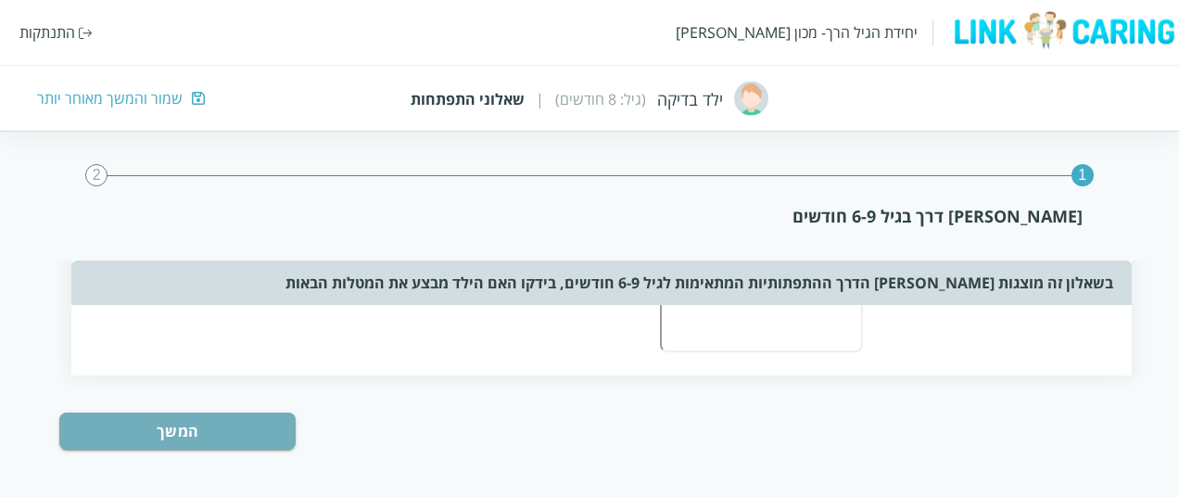
click at [221, 444] on button "המשך" at bounding box center [177, 431] width 236 height 37
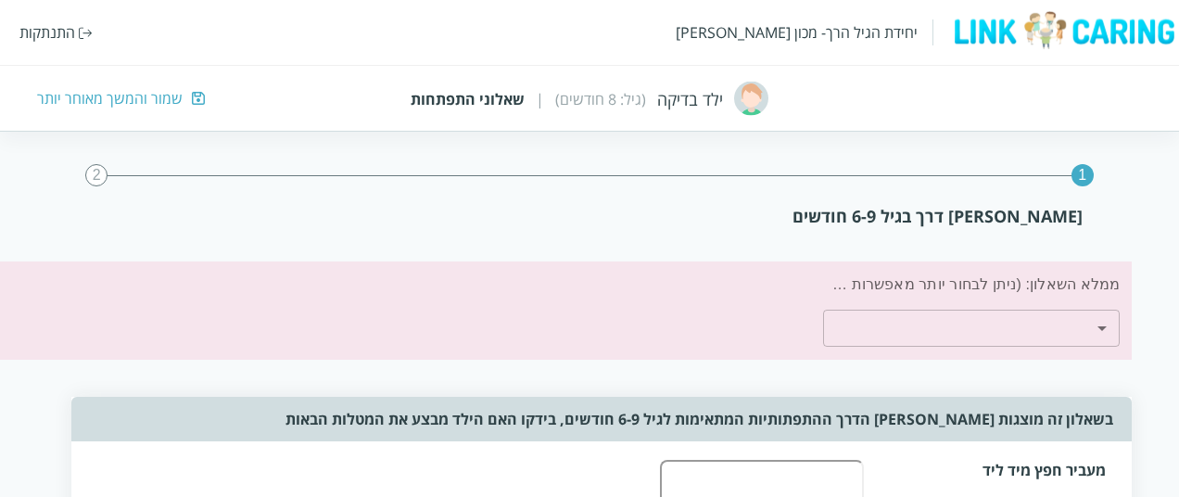
scroll to position [6, -13]
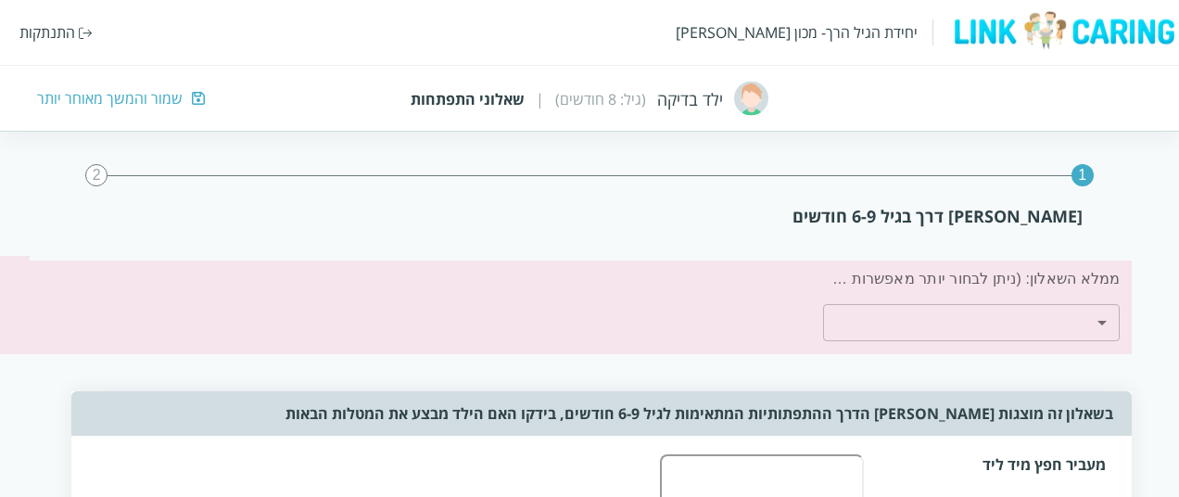
click at [882, 343] on div "ממלא השאלון: (ניתן לבחור יותר מאפשרות אחת) ​ ​" at bounding box center [566, 305] width 1133 height 98
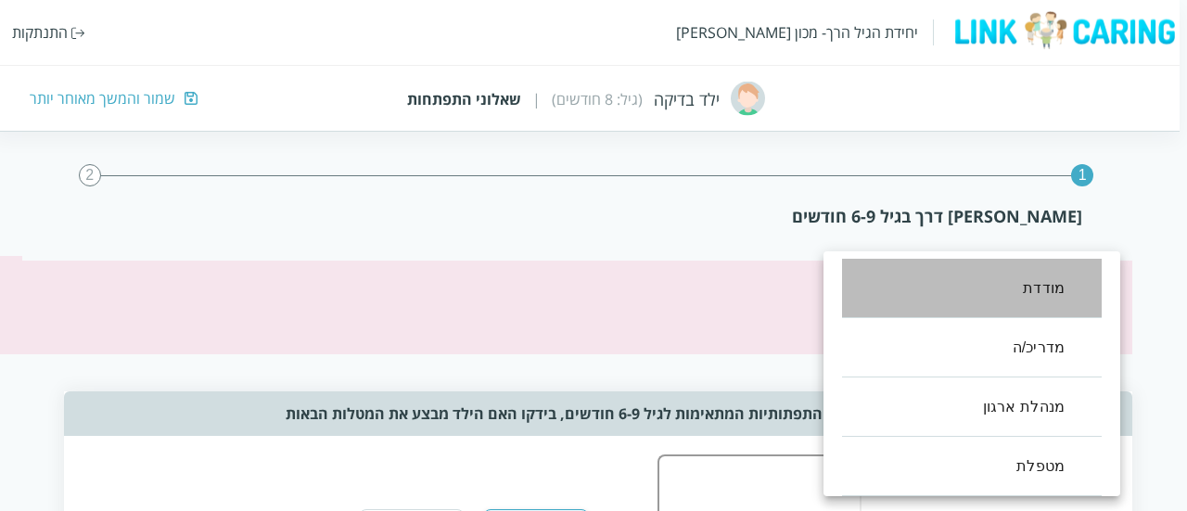
click at [1010, 269] on li "מודדת" at bounding box center [972, 288] width 260 height 59
type input ",12"
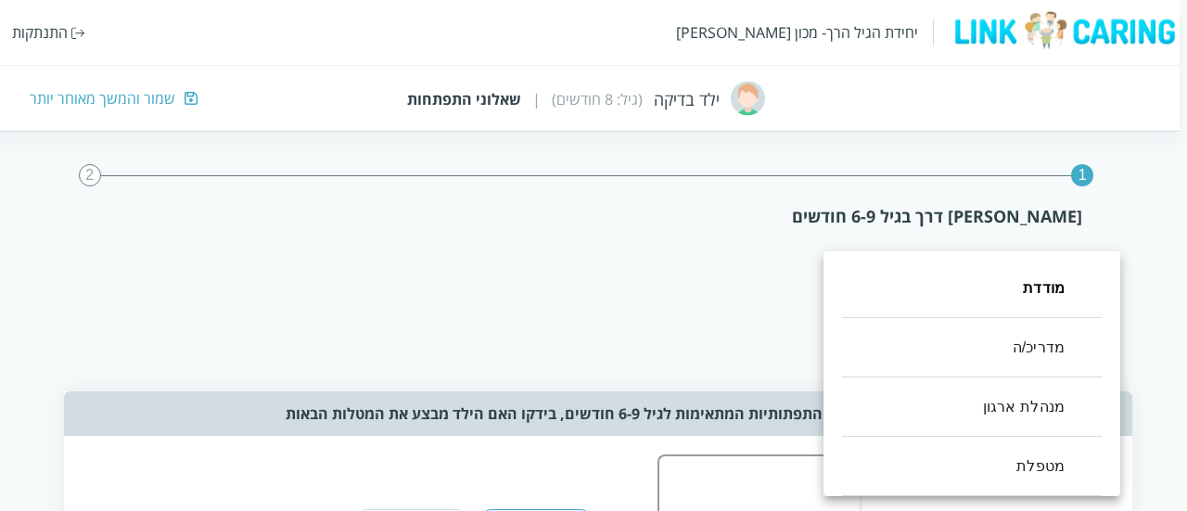
click at [693, 344] on div at bounding box center [593, 255] width 1187 height 511
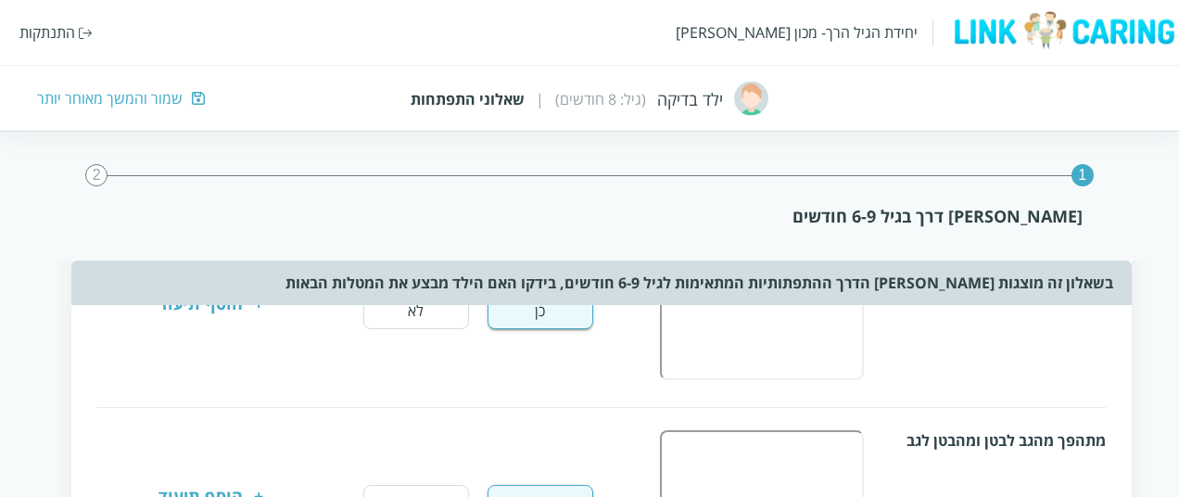
scroll to position [892, -13]
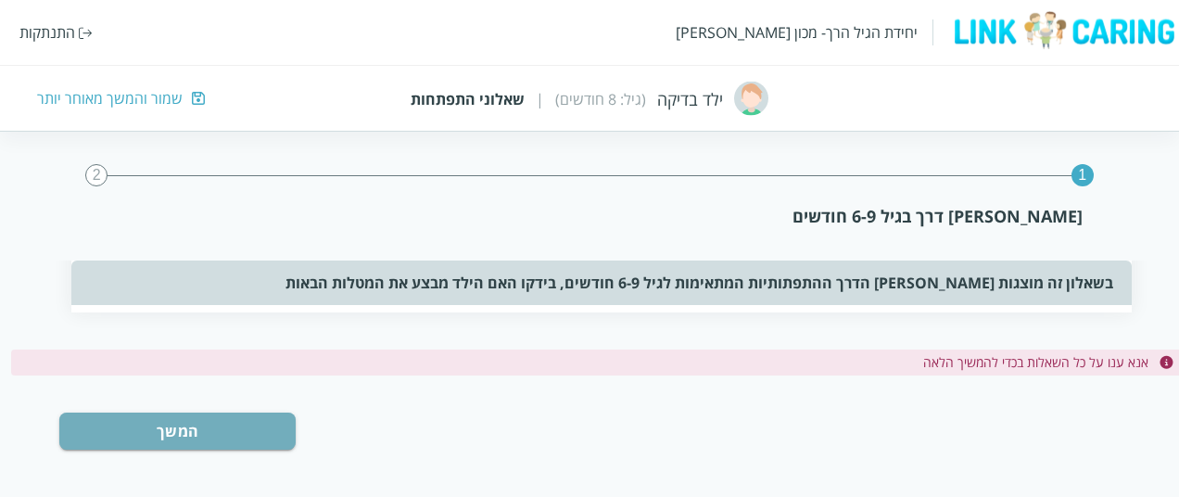
click at [228, 429] on button "המשך" at bounding box center [177, 431] width 236 height 37
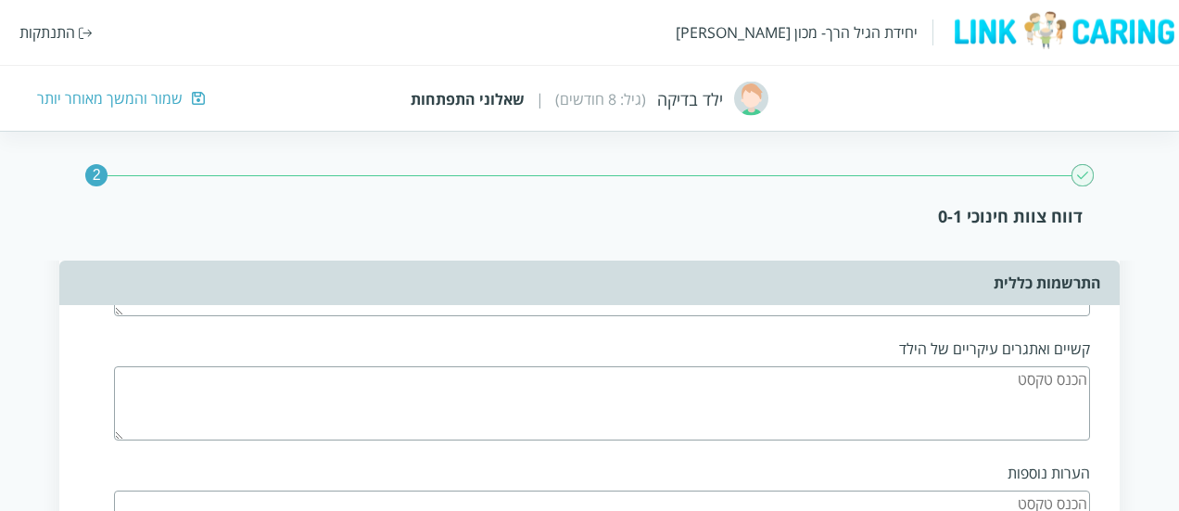
scroll to position [1680, 0]
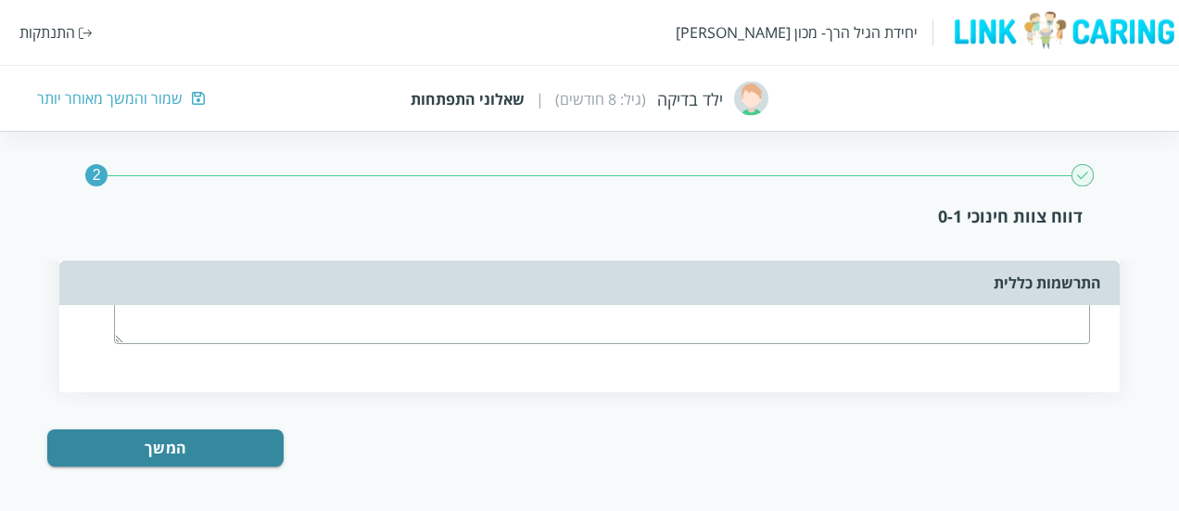
click at [158, 93] on div "שמור והמשך מאוחר יותר" at bounding box center [110, 98] width 146 height 20
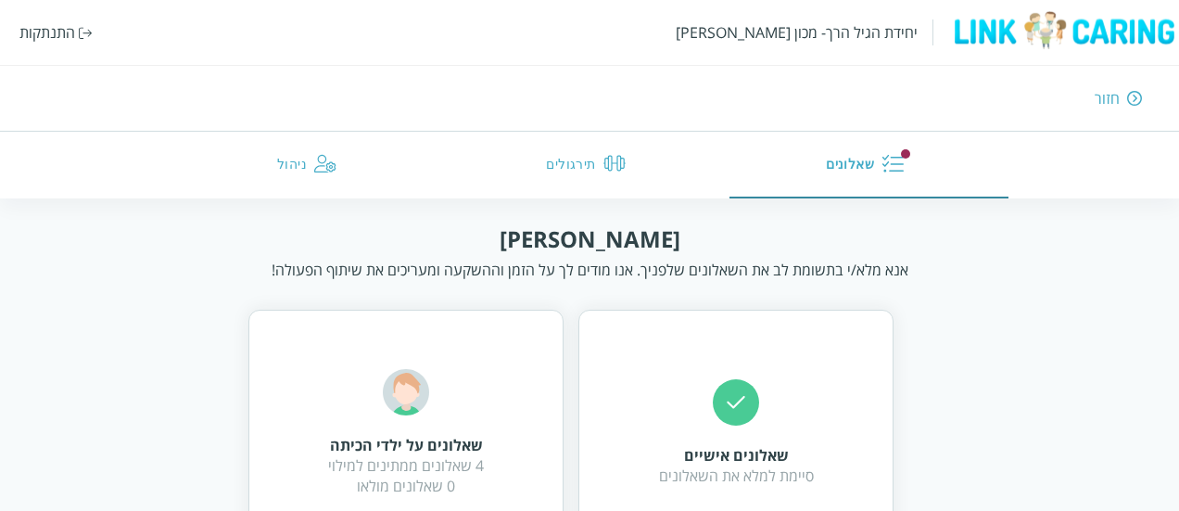
scroll to position [81, 0]
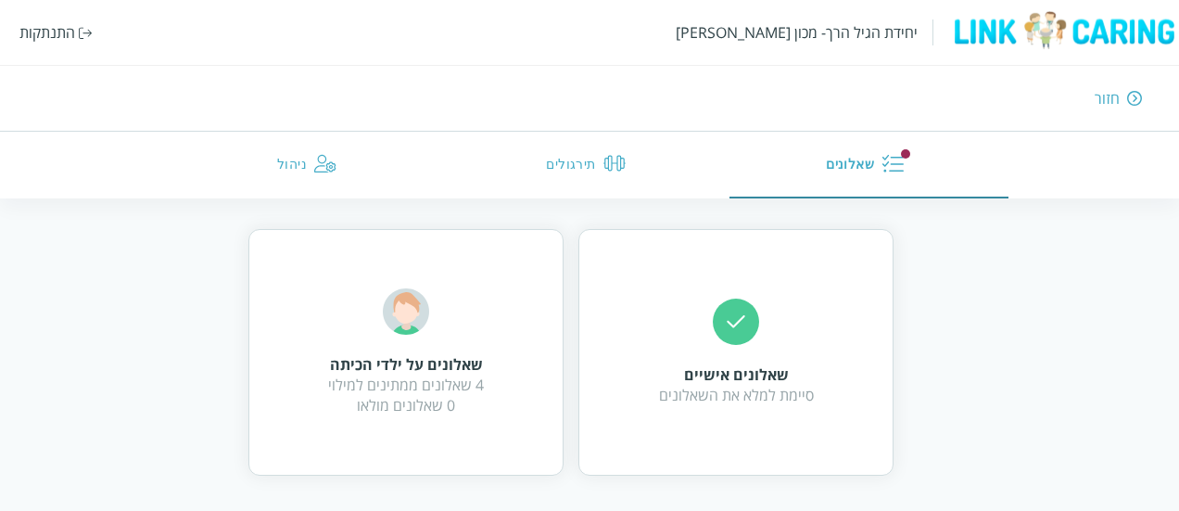
click at [528, 351] on div "שאלונים על ילדי הכיתה 4 שאלונים ממתינים למילוי 0 שאלונים מולאו" at bounding box center [405, 352] width 315 height 247
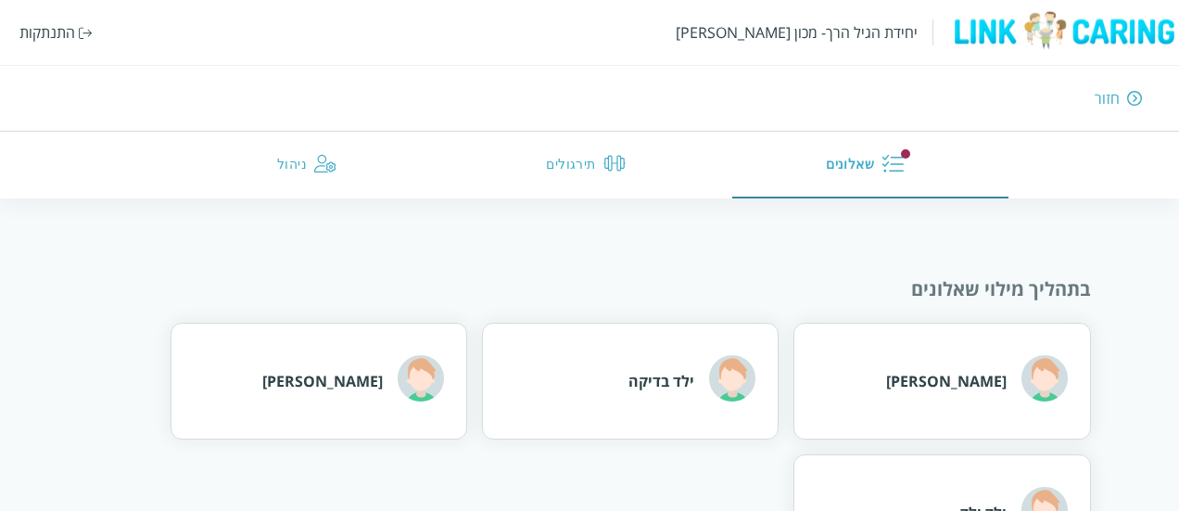
scroll to position [171, 0]
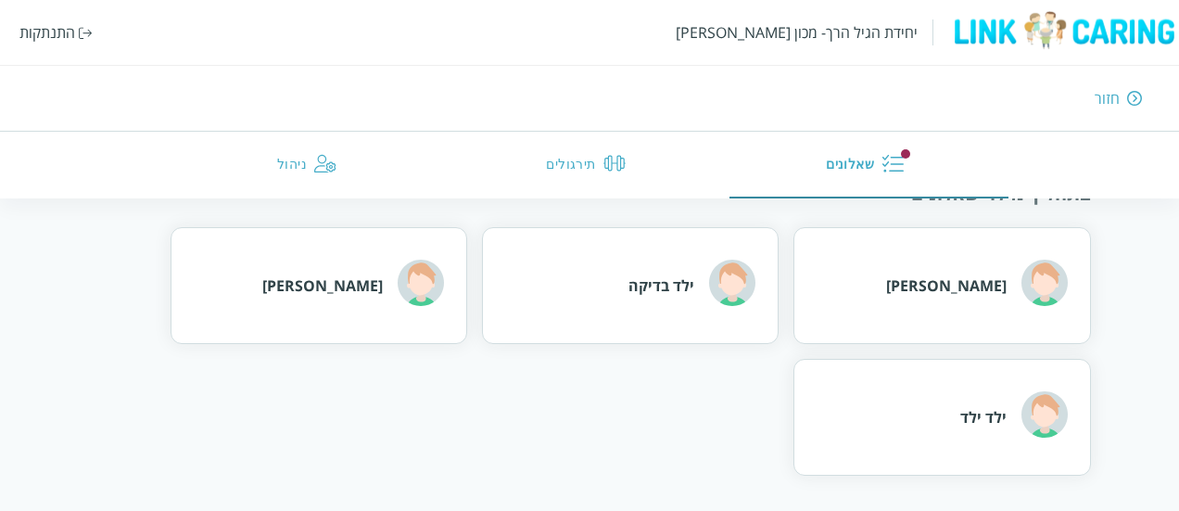
click at [381, 307] on div "[PERSON_NAME]" at bounding box center [353, 285] width 182 height 51
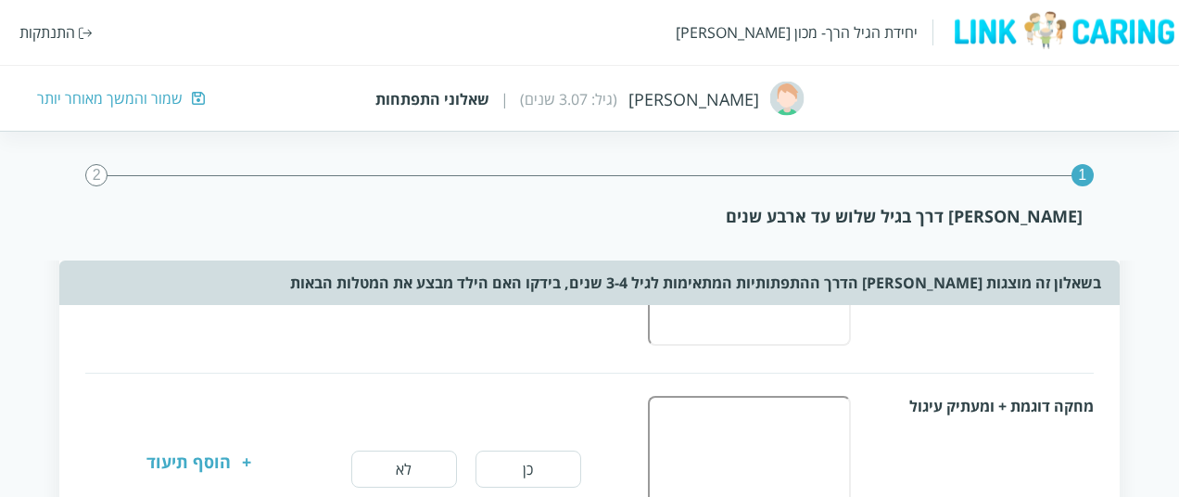
scroll to position [1021, 0]
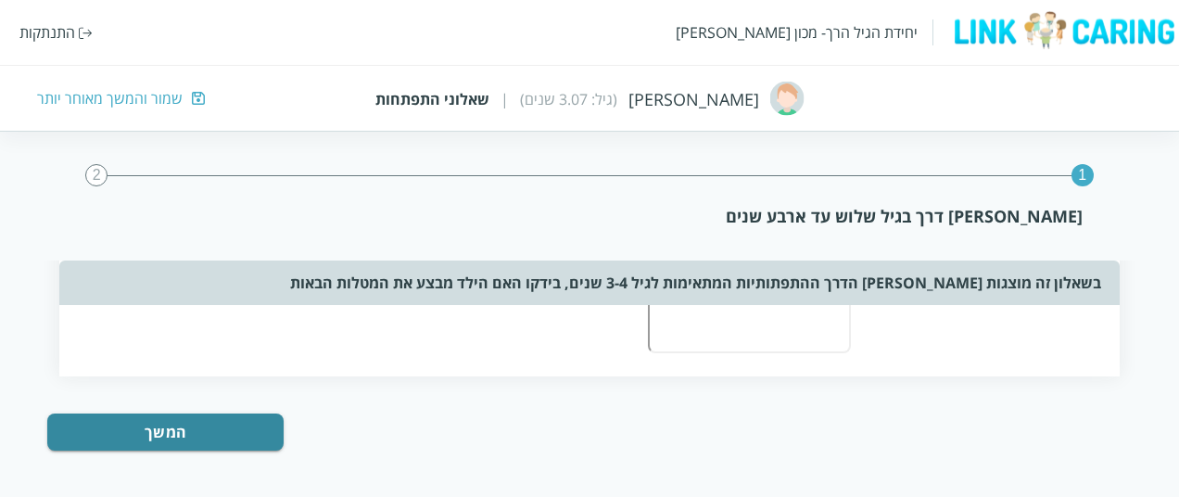
click at [129, 101] on div "שמור והמשך מאוחר יותר" at bounding box center [110, 98] width 146 height 20
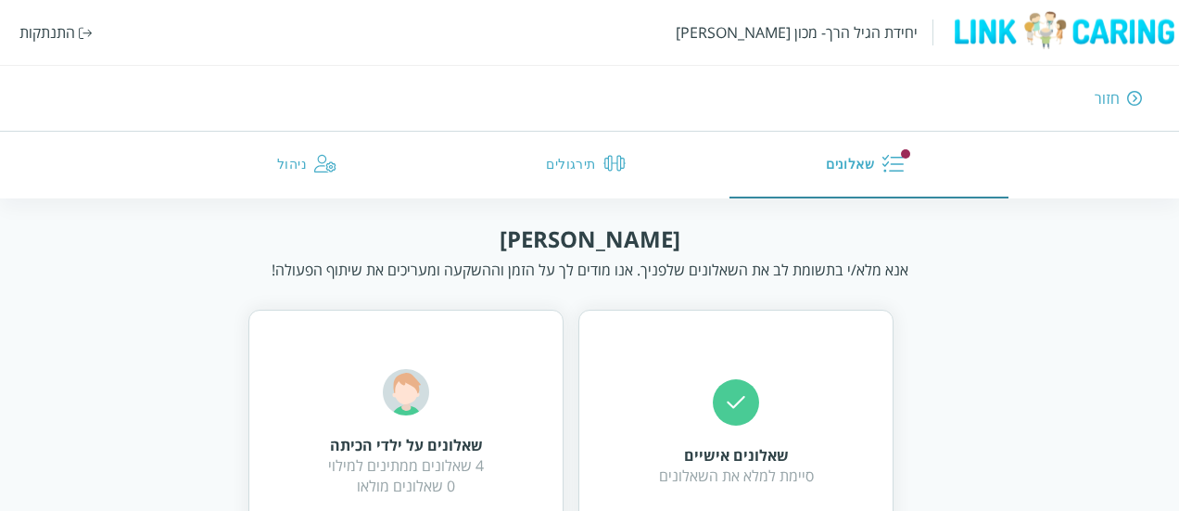
scroll to position [81, 0]
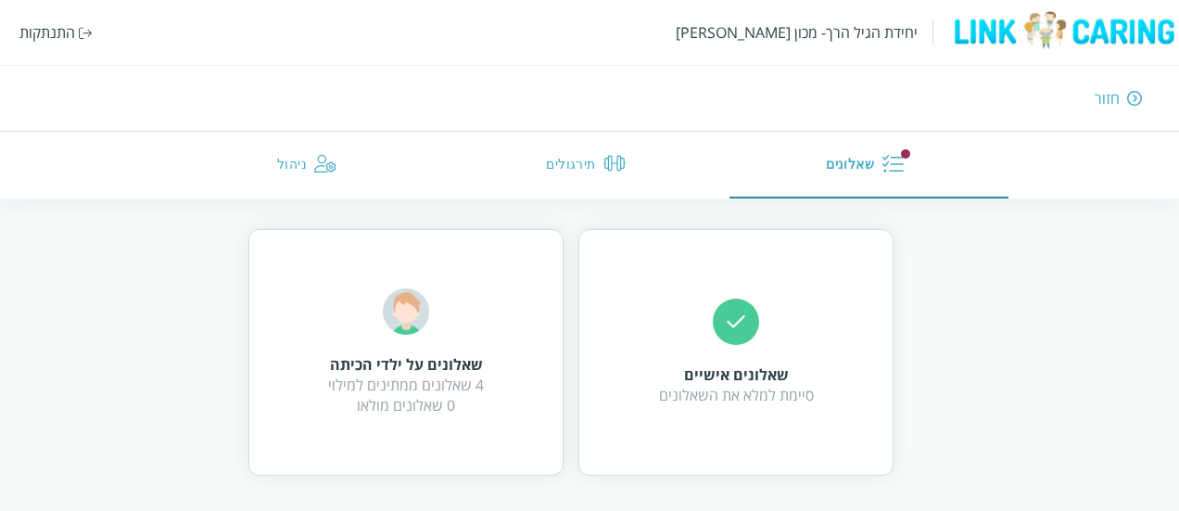
click at [480, 318] on div "שאלונים על ילדי הכיתה 4 שאלונים ממתינים למילוי 0 שאלונים מולאו" at bounding box center [406, 351] width 156 height 127
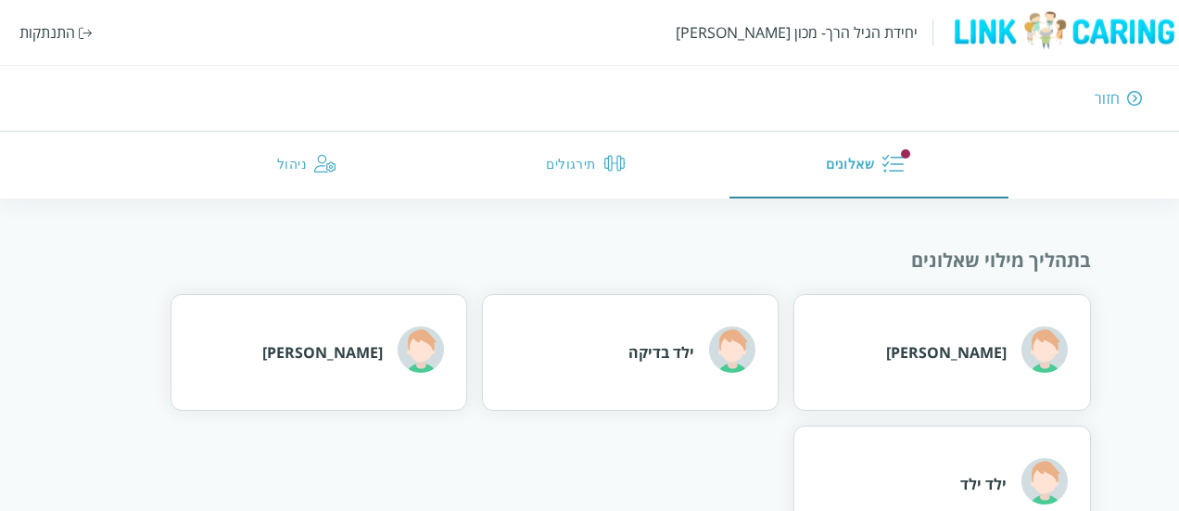
scroll to position [105, 0]
click at [588, 332] on div "ילד בדיקה" at bounding box center [630, 351] width 297 height 117
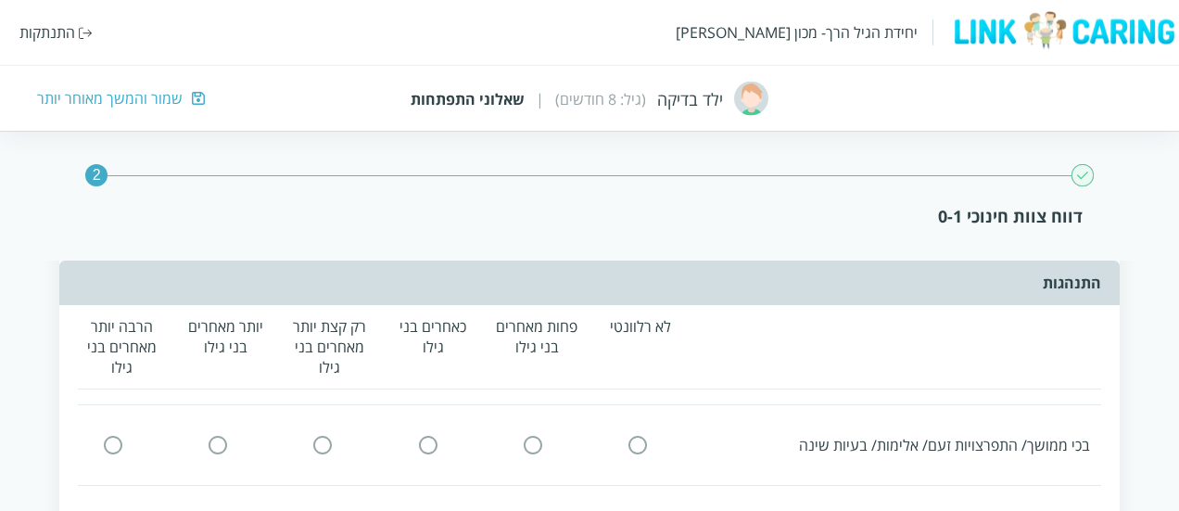
scroll to position [781, 0]
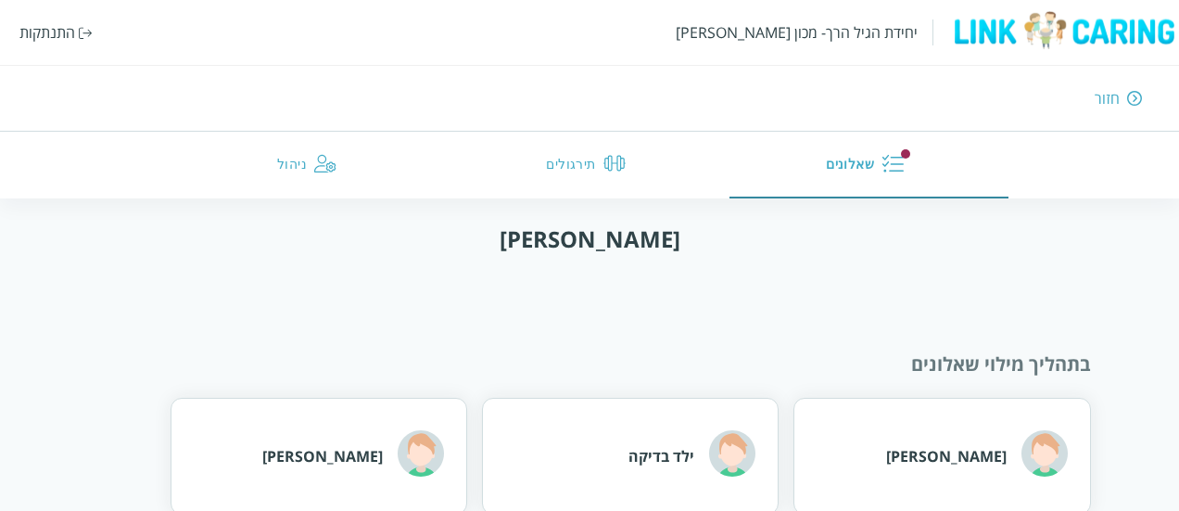
click at [860, 154] on button "שאלונים" at bounding box center [869, 165] width 279 height 67
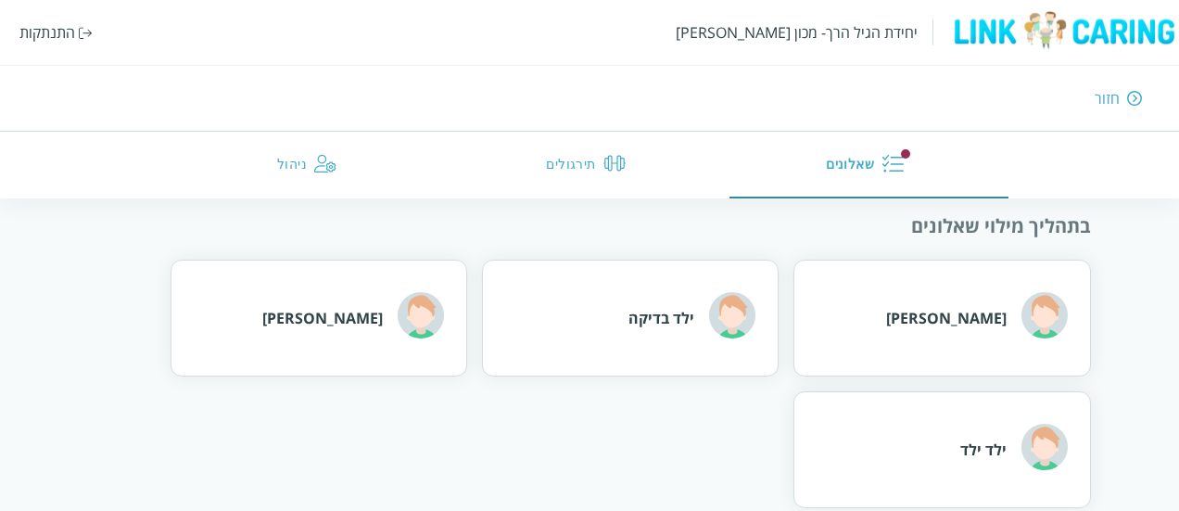
scroll to position [171, 0]
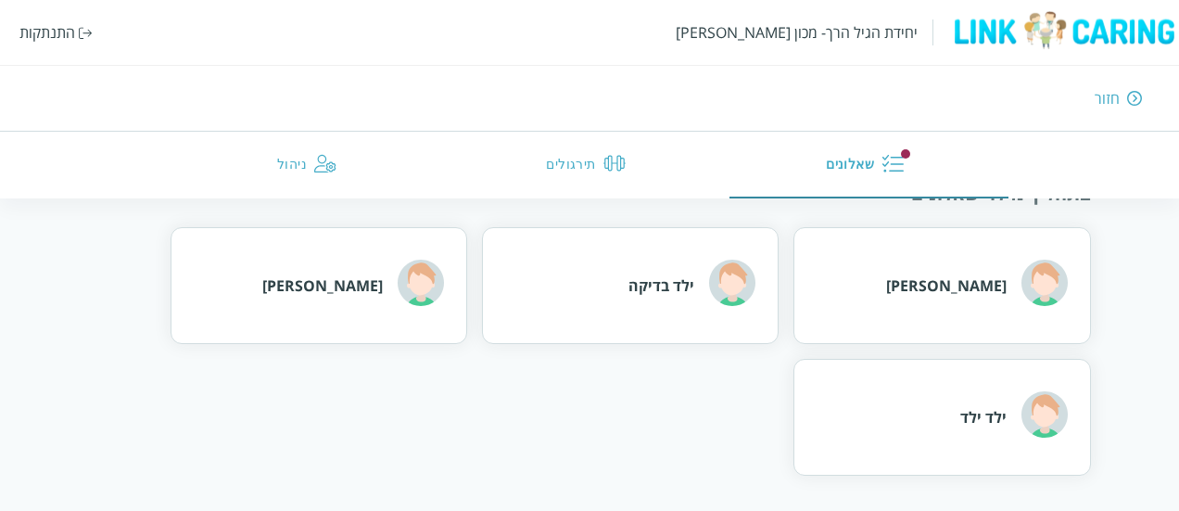
click at [341, 294] on div "[PERSON_NAME]" at bounding box center [322, 285] width 121 height 20
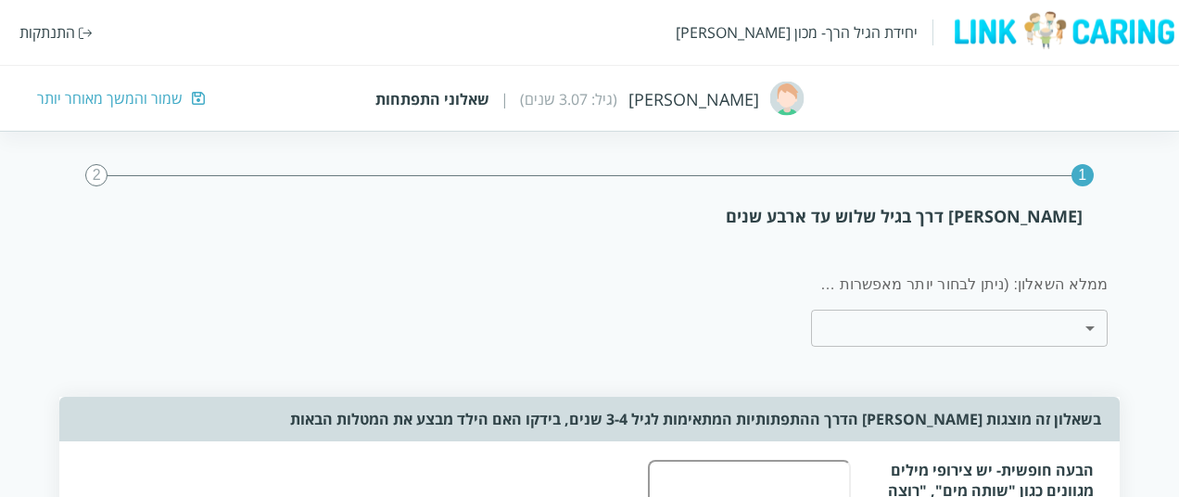
click at [165, 102] on div "שמור והמשך מאוחר יותר" at bounding box center [110, 98] width 146 height 20
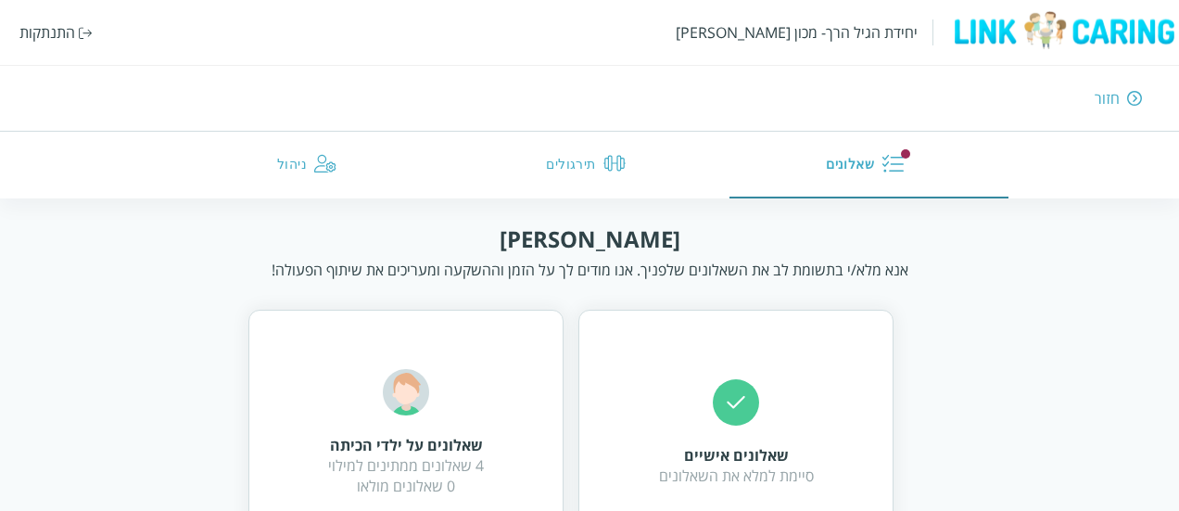
click at [54, 27] on div "התנתקות" at bounding box center [47, 32] width 56 height 20
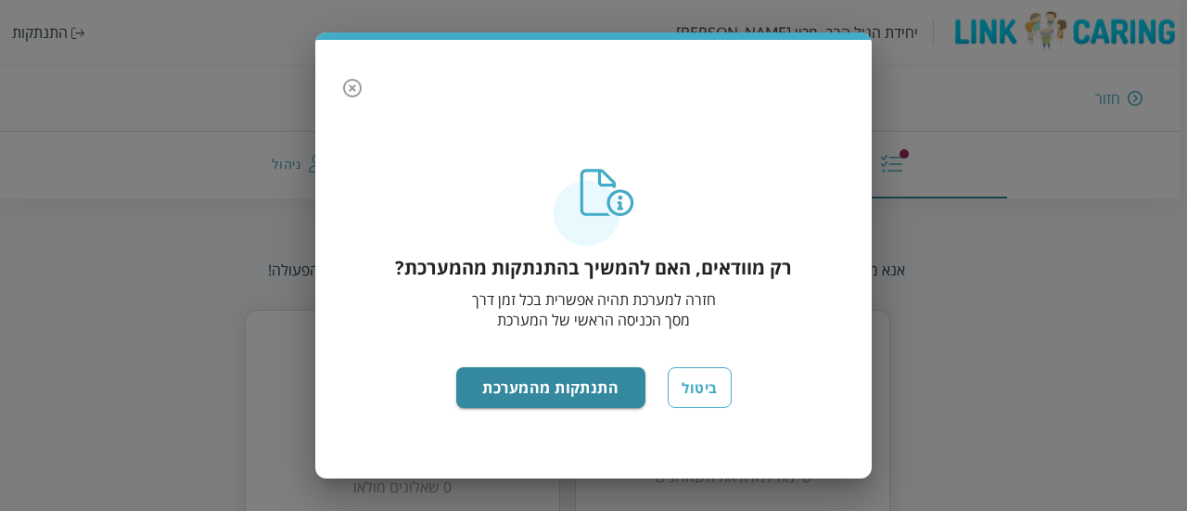
click at [699, 396] on button "ביטול" at bounding box center [698, 387] width 63 height 41
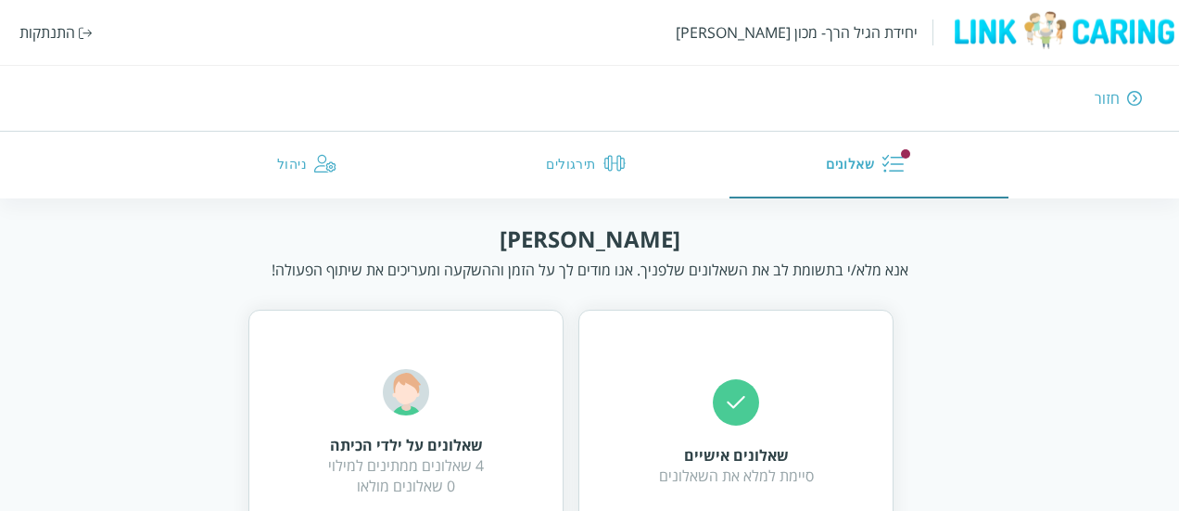
click at [49, 26] on div "התנתקות" at bounding box center [47, 32] width 56 height 20
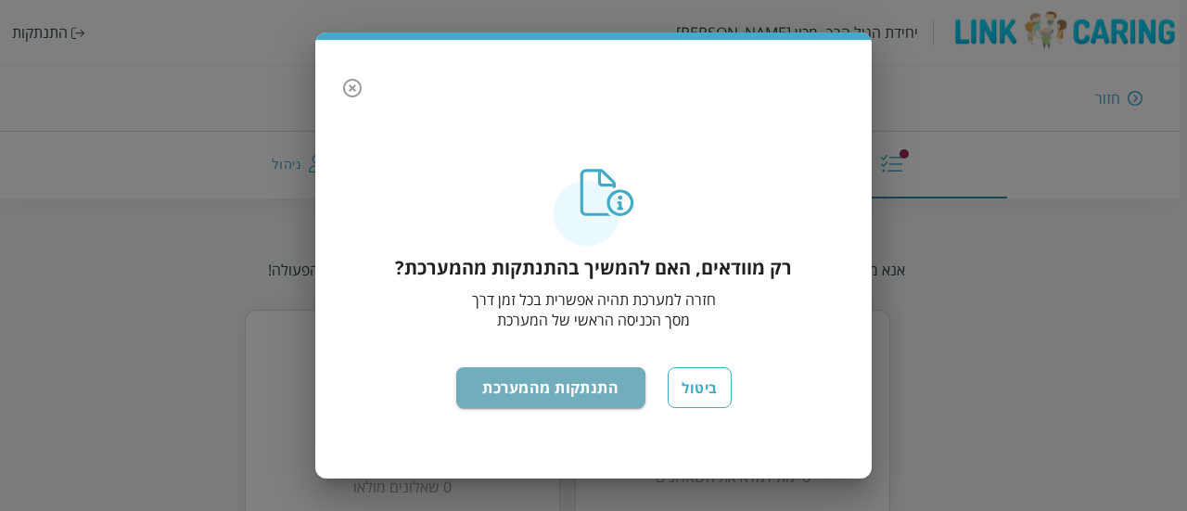
click at [527, 379] on button "התנתקות מהמערכת" at bounding box center [551, 387] width 190 height 41
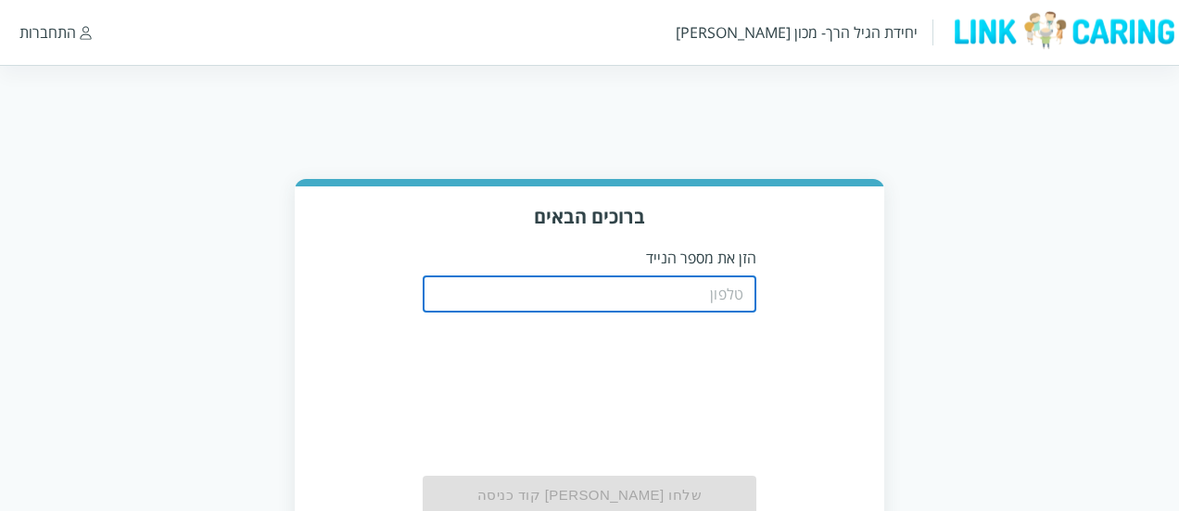
click at [731, 306] on input "tel" at bounding box center [590, 293] width 334 height 37
paste input "0544499999"
type input "0544499999"
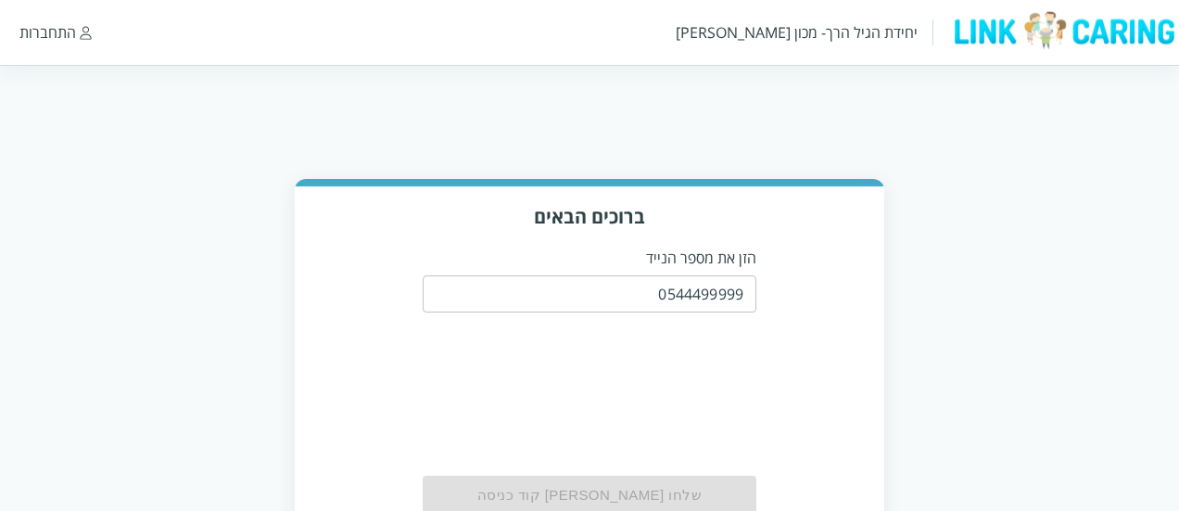
scroll to position [95, 0]
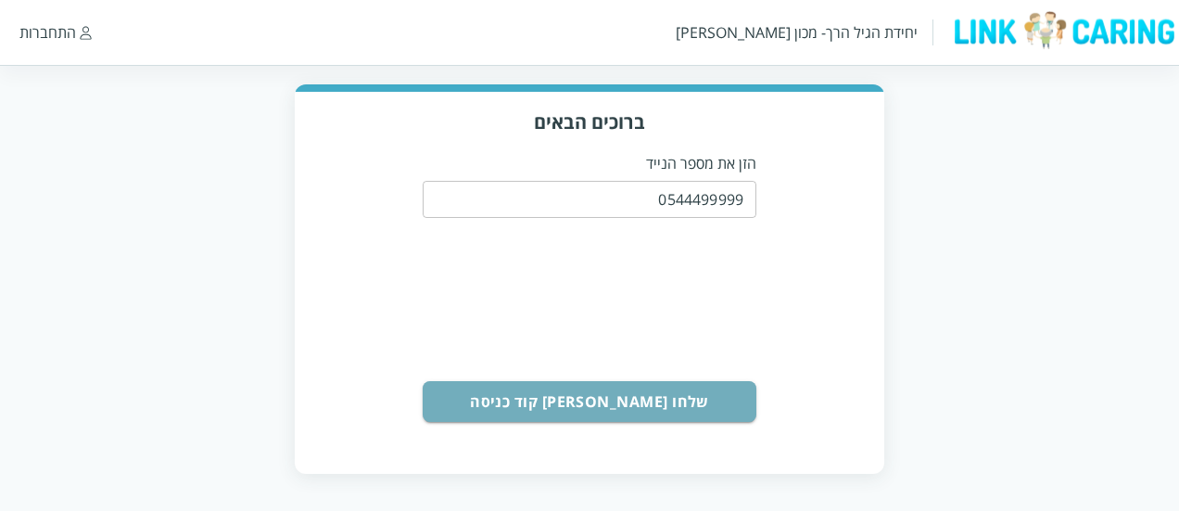
click at [690, 389] on button "שלחו [PERSON_NAME] קוד כניסה" at bounding box center [590, 401] width 334 height 41
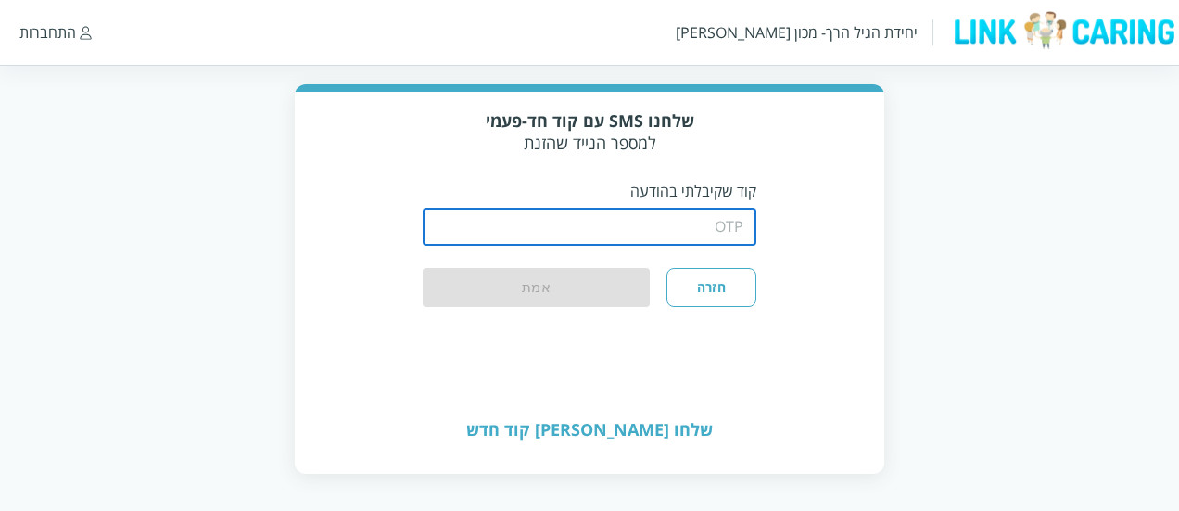
click at [671, 229] on input "string" at bounding box center [590, 227] width 334 height 37
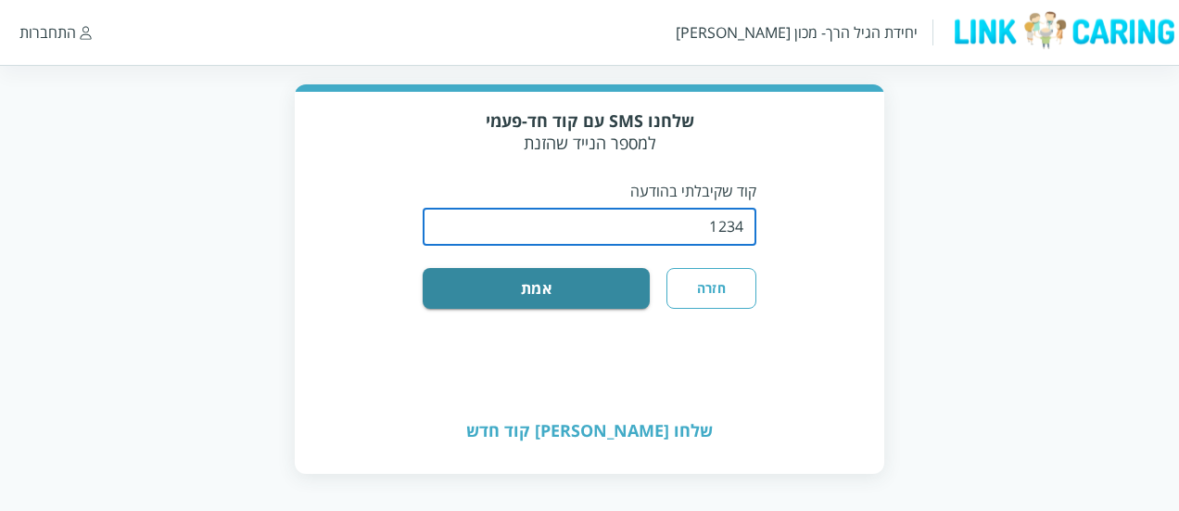
type input "1234"
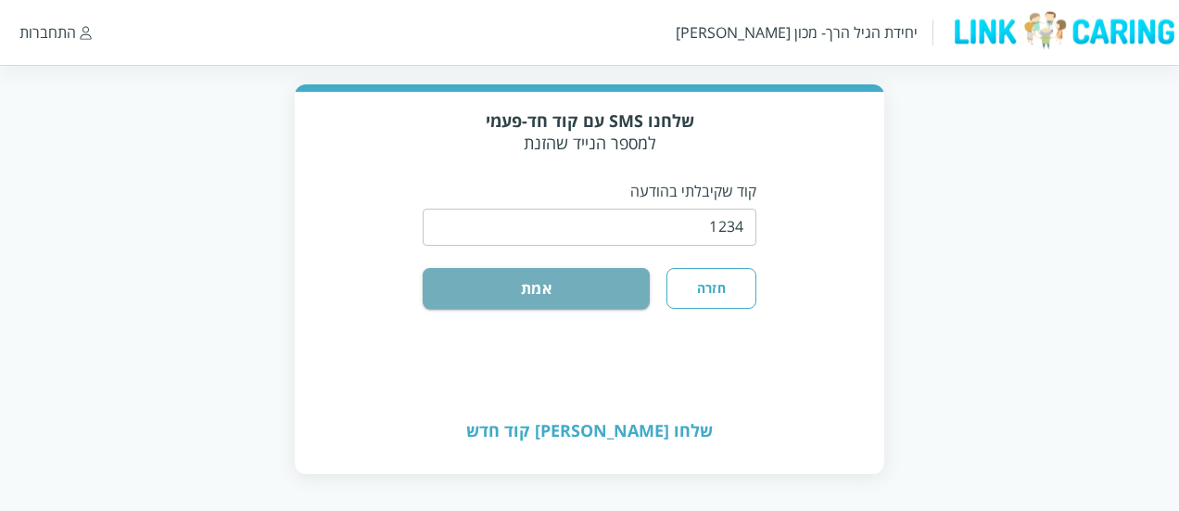
click at [589, 296] on button "אמת" at bounding box center [536, 288] width 227 height 41
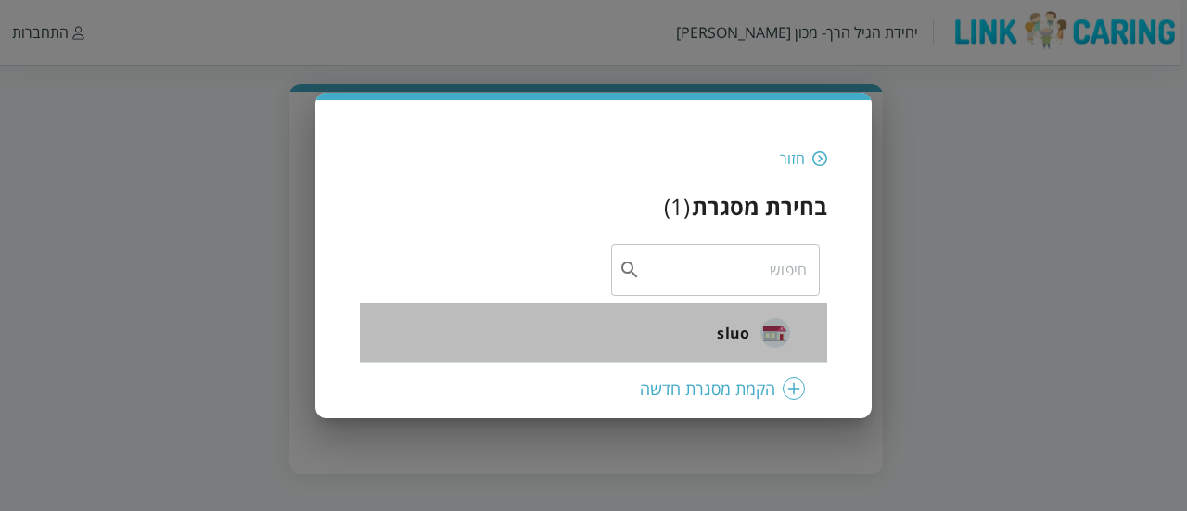
click at [703, 337] on li "sluo" at bounding box center [593, 332] width 467 height 59
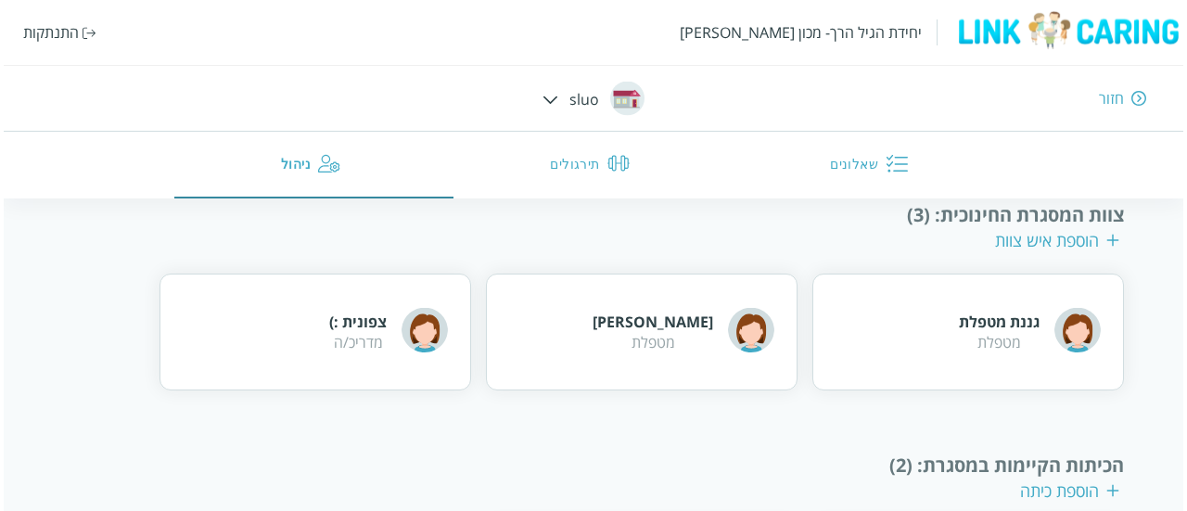
scroll to position [454, 0]
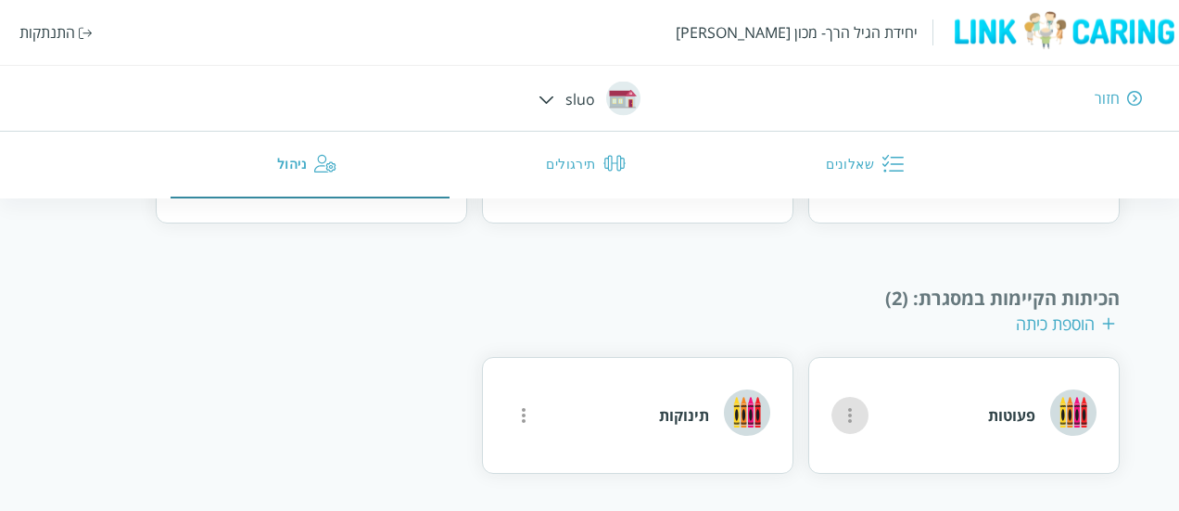
click at [851, 421] on icon "more" at bounding box center [850, 415] width 4 height 15
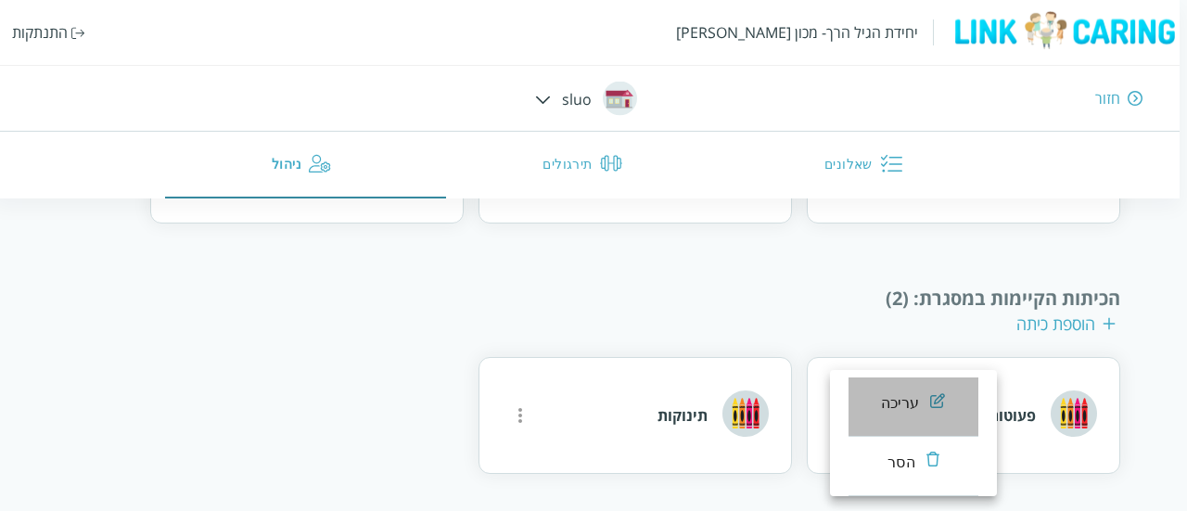
click at [853, 407] on li "עריכה" at bounding box center [913, 406] width 130 height 59
type input "פעוטות"
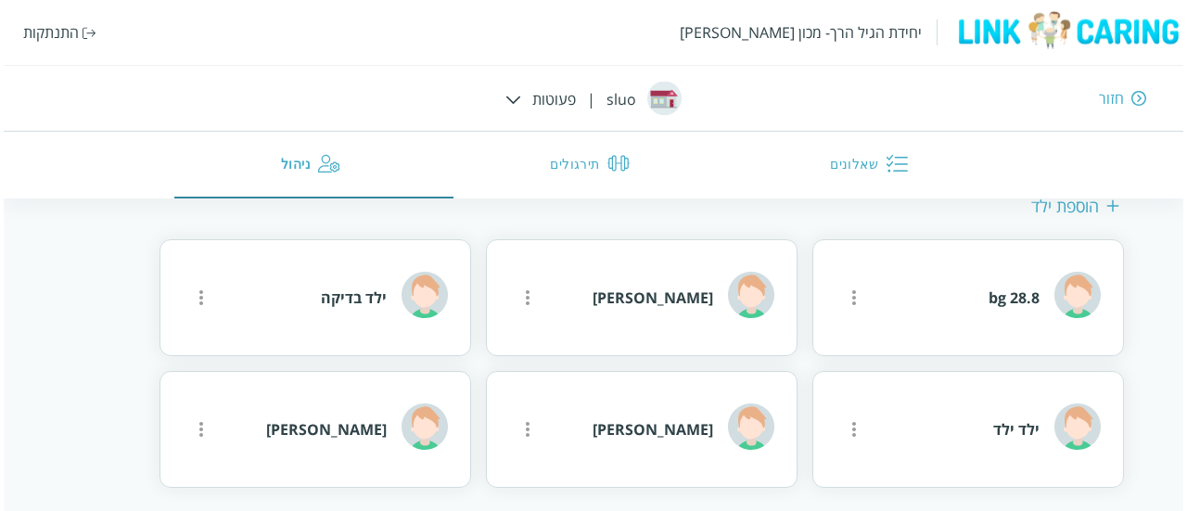
scroll to position [669, 0]
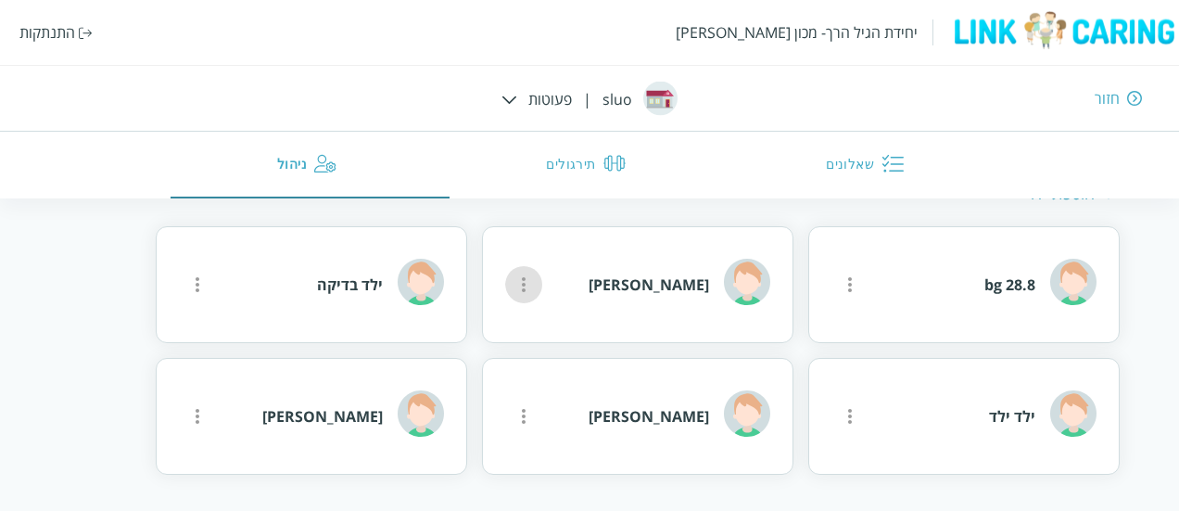
click at [530, 288] on icon "more" at bounding box center [524, 284] width 22 height 22
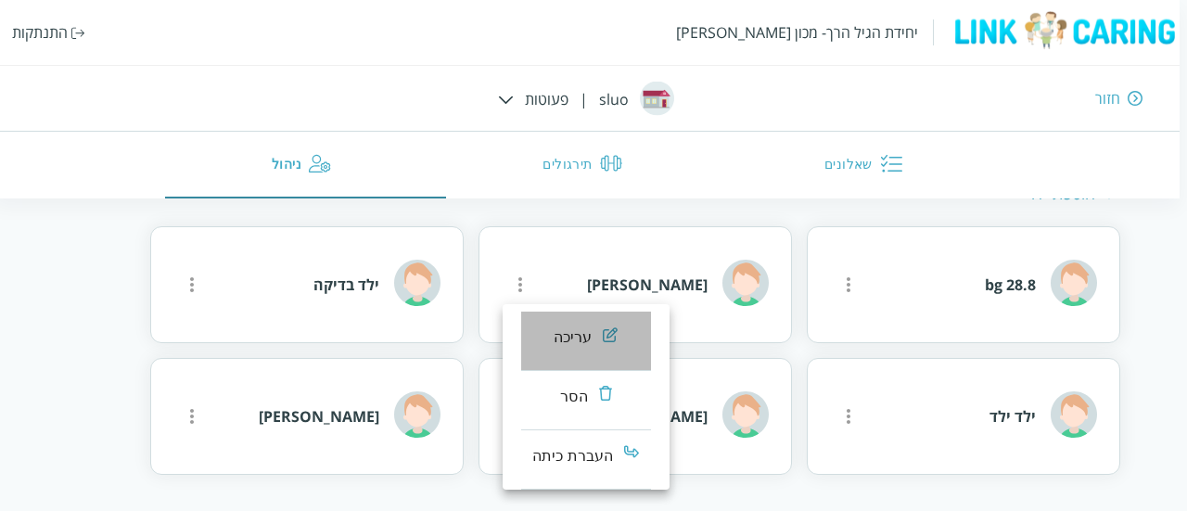
click at [577, 326] on div "עריכה" at bounding box center [572, 337] width 39 height 22
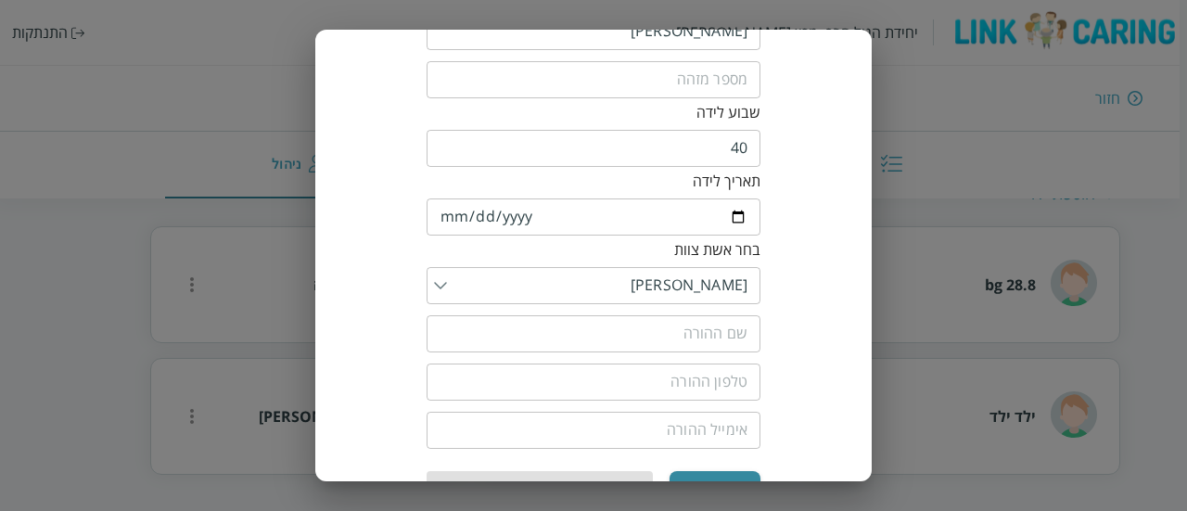
scroll to position [290, 0]
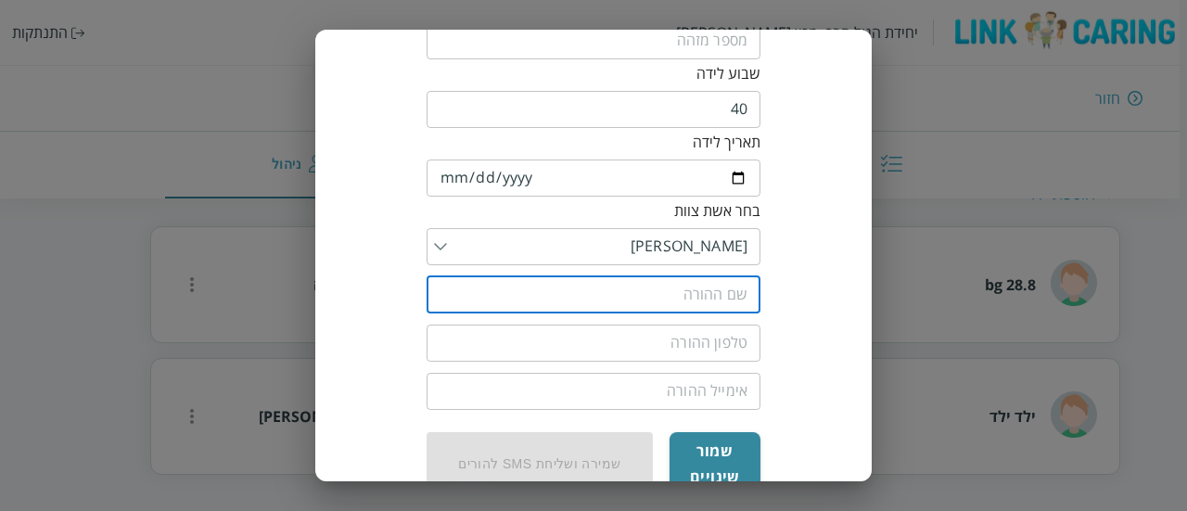
click at [681, 285] on input "text" at bounding box center [593, 294] width 334 height 37
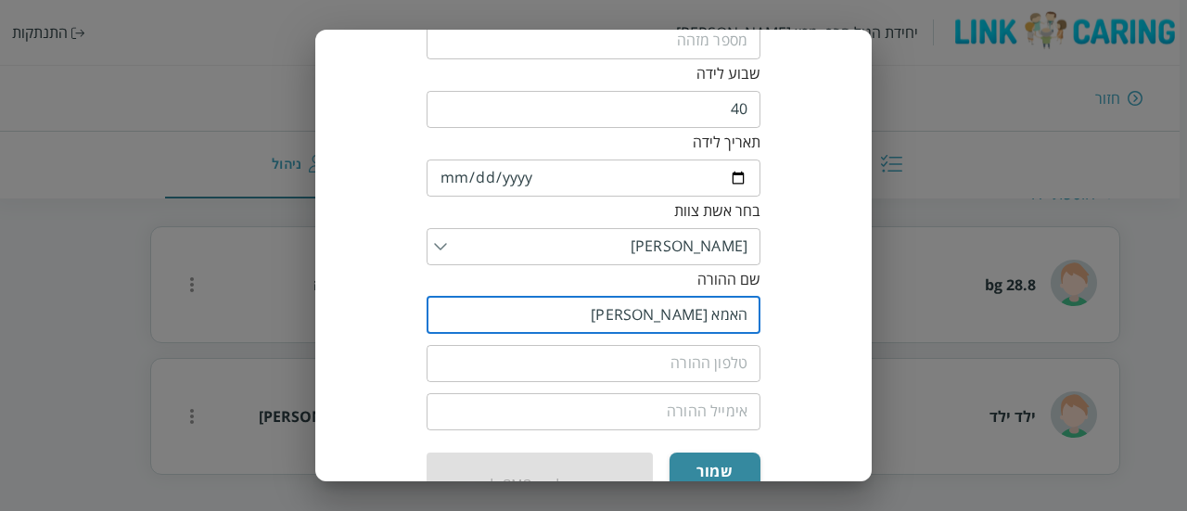
type input "האמא שלו"
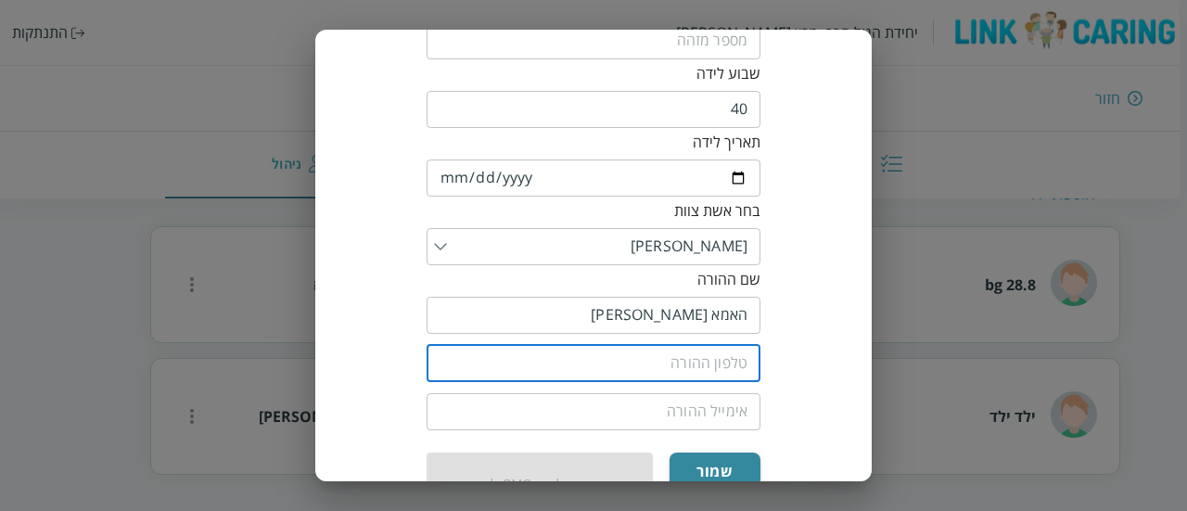
click at [703, 379] on input "tel" at bounding box center [593, 363] width 334 height 37
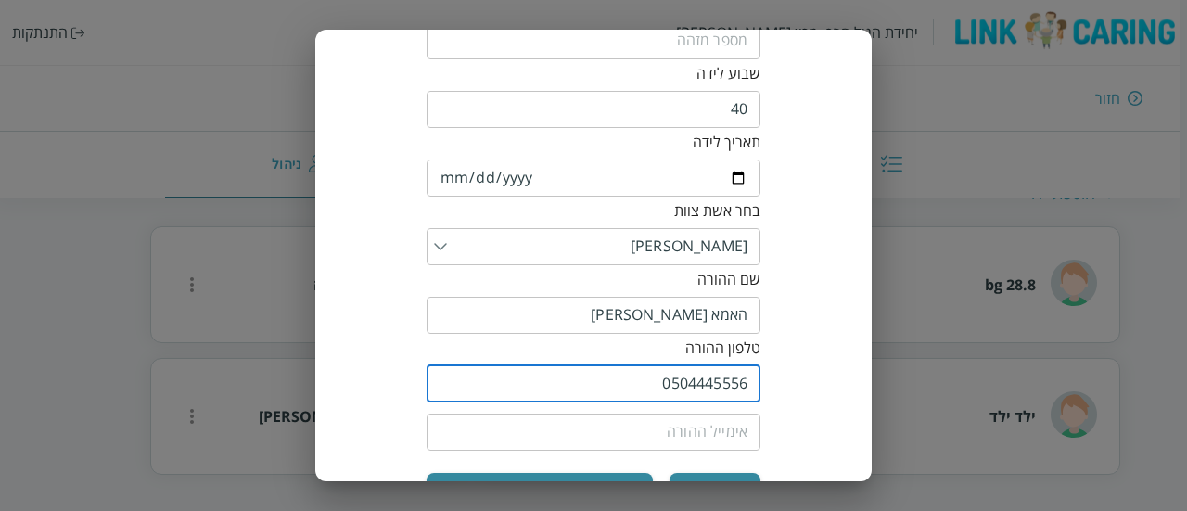
click at [699, 392] on input "0504445556" at bounding box center [593, 383] width 334 height 37
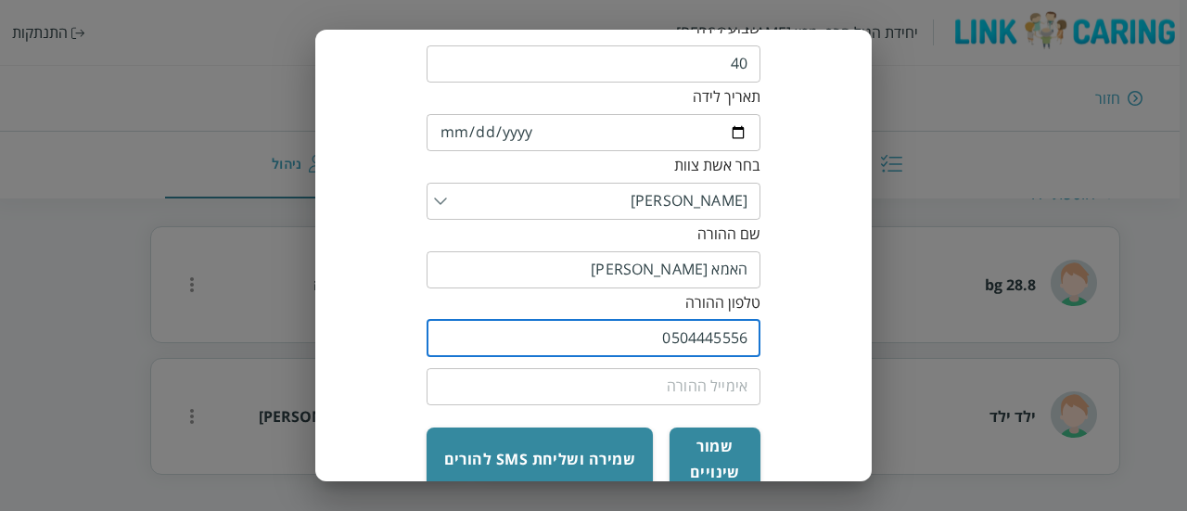
scroll to position [337, 0]
type input "0504445556"
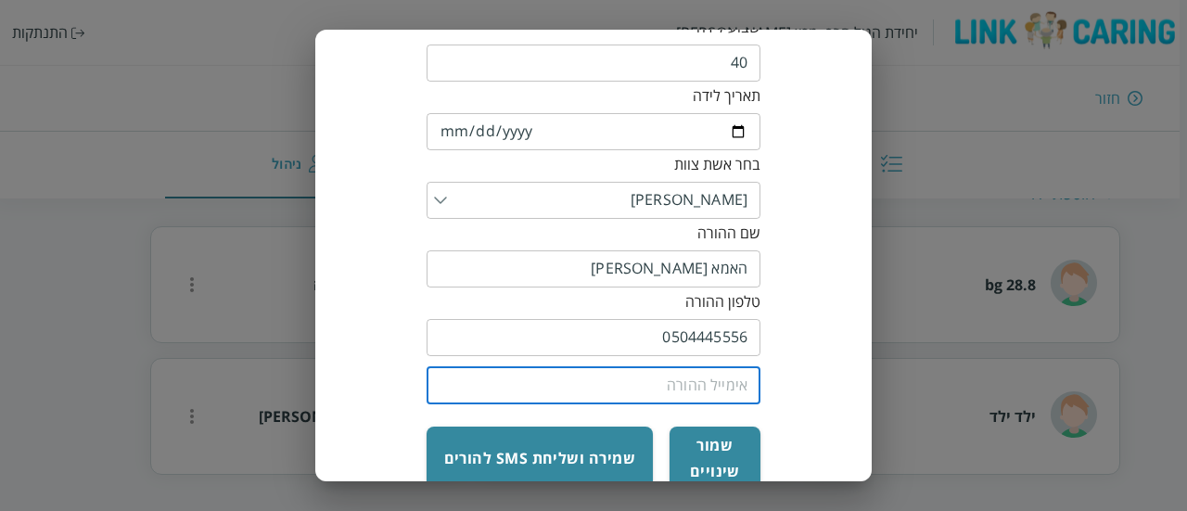
click at [699, 392] on input "email" at bounding box center [593, 385] width 334 height 37
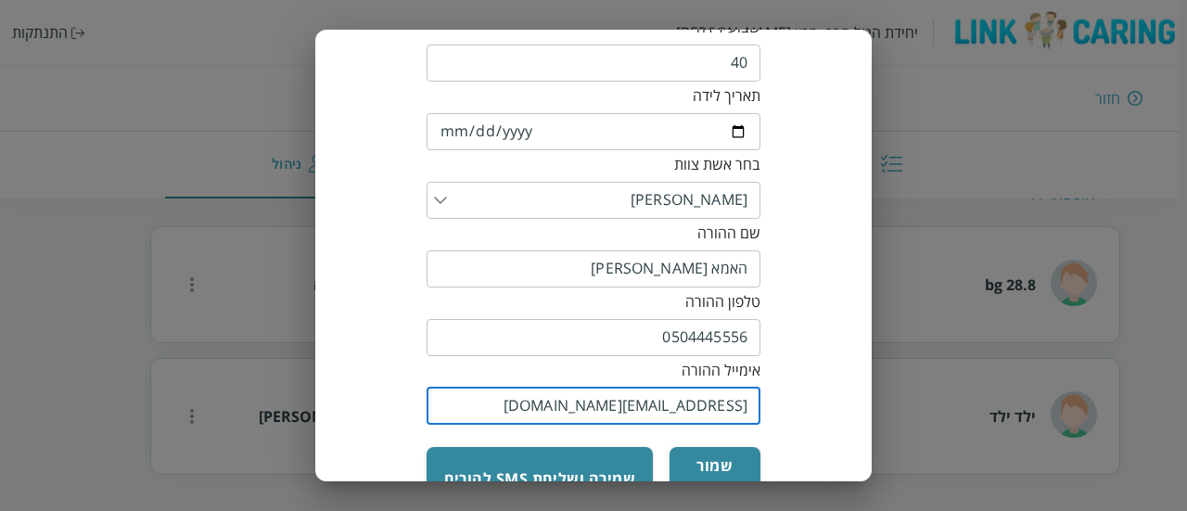
click at [701, 407] on input "sm531sm@gmail.com" at bounding box center [593, 406] width 334 height 37
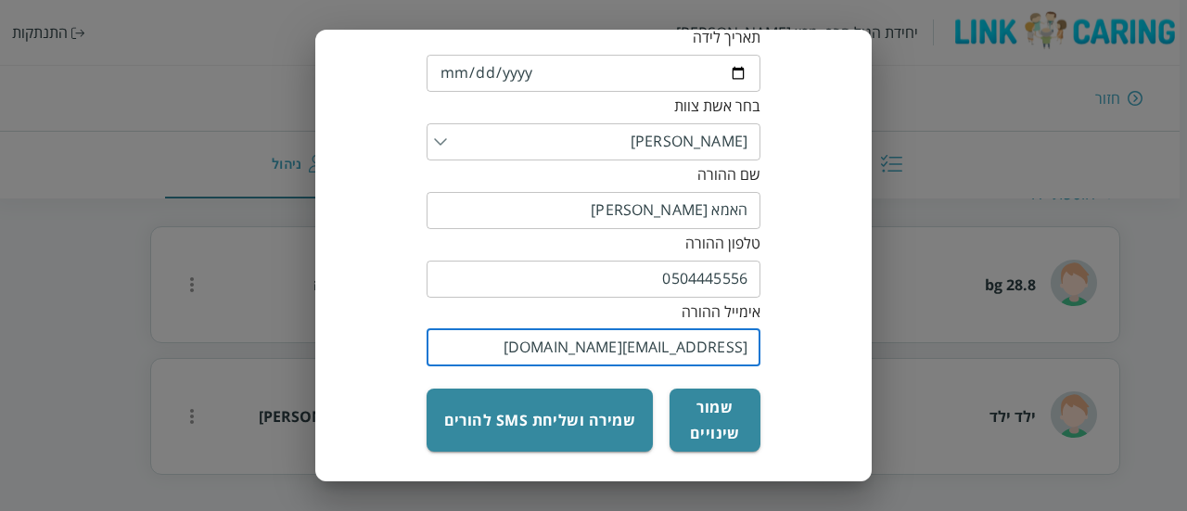
scroll to position [396, 0]
type input "sm531sm@yopmail.com"
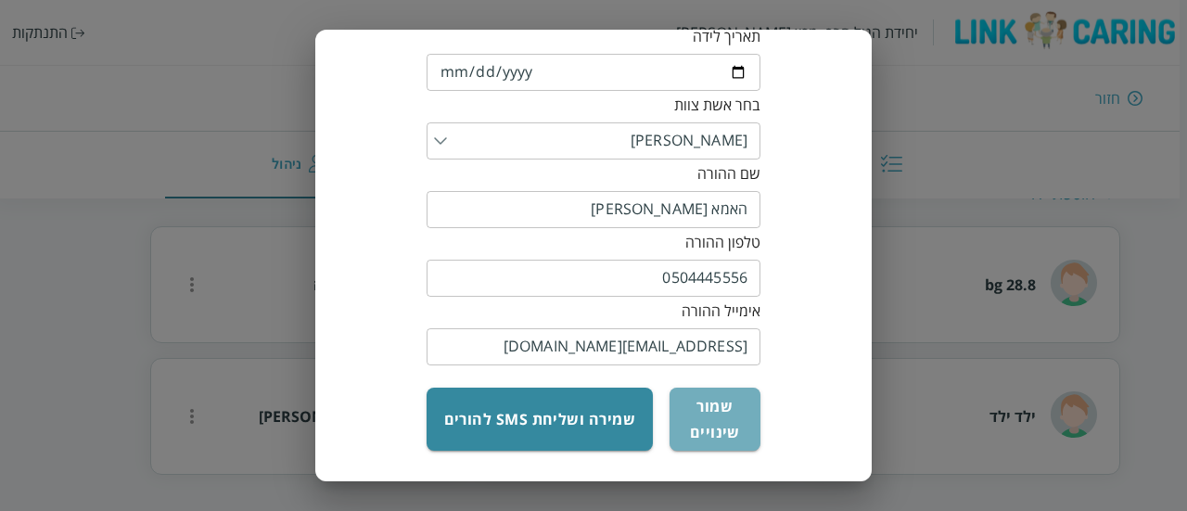
click at [707, 422] on button "שמור שינויים" at bounding box center [714, 419] width 91 height 63
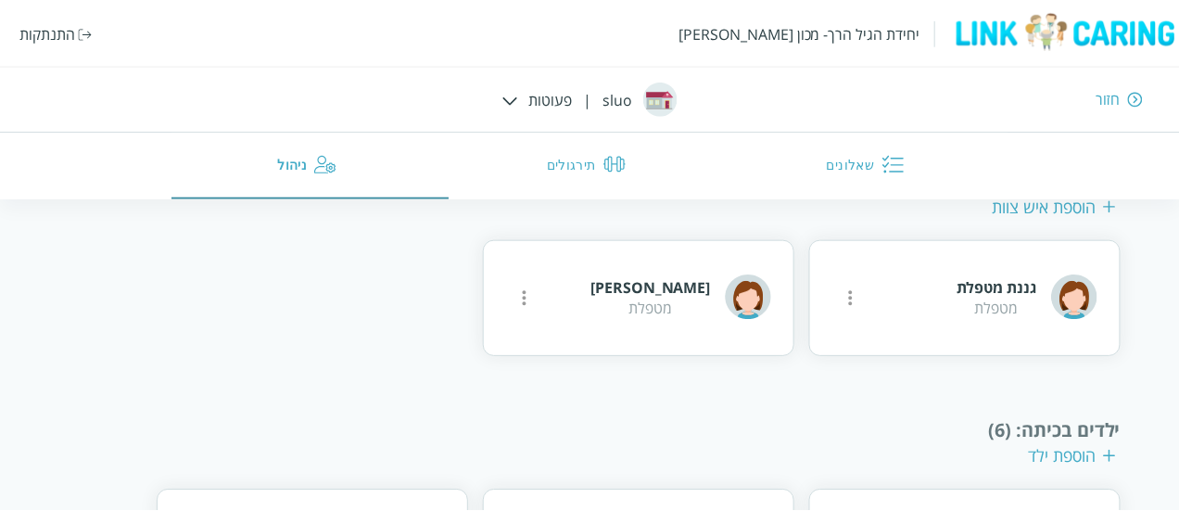
scroll to position [669, 0]
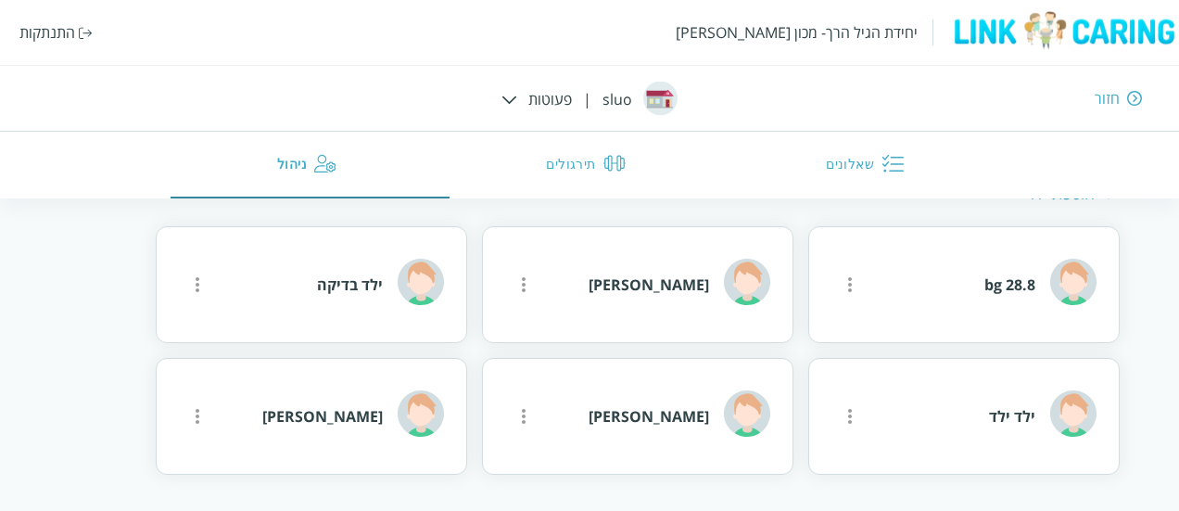
click at [80, 34] on img at bounding box center [86, 33] width 14 height 12
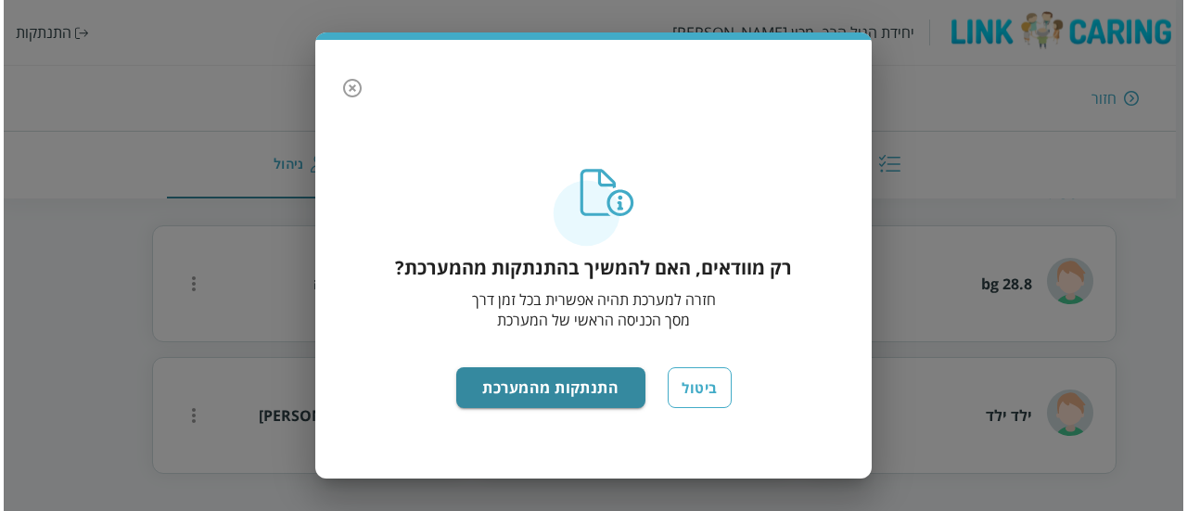
scroll to position [491, 0]
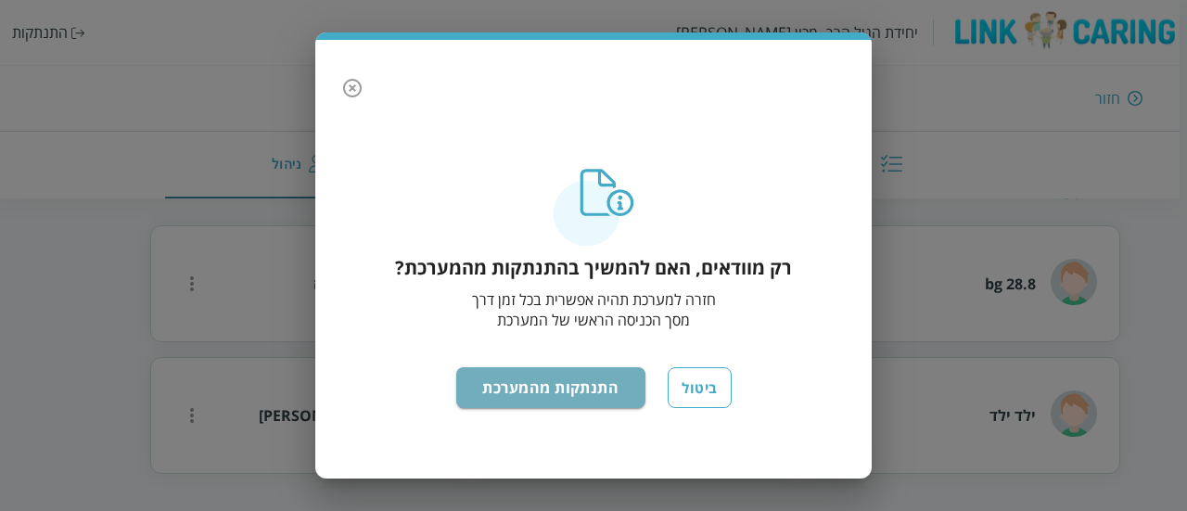
click at [544, 381] on button "התנתקות מהמערכת" at bounding box center [551, 387] width 190 height 41
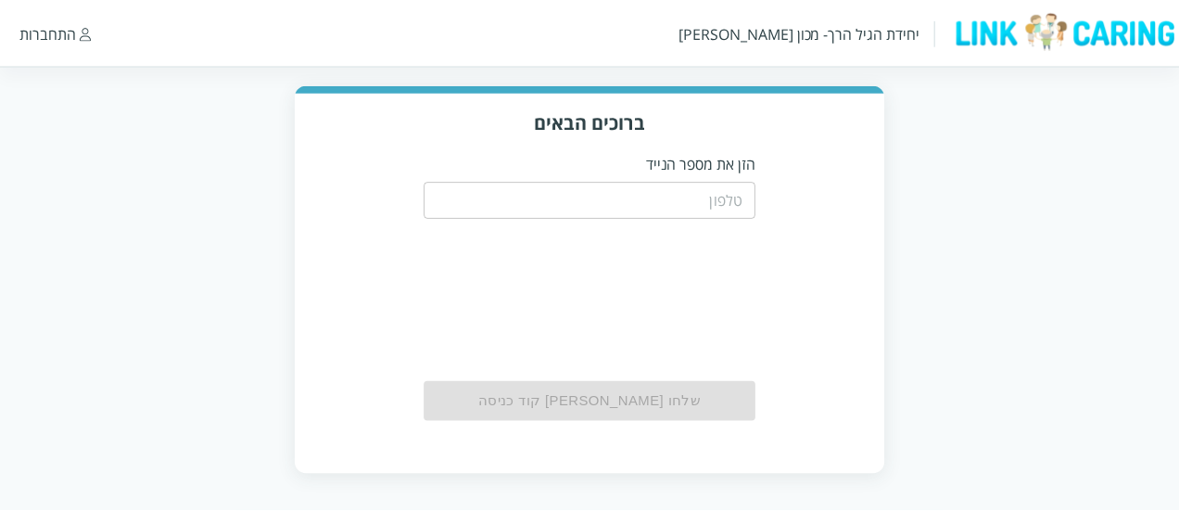
scroll to position [95, 0]
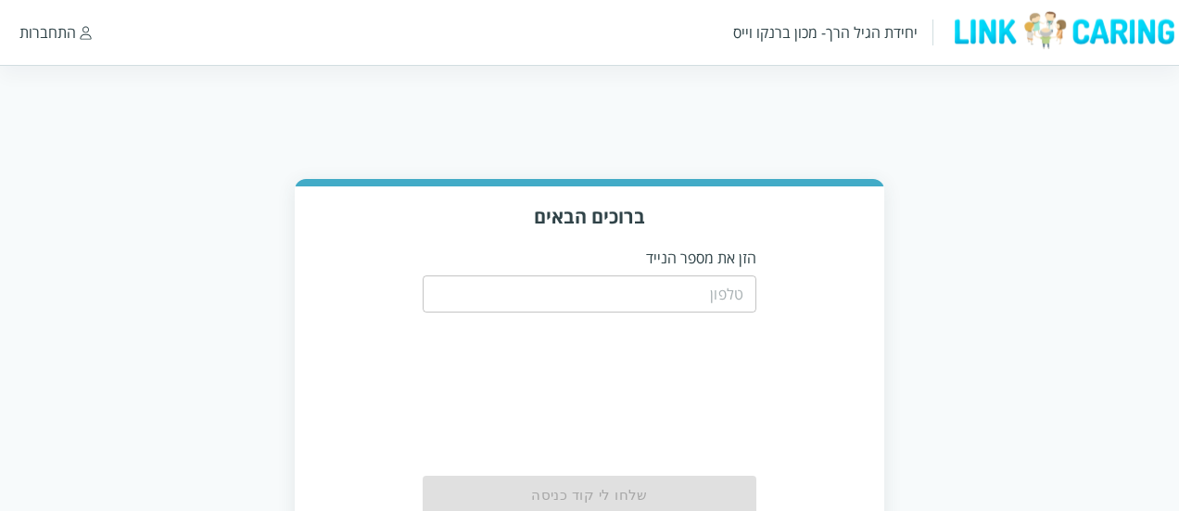
scroll to position [95, 0]
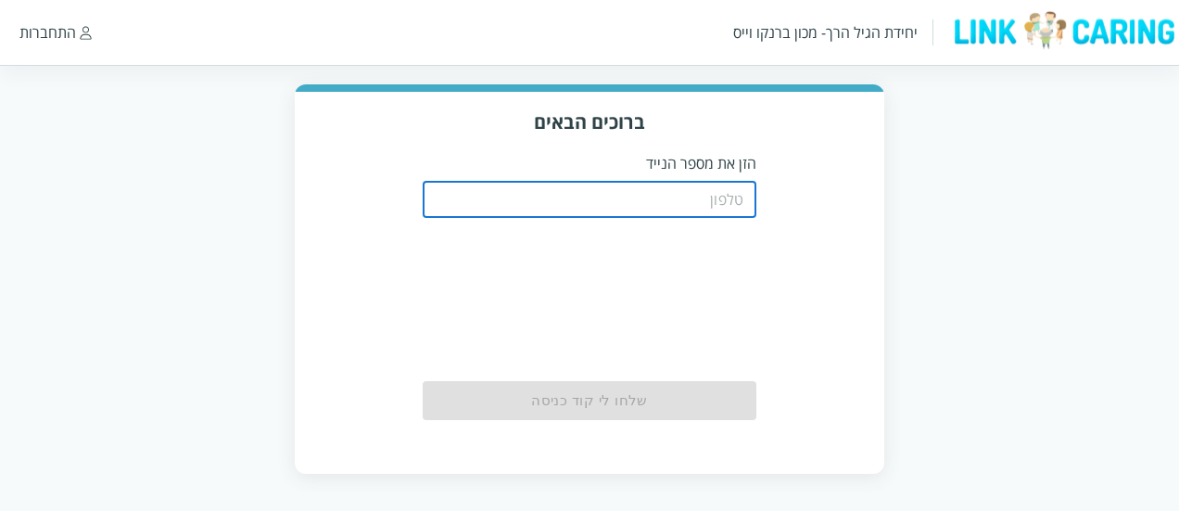
click at [705, 210] on input "tel" at bounding box center [590, 199] width 334 height 37
paste input "0504445556"
type input "0504445556"
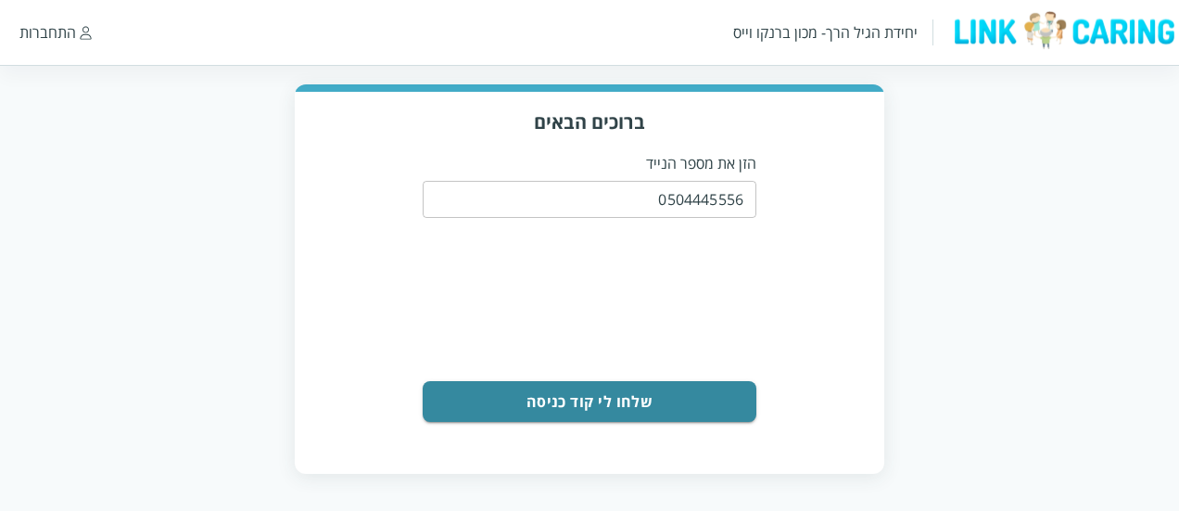
click at [704, 400] on button "שלחו [PERSON_NAME] קוד כניסה" at bounding box center [590, 401] width 334 height 41
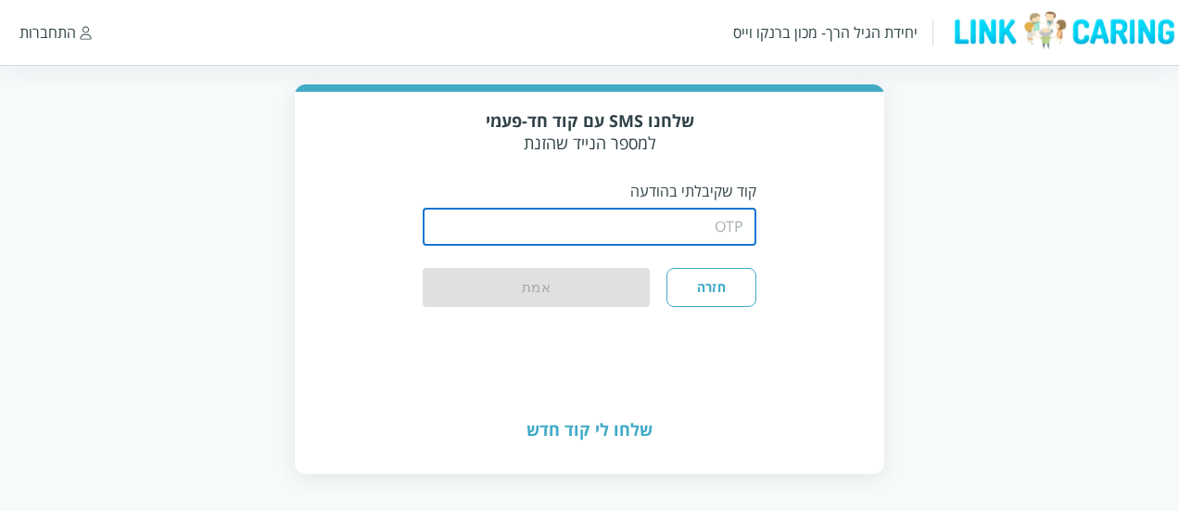
click at [699, 225] on input "string" at bounding box center [590, 227] width 334 height 37
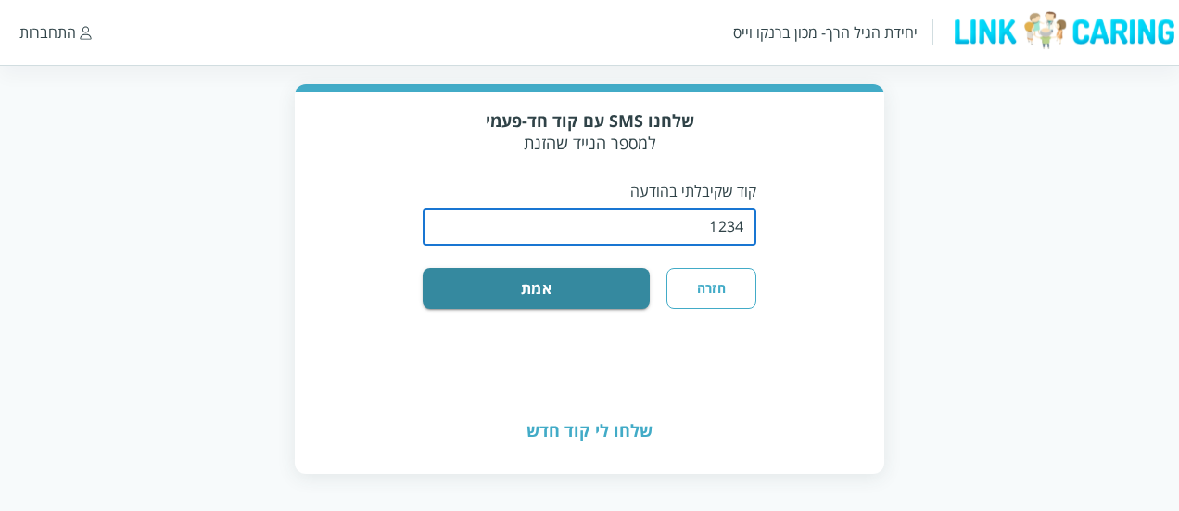
type input "1234"
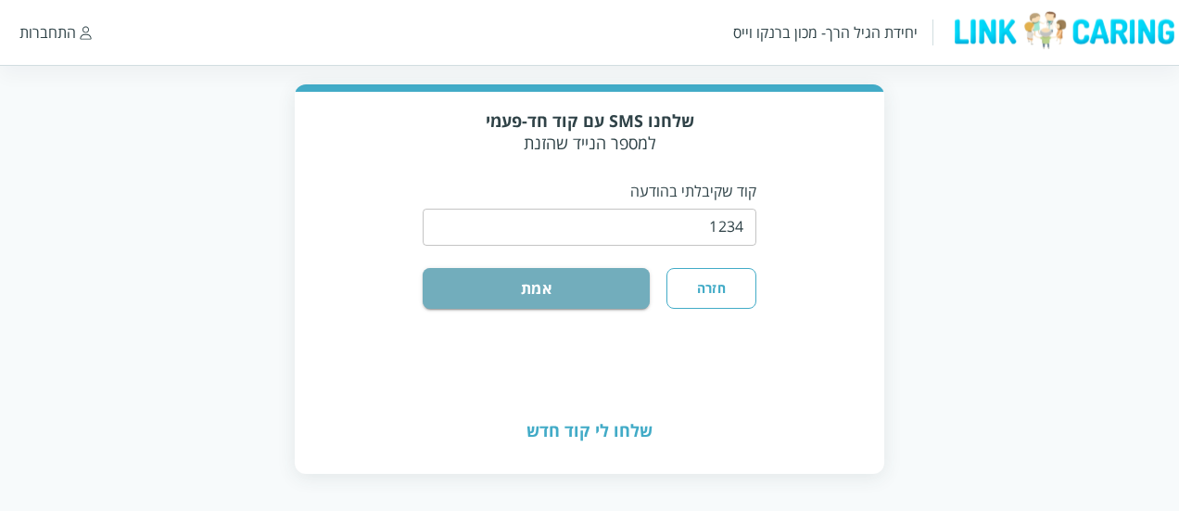
click at [553, 286] on button "אמת" at bounding box center [536, 288] width 227 height 41
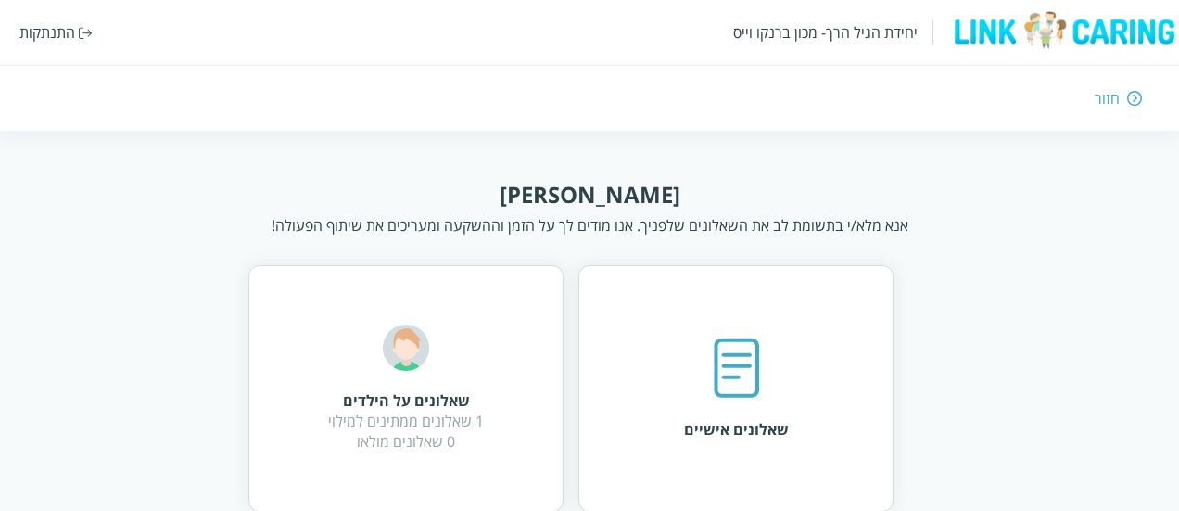
click at [502, 362] on div "שאלונים על הילדים 1 שאלונים ממתינים למילוי 0 שאלונים מולאו" at bounding box center [405, 388] width 315 height 247
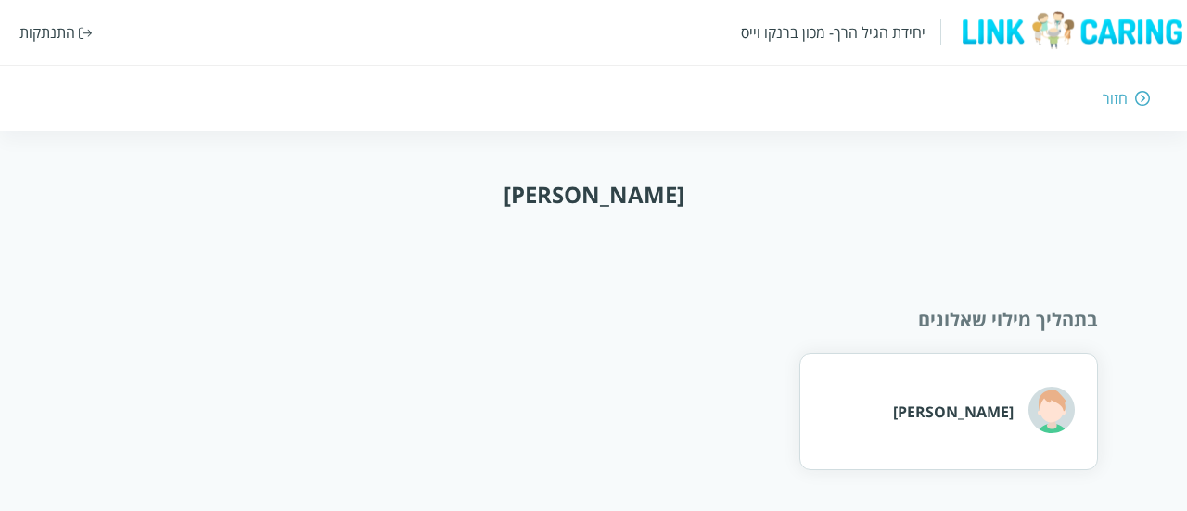
click at [898, 400] on div "[PERSON_NAME]" at bounding box center [948, 411] width 299 height 117
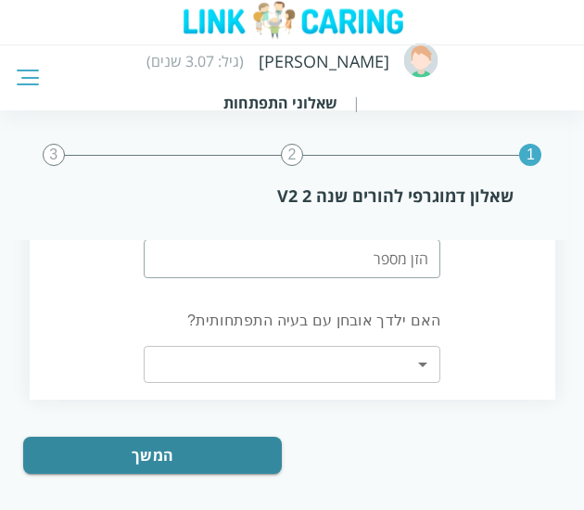
scroll to position [1590, 0]
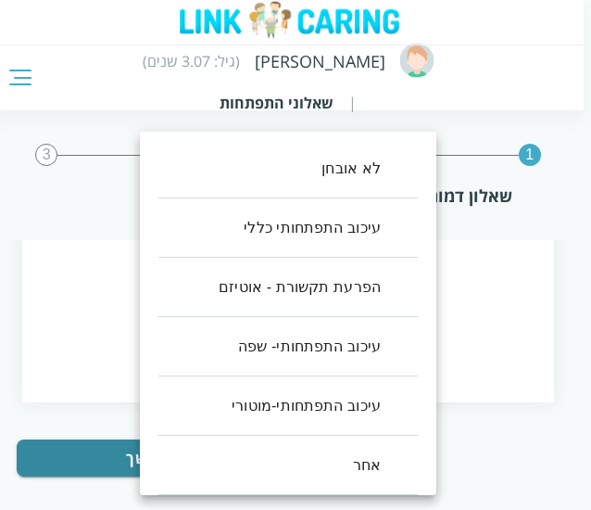
click at [532, 355] on div at bounding box center [295, 255] width 591 height 510
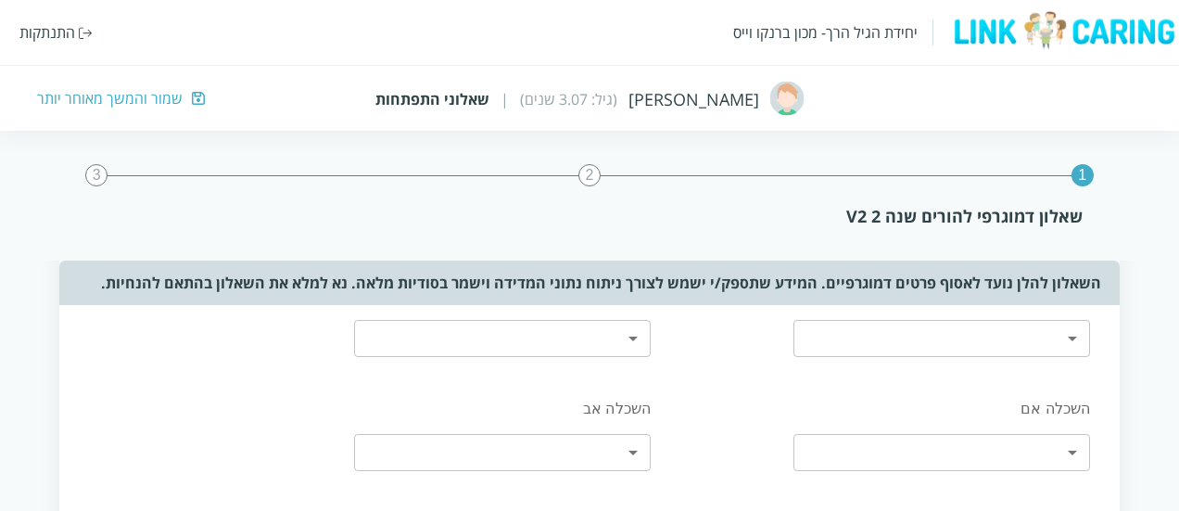
scroll to position [0, 0]
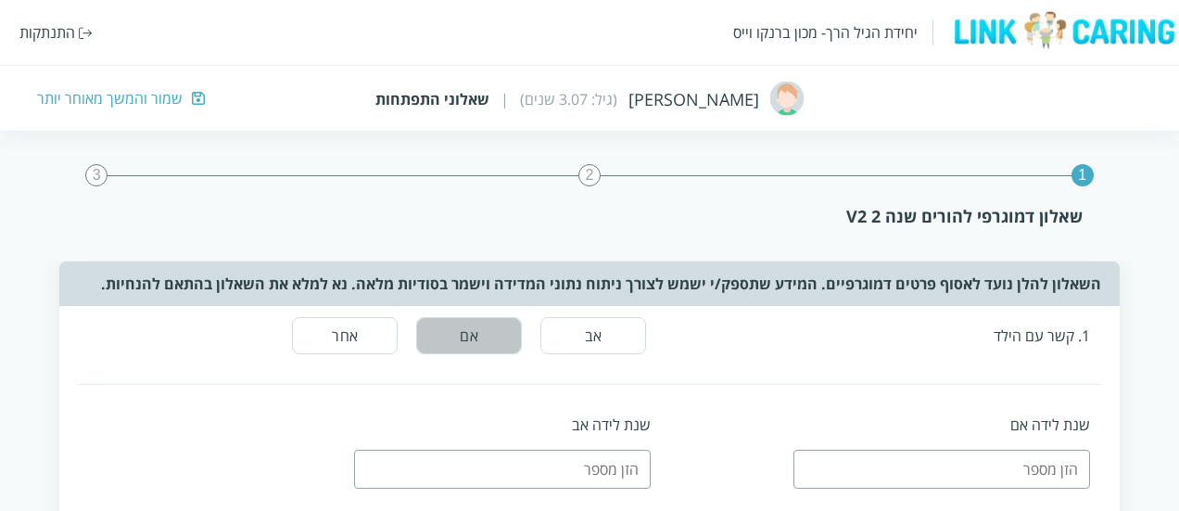
click at [503, 347] on button "אם" at bounding box center [469, 335] width 106 height 37
click at [899, 477] on input "number" at bounding box center [942, 469] width 297 height 39
type input "2000"
click at [612, 474] on input "number" at bounding box center [502, 469] width 297 height 39
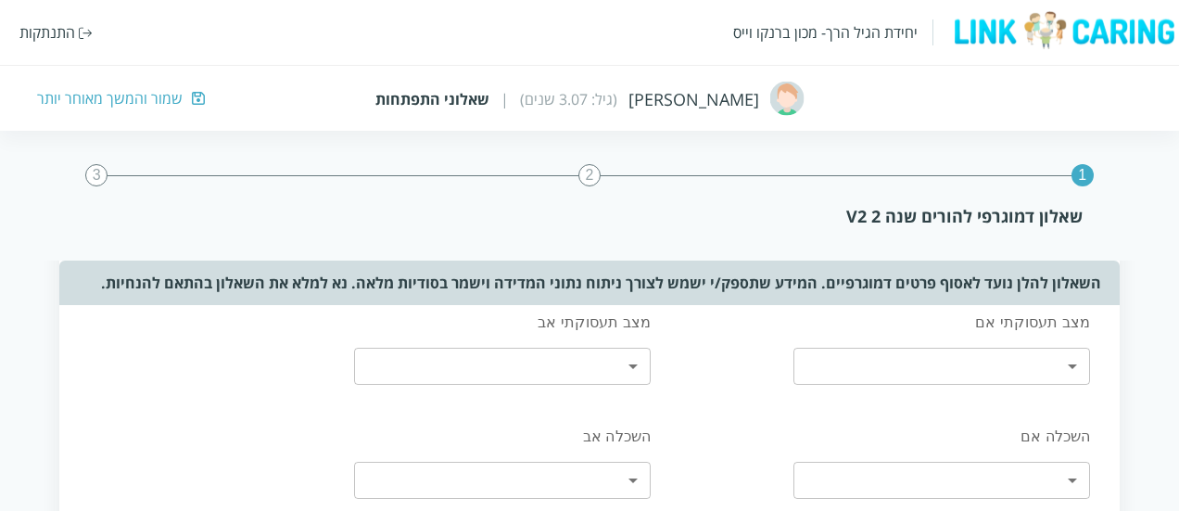
scroll to position [190, 0]
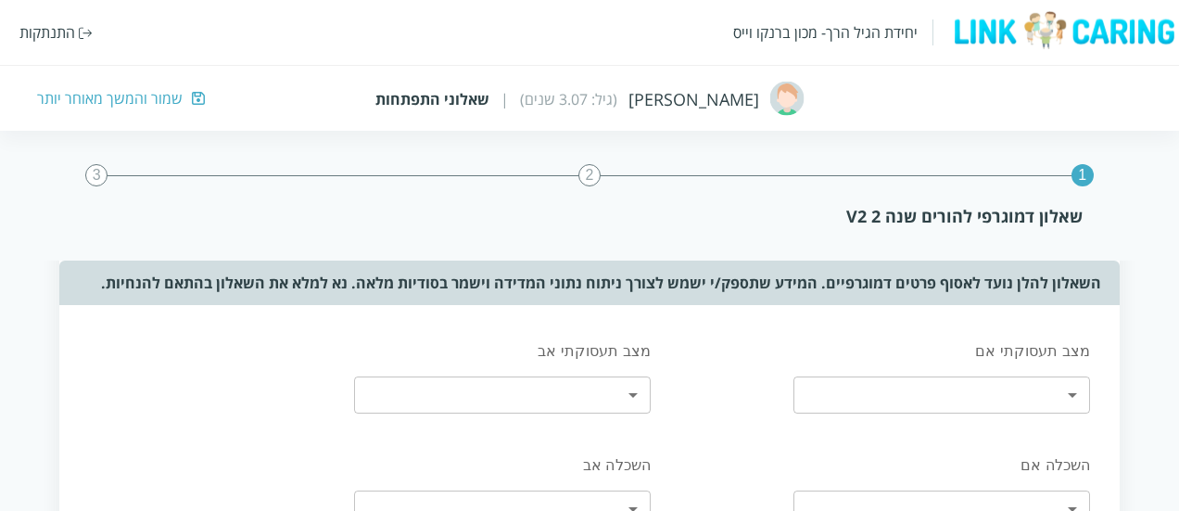
type input "1997"
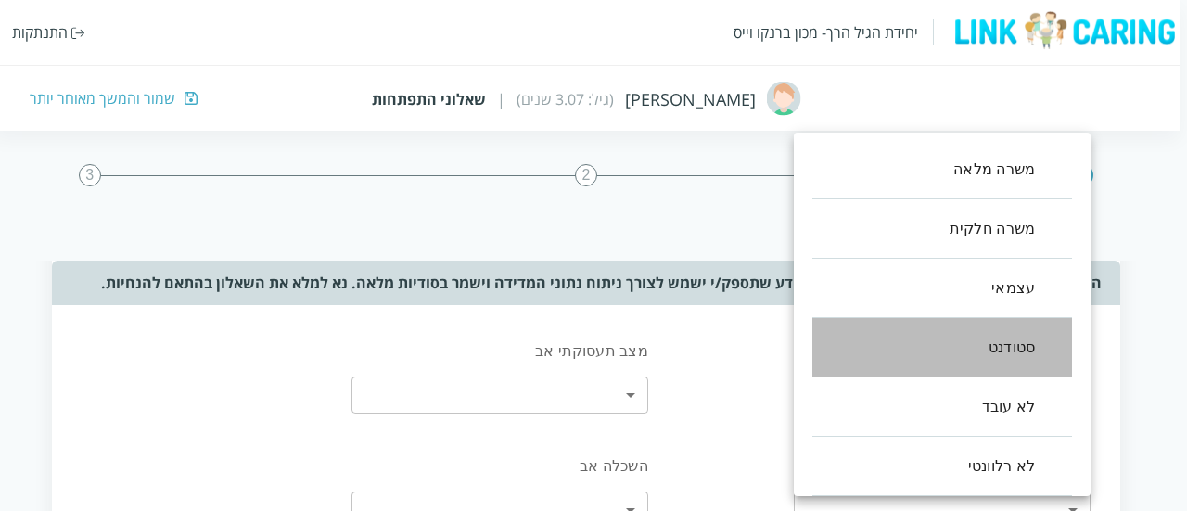
click at [970, 360] on li "סטודנט" at bounding box center [942, 347] width 260 height 59
type input "3"
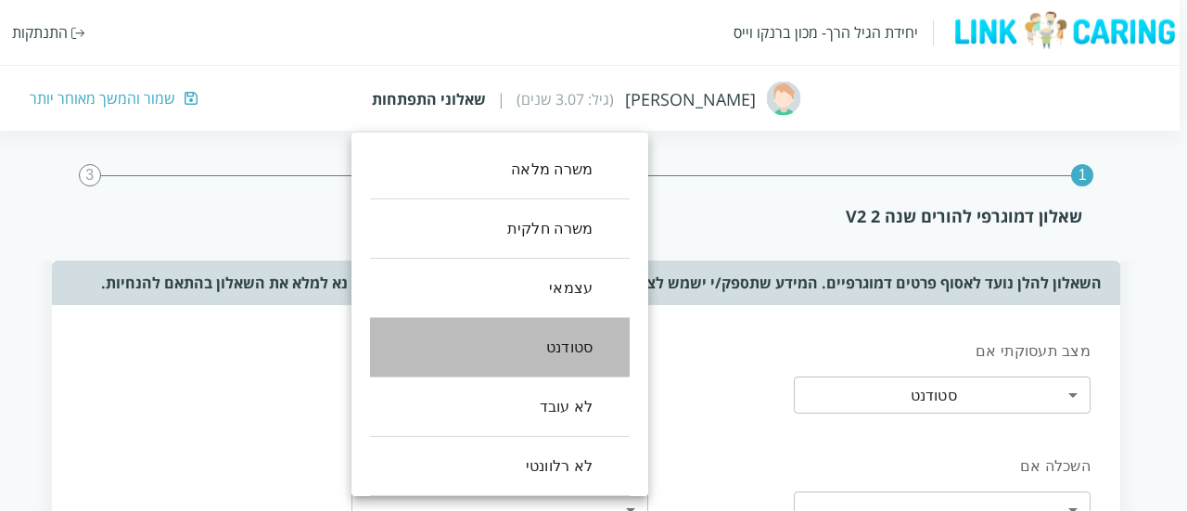
click at [594, 346] on li "סטודנט" at bounding box center [500, 347] width 260 height 59
type input "3"
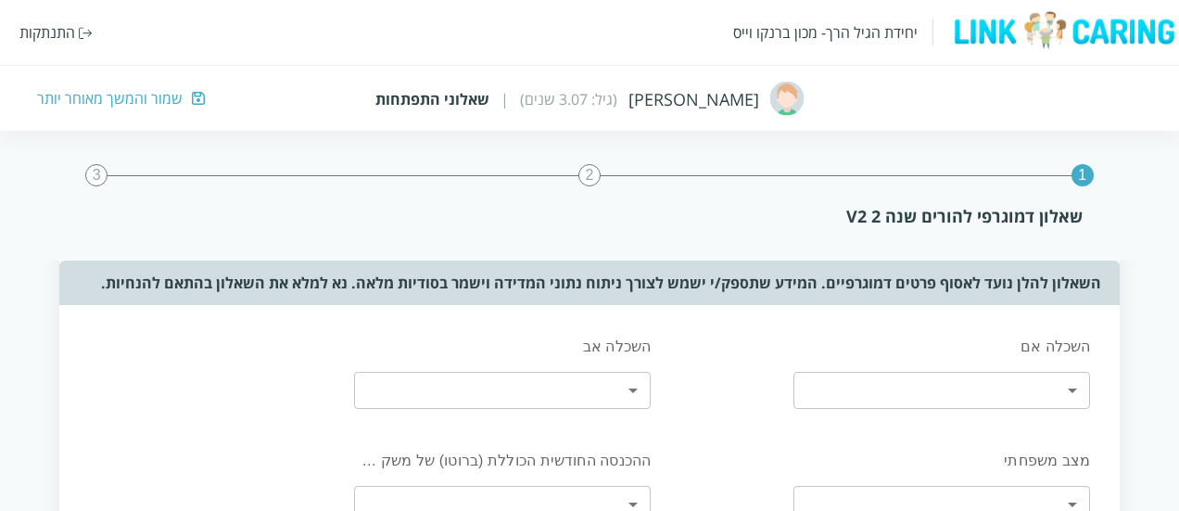
scroll to position [310, 0]
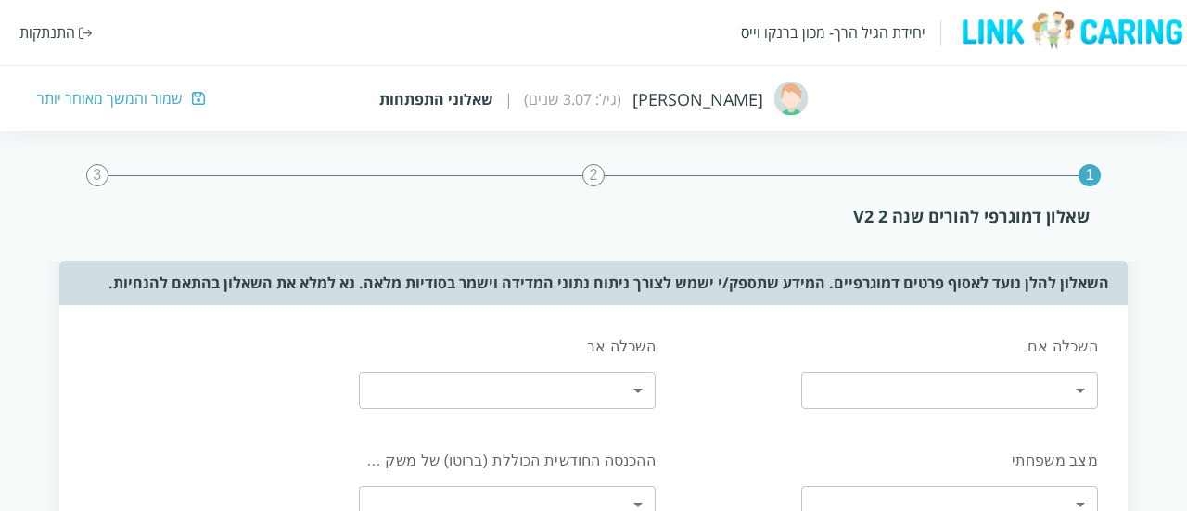
click at [920, 378] on body "יחידת הגיל הרך- מכון ברנקו וייס התנתקות איתמר גל (גיל: 3.07 שנים) | שאלוני התפת…" at bounding box center [593, 436] width 1187 height 1134
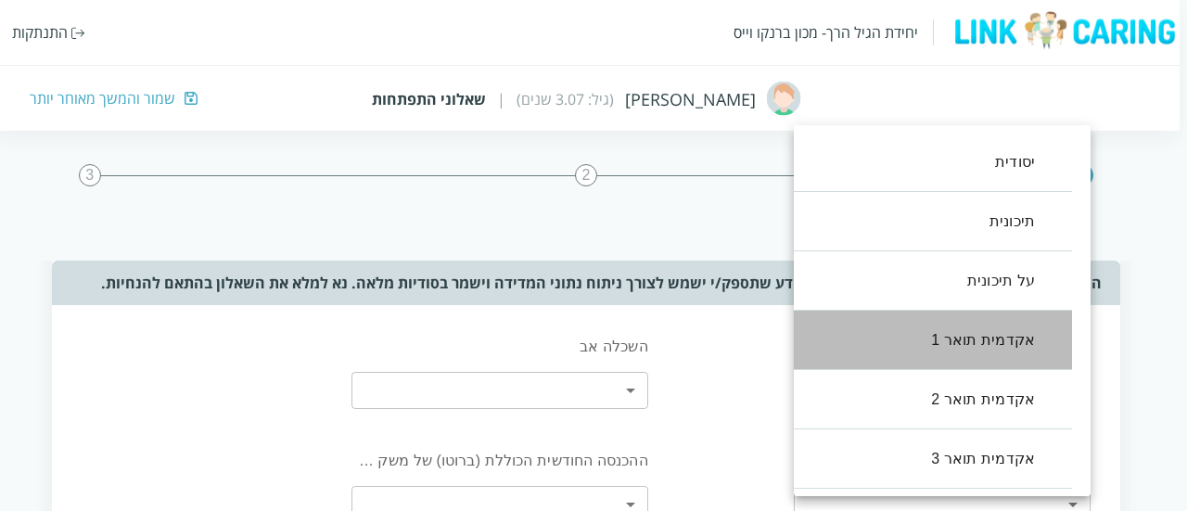
click at [936, 339] on li "אקדמית תואר 1" at bounding box center [923, 340] width 297 height 59
type input "3"
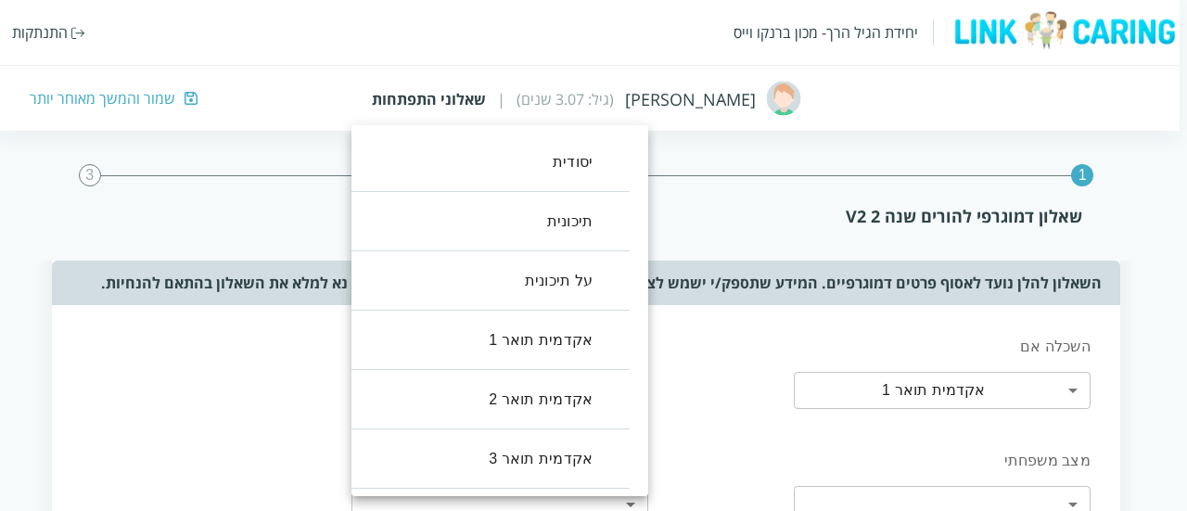
click at [614, 396] on body "יחידת הגיל הרך- מכון ברנקו וייס התנתקות איתמר גל (גיל: 3.07 שנים) | שאלוני התפת…" at bounding box center [590, 436] width 1194 height 1134
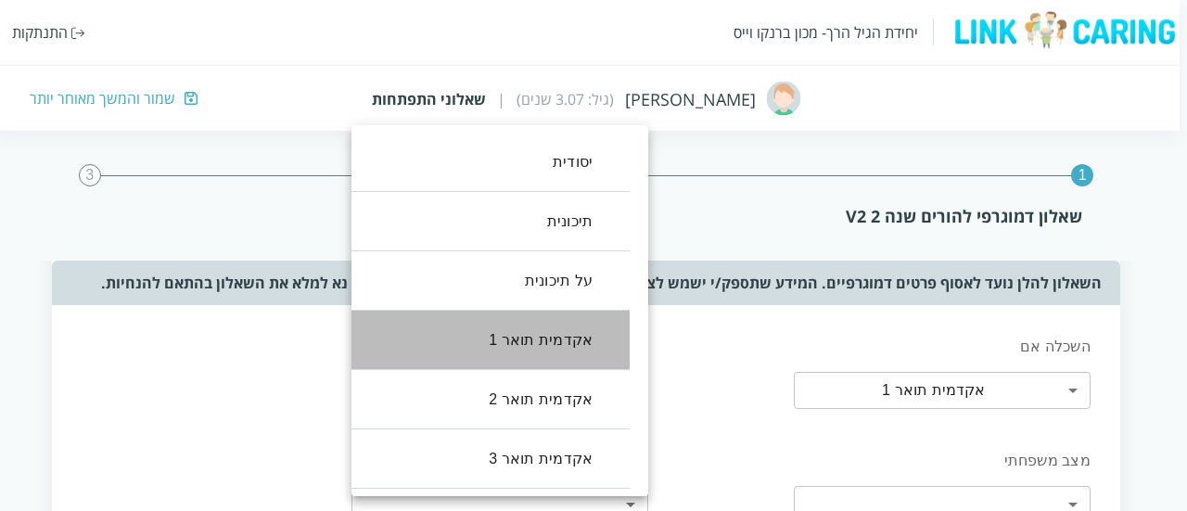
click at [580, 346] on li "אקדמית תואר 1" at bounding box center [481, 340] width 297 height 59
type input "3"
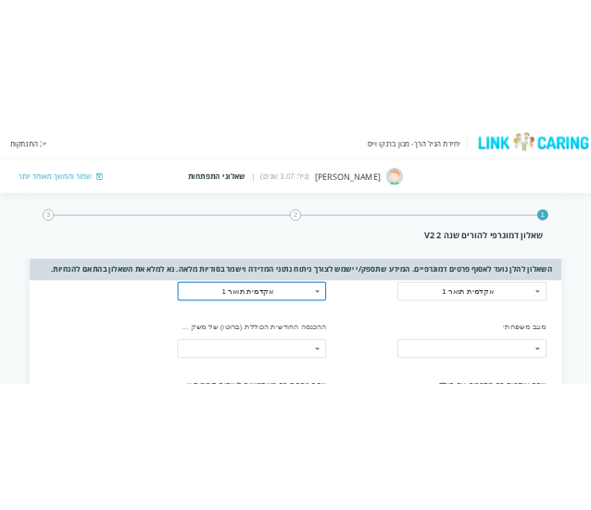
scroll to position [318, 0]
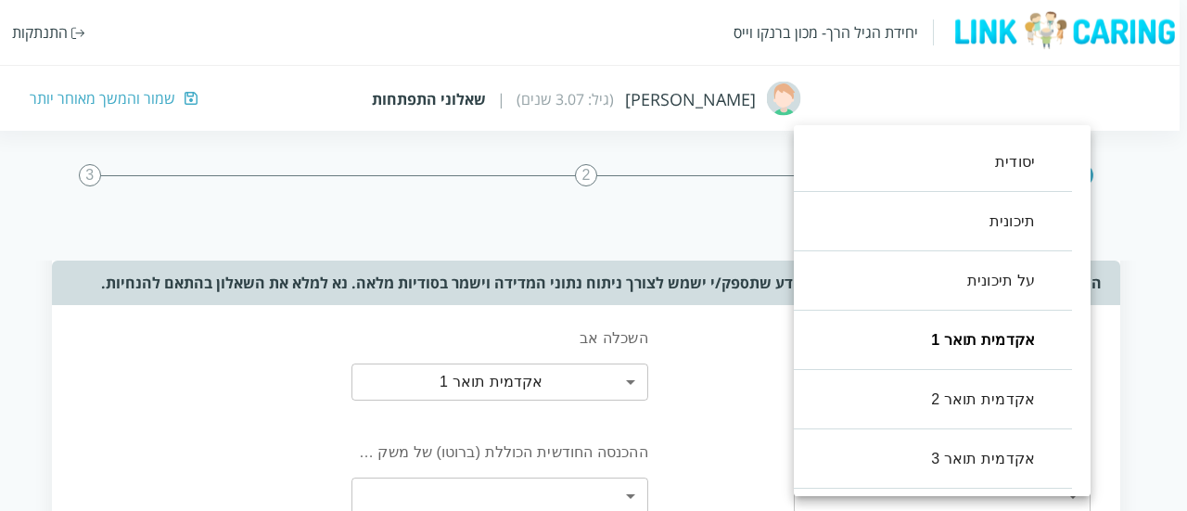
click at [864, 367] on body "יחידת הגיל הרך- מכון ברנקו וייס התנתקות איתמר גל (גיל: 3.07 שנים) | שאלוני התפת…" at bounding box center [590, 428] width 1194 height 1134
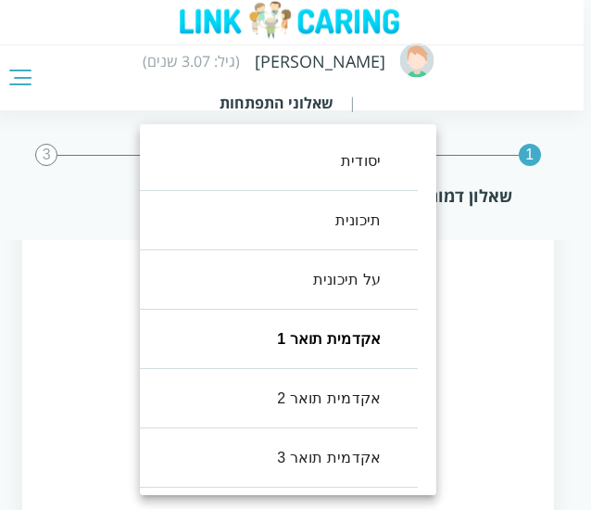
scroll to position [52, 0]
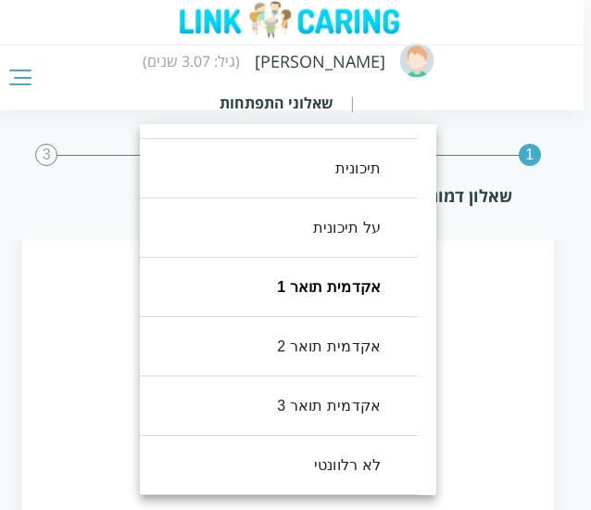
click at [475, 363] on div at bounding box center [295, 255] width 591 height 510
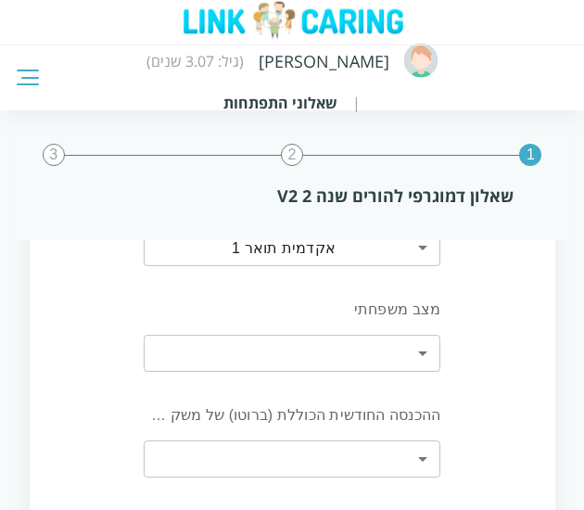
scroll to position [859, 0]
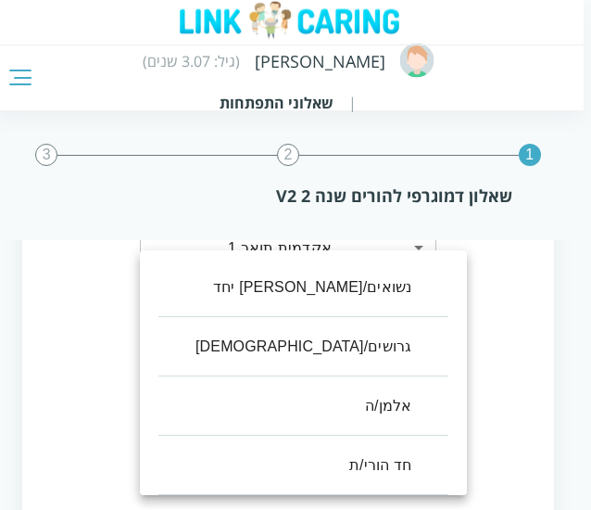
click at [430, 359] on body "איתמר גל (גיל: 3.07 שנים) | שאלוני התפתחות 1 2 3 שאלון דמוגרפי להורים שנה 2 V2 …" at bounding box center [292, 248] width 599 height 1946
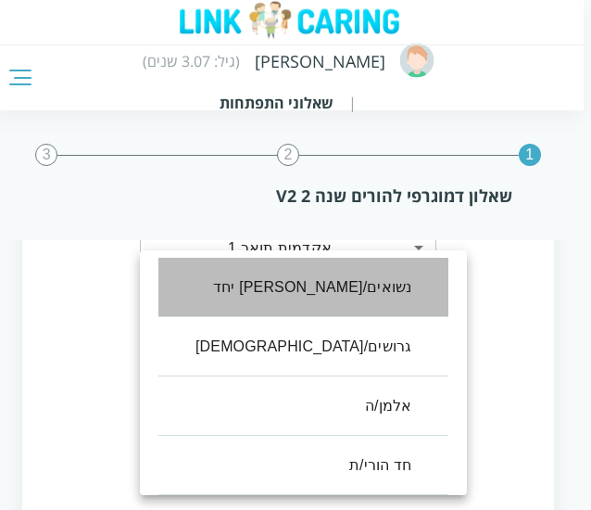
click at [375, 300] on li "נשואים/חיים יחד" at bounding box center [304, 287] width 290 height 59
type input "0"
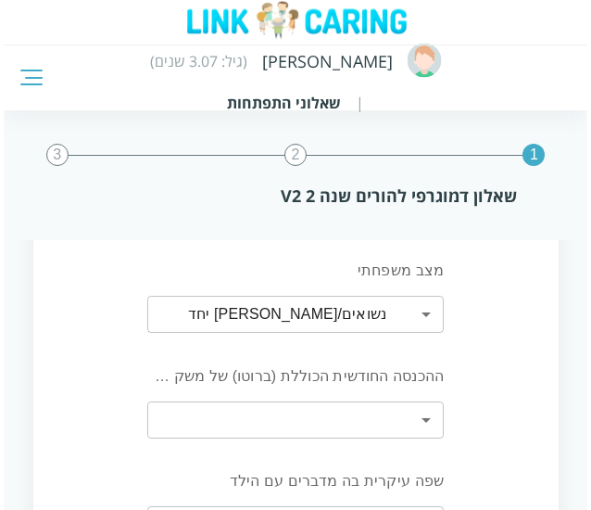
scroll to position [934, 0]
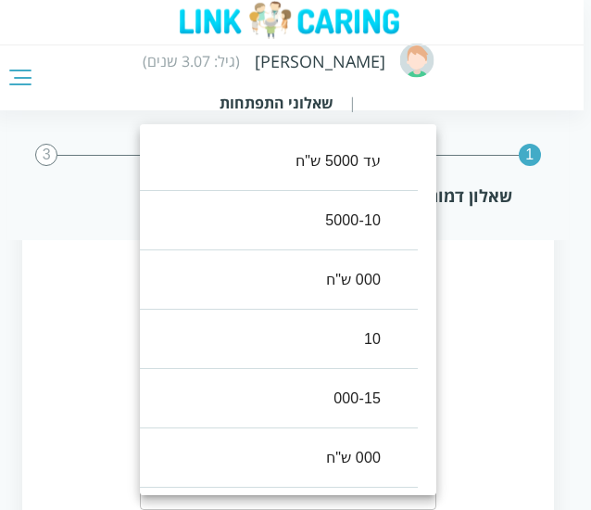
click at [423, 375] on body "איתמר גל (גיל: 3.07 שנים) | שאלוני התפתחות 1 2 3 שאלון דמוגרפי להורים שנה 2 V2 …" at bounding box center [292, 174] width 599 height 1946
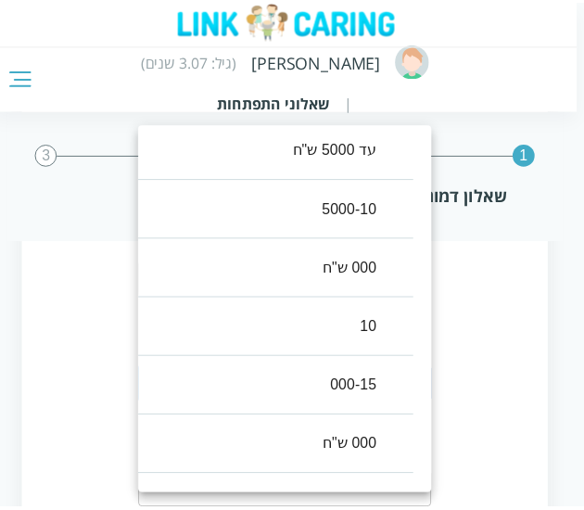
scroll to position [0, 0]
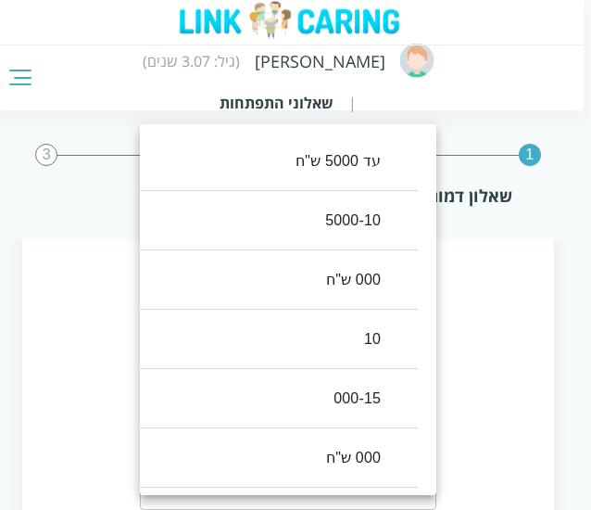
click at [491, 400] on div at bounding box center [295, 255] width 591 height 510
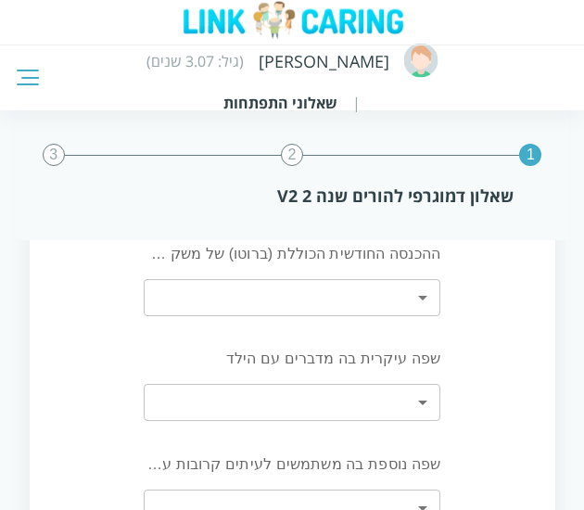
scroll to position [1019, 0]
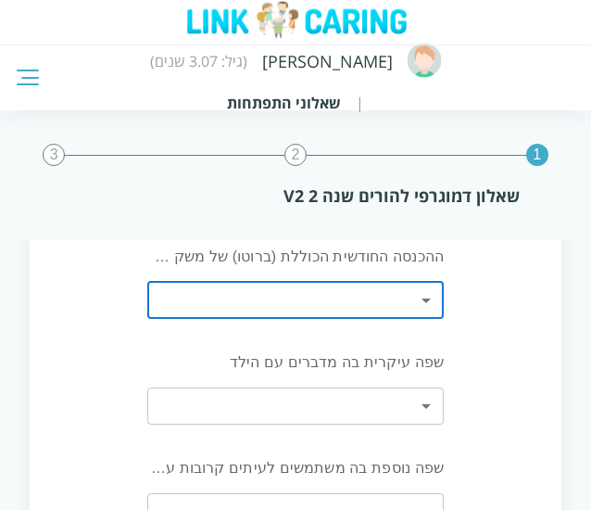
click at [434, 397] on body "איתמר גל (גיל: 3.07 שנים) | שאלוני התפתחות 1 2 3 שאלון דמוגרפי להורים שנה 2 V2 …" at bounding box center [295, 89] width 591 height 1946
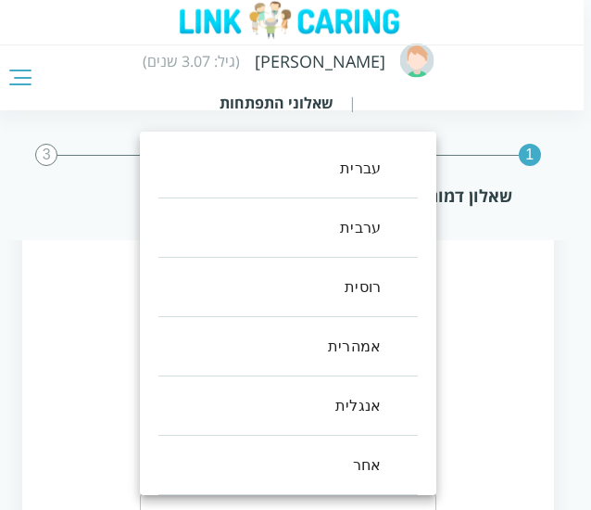
drag, startPoint x: 499, startPoint y: 335, endPoint x: 475, endPoint y: 341, distance: 25.0
click at [475, 341] on div at bounding box center [295, 255] width 591 height 510
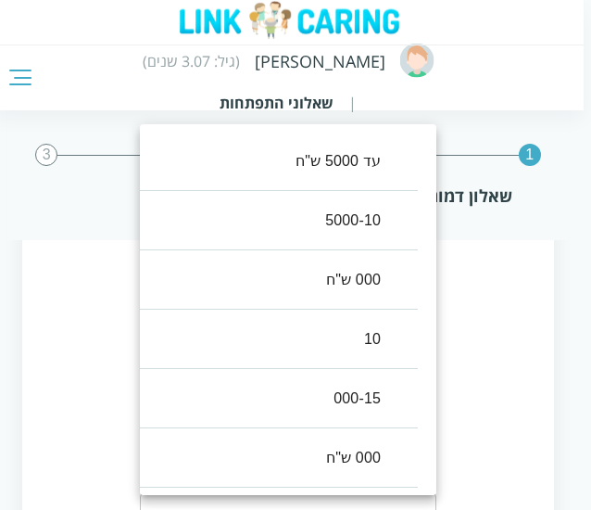
click at [400, 294] on body "איתמר גל (גיל: 3.07 שנים) | שאלוני התפתחות 1 2 3 שאלון דמוגרפי להורים שנה 2 V2 …" at bounding box center [292, 89] width 599 height 1946
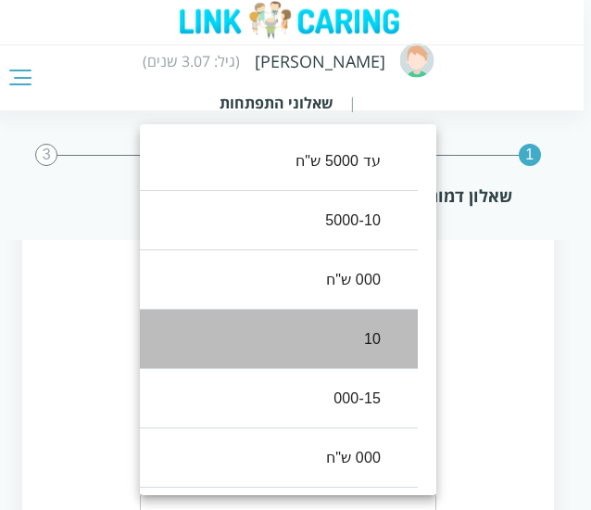
click at [390, 331] on li "10" at bounding box center [269, 339] width 297 height 59
type input "3"
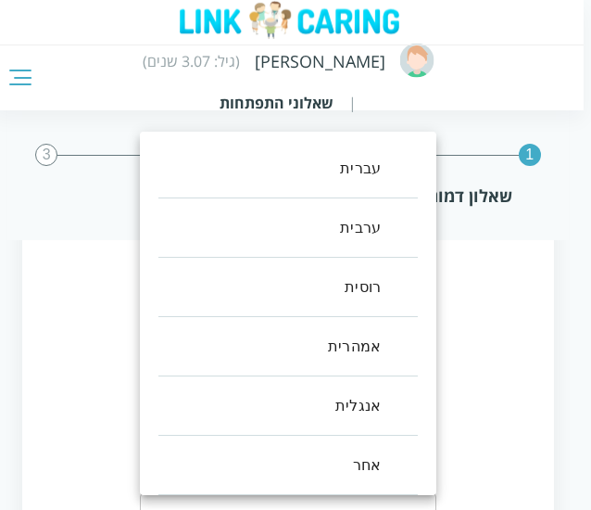
click at [419, 391] on body "איתמר גל (גיל: 3.07 שנים) | שאלוני התפתחות 1 2 3 שאלון דמוגרפי להורים שנה 2 V2 …" at bounding box center [292, 89] width 599 height 1946
click at [479, 345] on div at bounding box center [295, 255] width 591 height 510
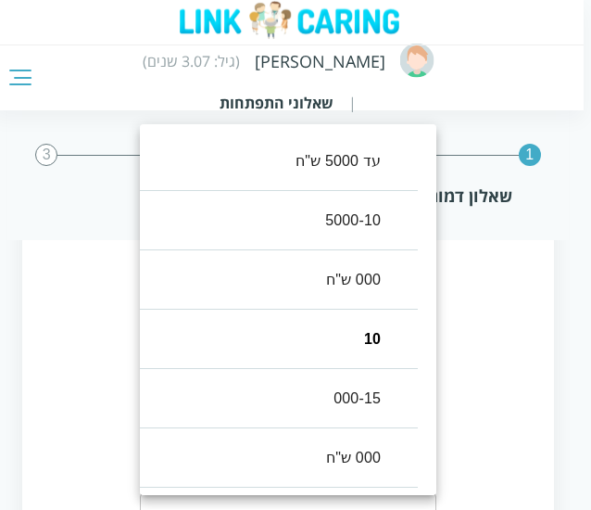
click at [413, 291] on body "איתמר גל (גיל: 3.07 שנים) | שאלוני התפתחות 1 2 3 שאלון דמוגרפי להורים שנה 2 V2 …" at bounding box center [292, 89] width 599 height 1946
click at [502, 270] on div at bounding box center [295, 255] width 591 height 510
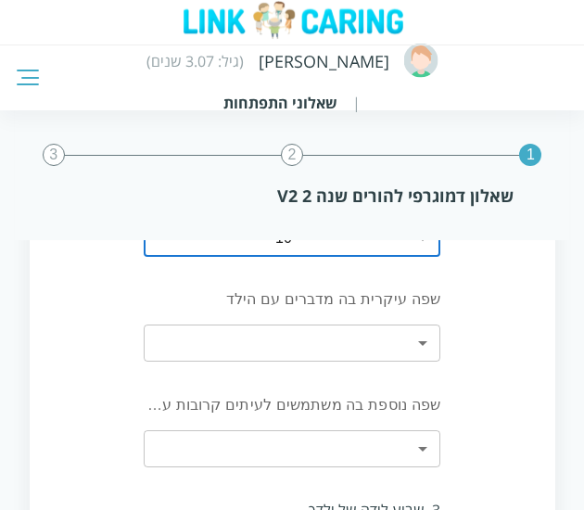
scroll to position [1078, 0]
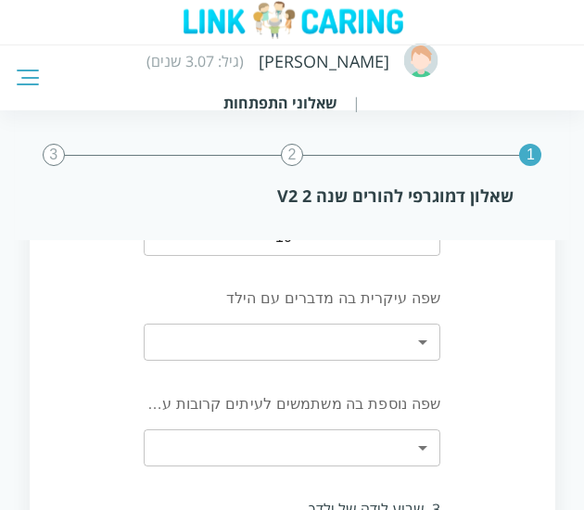
drag, startPoint x: 451, startPoint y: 357, endPoint x: 440, endPoint y: 350, distance: 12.9
click at [440, 350] on div "שפה עיקרית בה מדברים עם הילד ​ ​" at bounding box center [292, 323] width 350 height 73
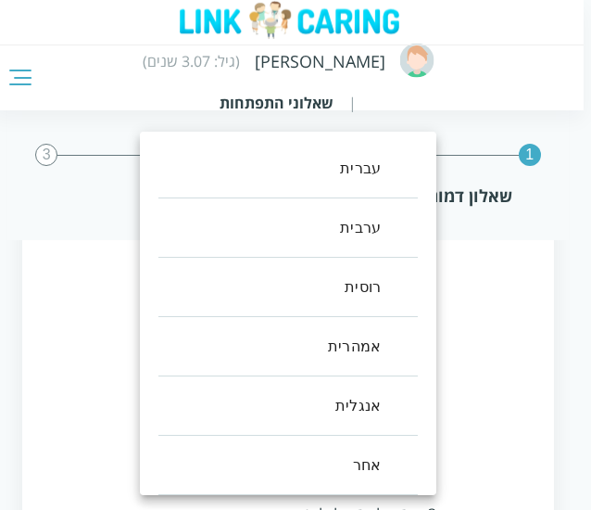
click at [426, 343] on body "איתמר גל (גיל: 3.07 שנים) | שאלוני התפתחות 1 2 3 שאלון דמוגרפי להורים שנה 2 V2 …" at bounding box center [292, 29] width 599 height 1946
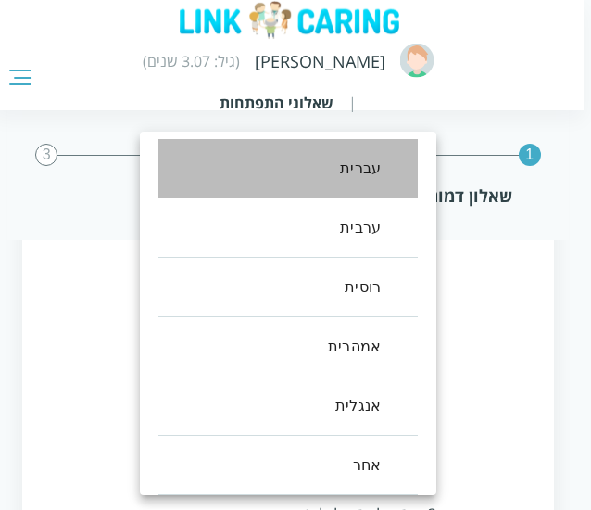
click at [344, 172] on li "עברית" at bounding box center [289, 168] width 260 height 59
type input "0"
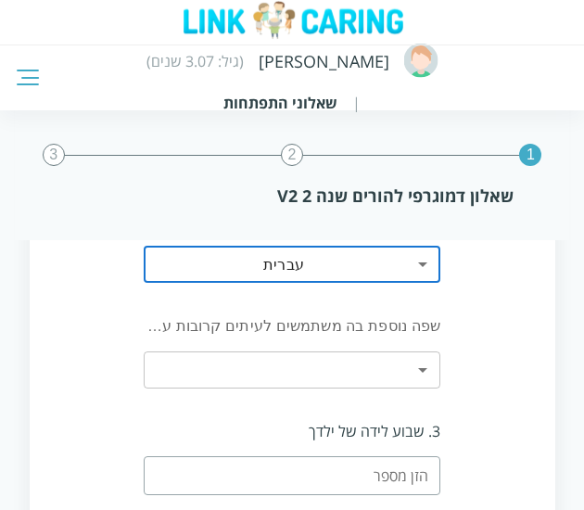
scroll to position [1160, 0]
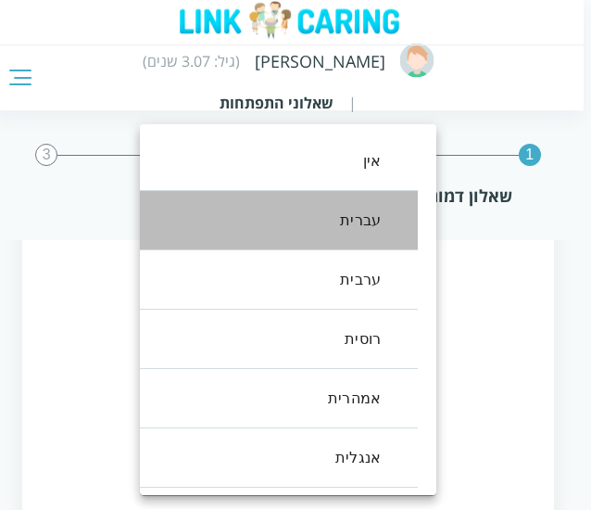
click at [366, 232] on li "עברית" at bounding box center [269, 220] width 297 height 59
type input "1"
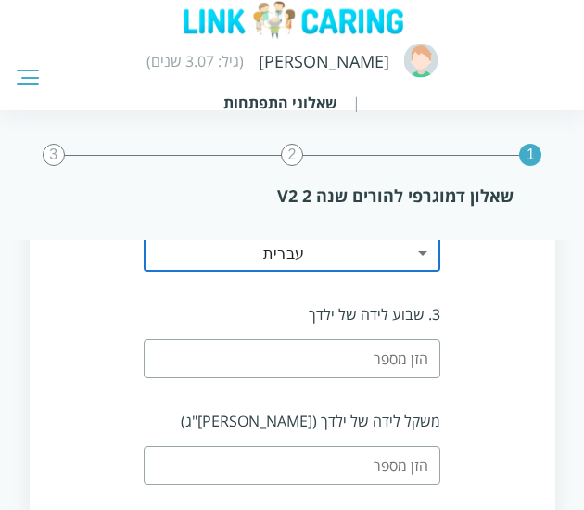
scroll to position [1274, 0]
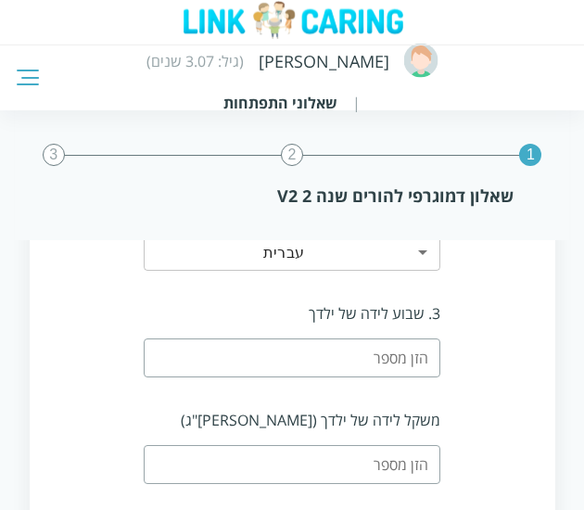
click at [416, 354] on input "number" at bounding box center [292, 357] width 297 height 39
type input "8"
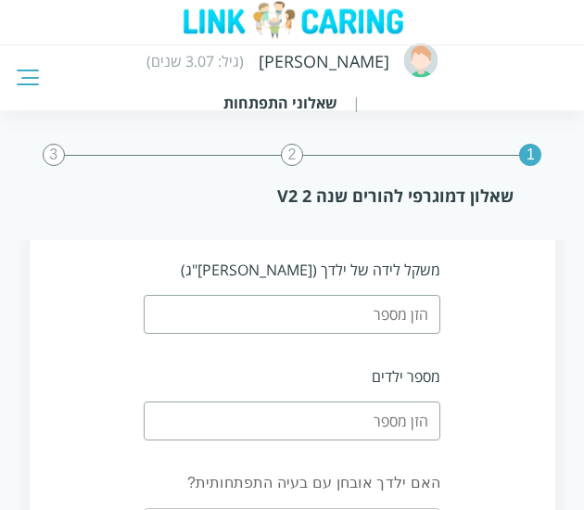
type input "38"
click at [387, 320] on input "number" at bounding box center [292, 314] width 297 height 39
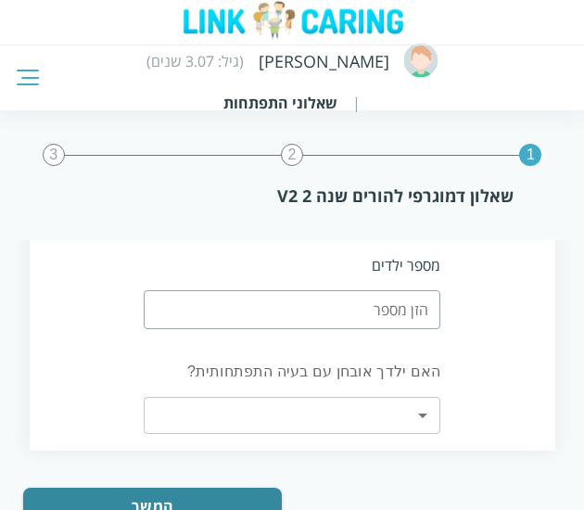
scroll to position [1536, 0]
type input "3"
click at [397, 311] on input "number" at bounding box center [292, 308] width 297 height 39
type input "1"
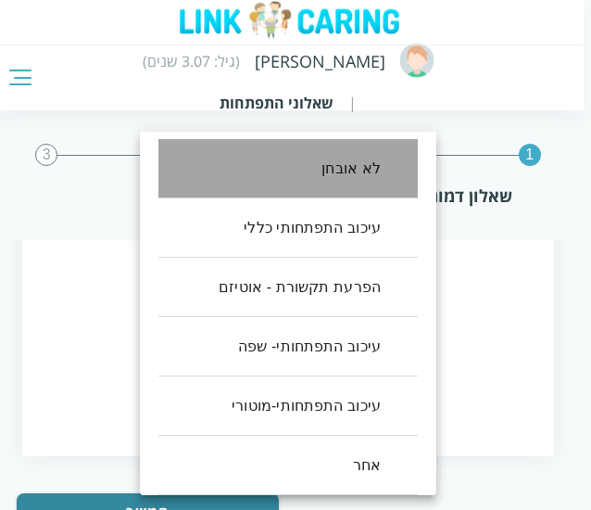
click at [352, 169] on li "לא אובחן" at bounding box center [289, 168] width 260 height 59
type input "0"
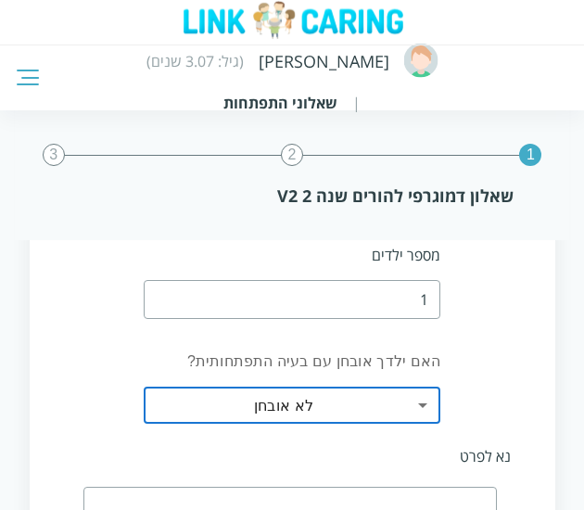
scroll to position [1542, 0]
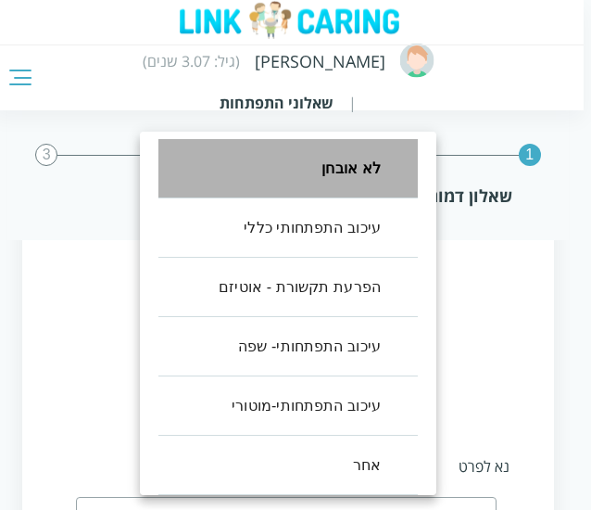
click at [371, 173] on li "לא אובחן" at bounding box center [289, 168] width 260 height 59
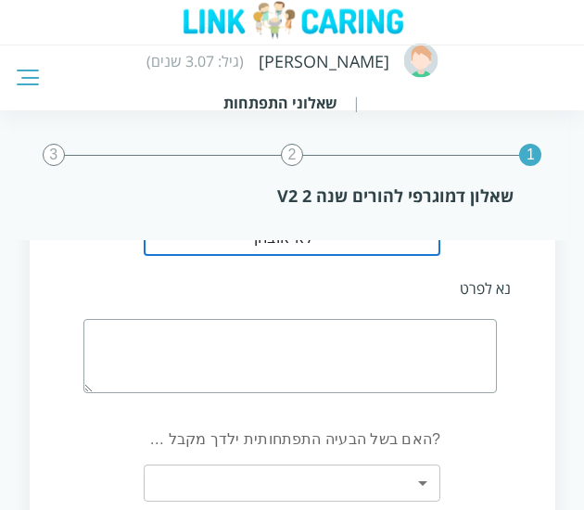
scroll to position [1714, 0]
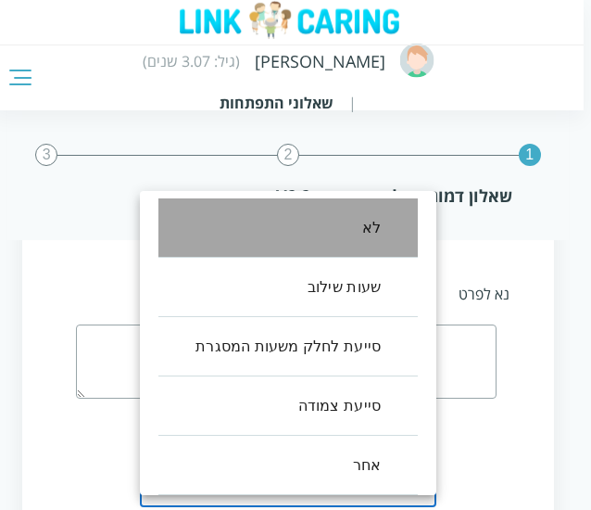
click at [359, 230] on li "לא" at bounding box center [289, 227] width 260 height 59
type input "0"
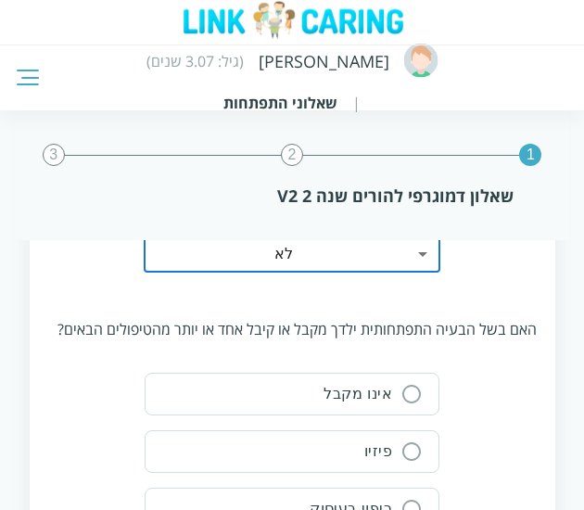
scroll to position [1962, 0]
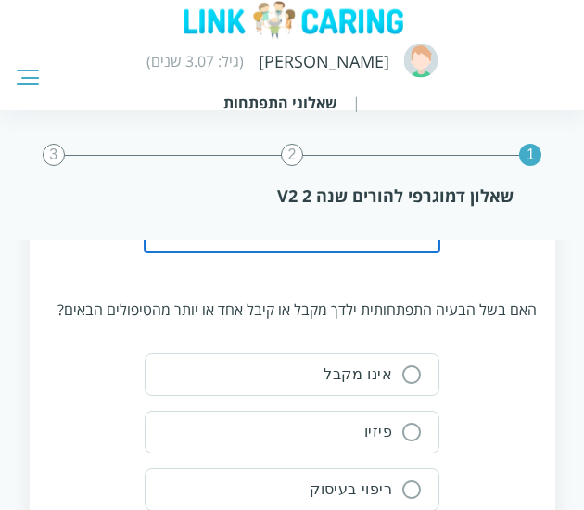
click at [402, 378] on icon "button" at bounding box center [411, 374] width 22 height 22
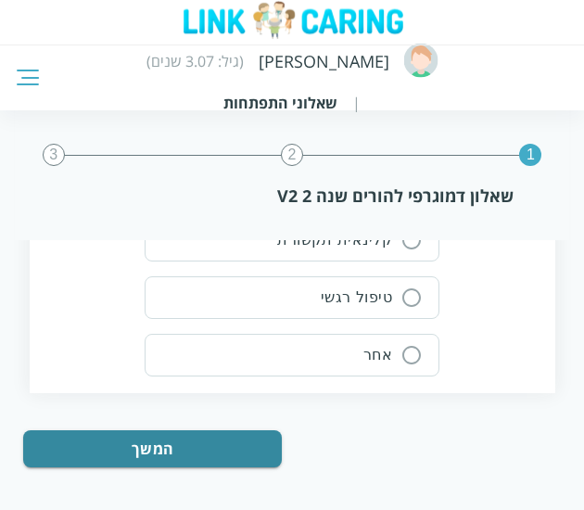
scroll to position [2269, 0]
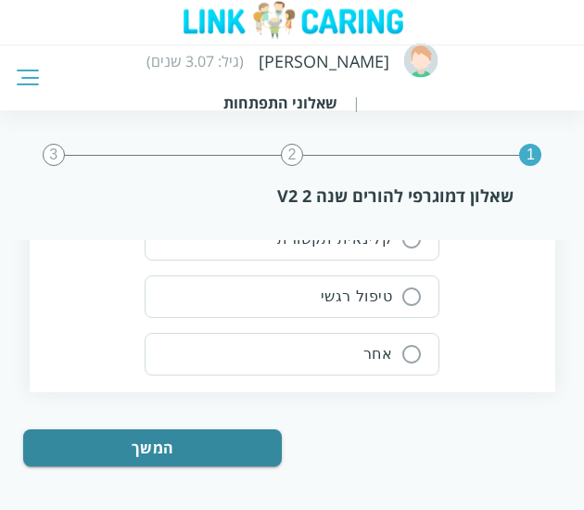
drag, startPoint x: 201, startPoint y: 467, endPoint x: 204, endPoint y: 424, distance: 43.7
click at [204, 429] on div "המשך" at bounding box center [198, 454] width 350 height 51
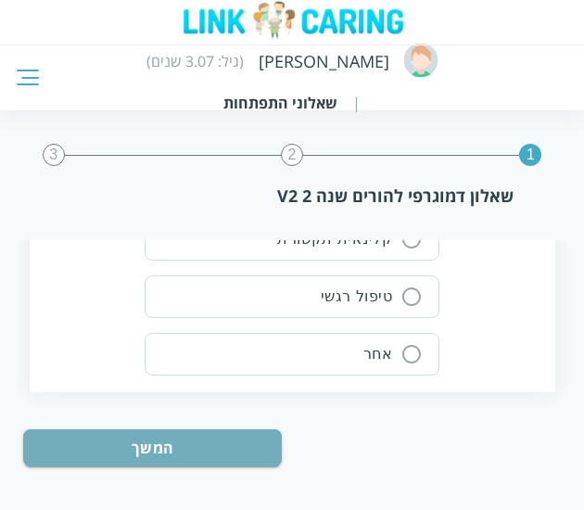
click at [204, 429] on button "המשך" at bounding box center [152, 447] width 259 height 37
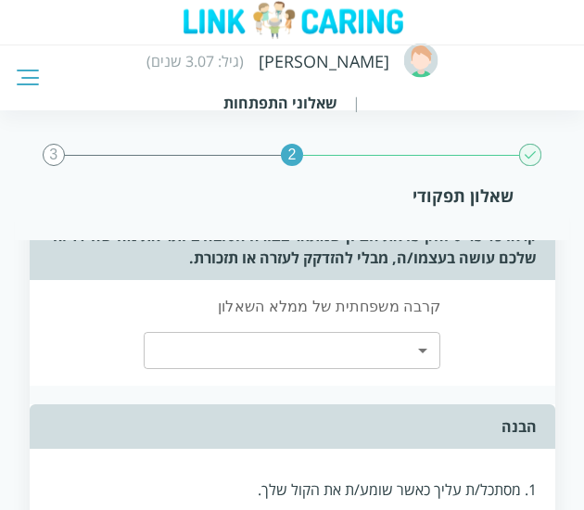
scroll to position [61, 0]
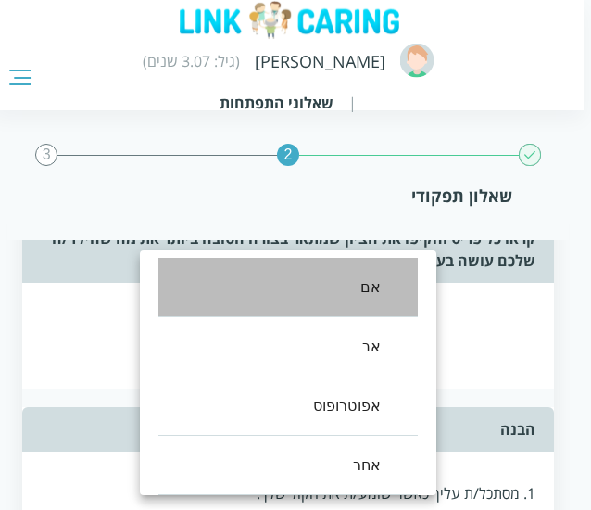
click at [394, 292] on li "אם" at bounding box center [289, 287] width 260 height 59
type input "0"
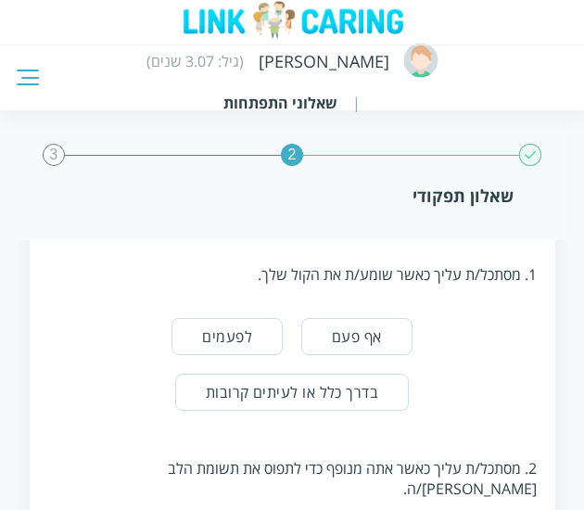
scroll to position [291, 0]
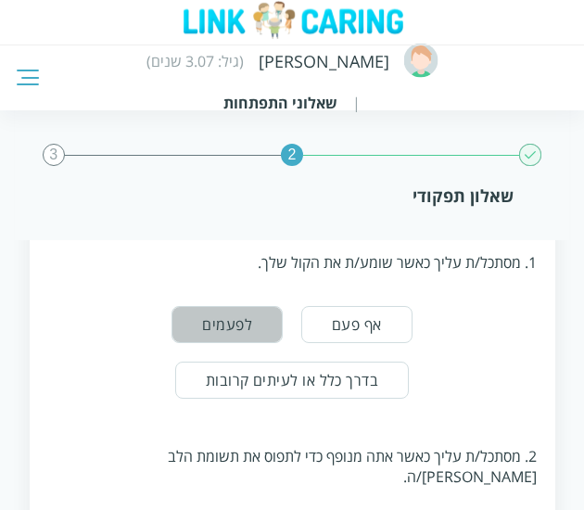
click at [283, 321] on button "לפעמים" at bounding box center [227, 324] width 111 height 37
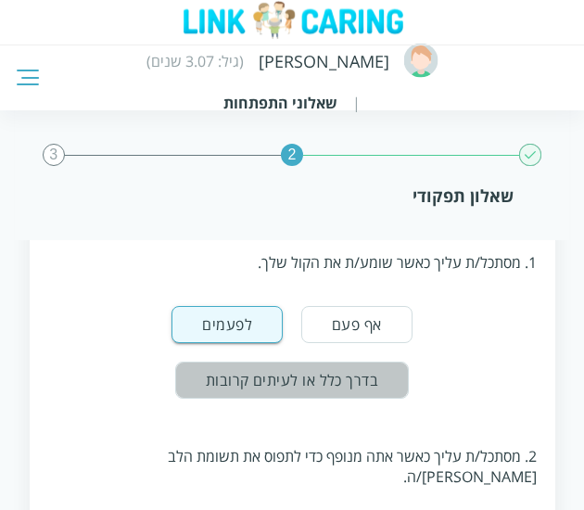
click at [224, 362] on button "בדרך כלל או לעיתים קרובות" at bounding box center [292, 380] width 234 height 37
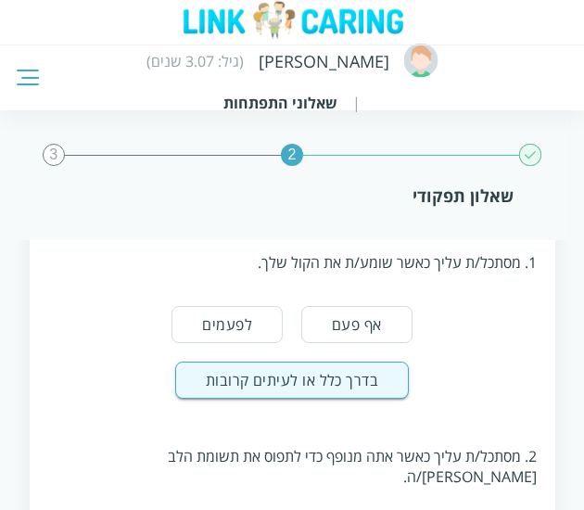
scroll to position [389, 0]
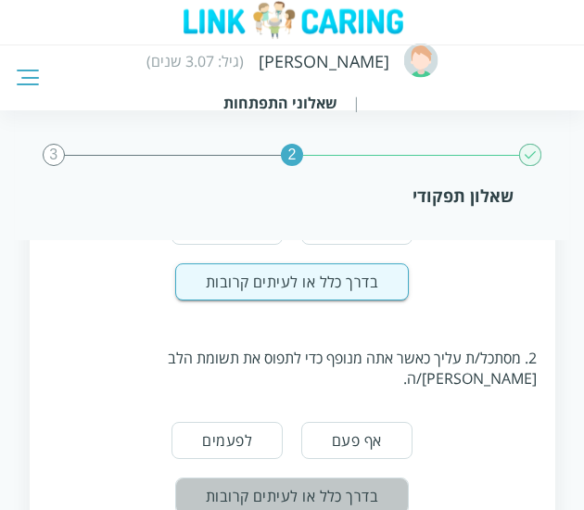
click at [248, 477] on button "בדרך כלל או לעיתים קרובות" at bounding box center [292, 495] width 234 height 37
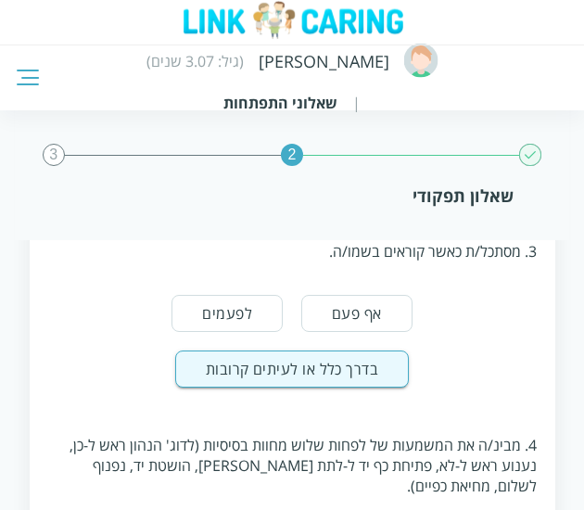
scroll to position [724, 0]
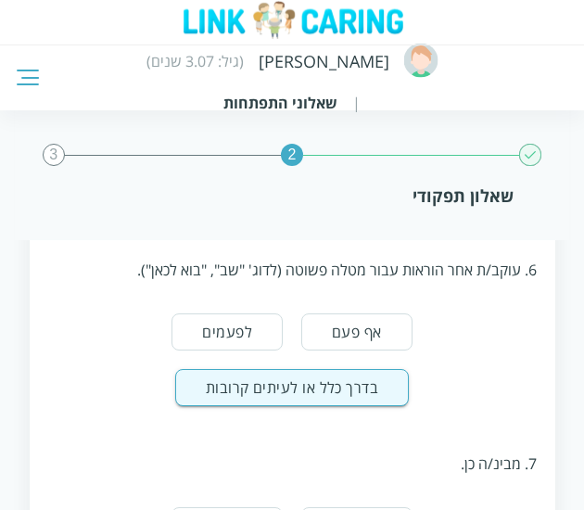
scroll to position [1363, 0]
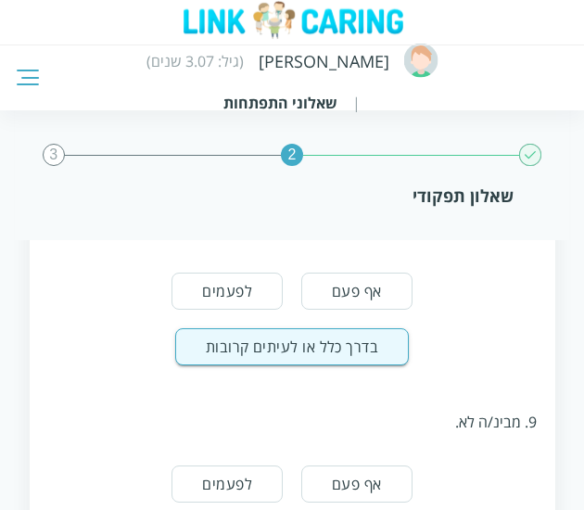
scroll to position [1765, 0]
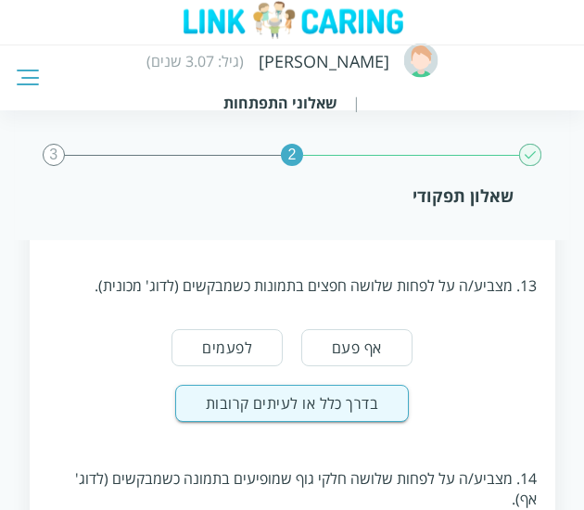
scroll to position [2729, 0]
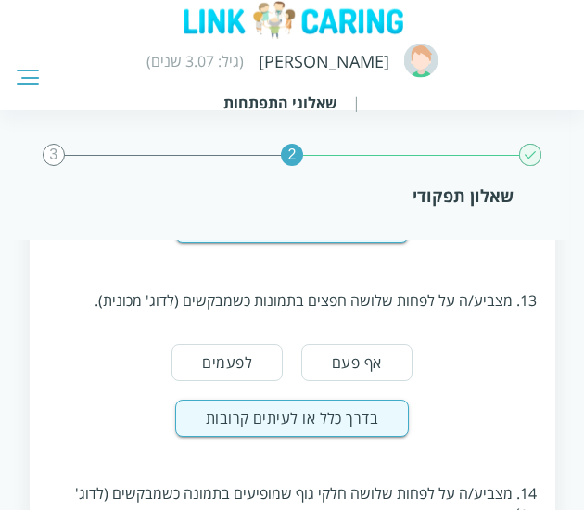
scroll to position [2677, 0]
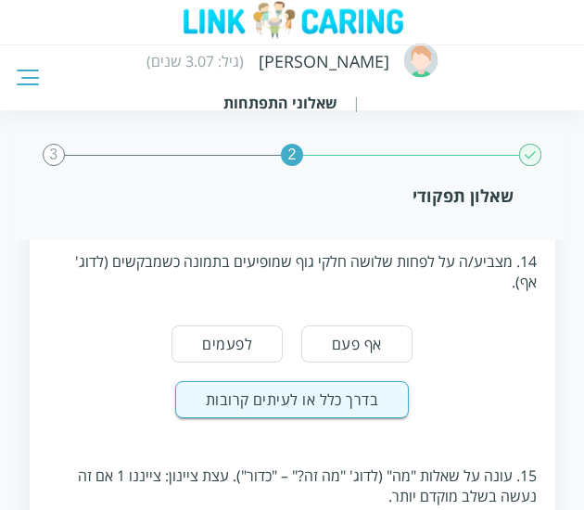
scroll to position [2981, 0]
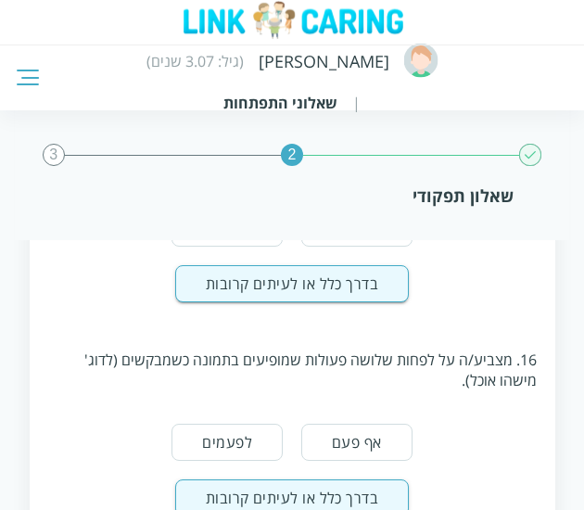
scroll to position [3241, 0]
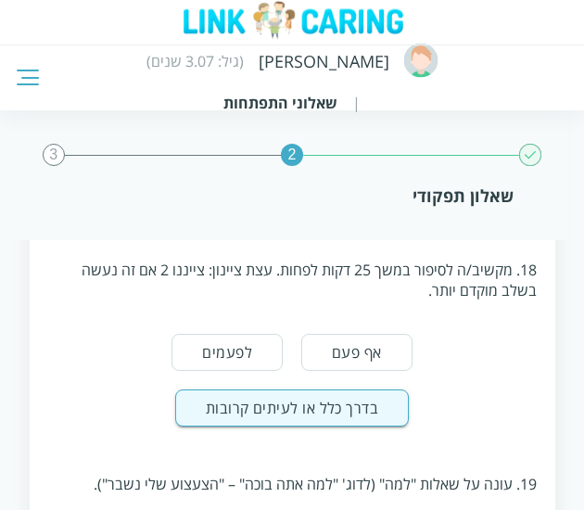
scroll to position [3742, 0]
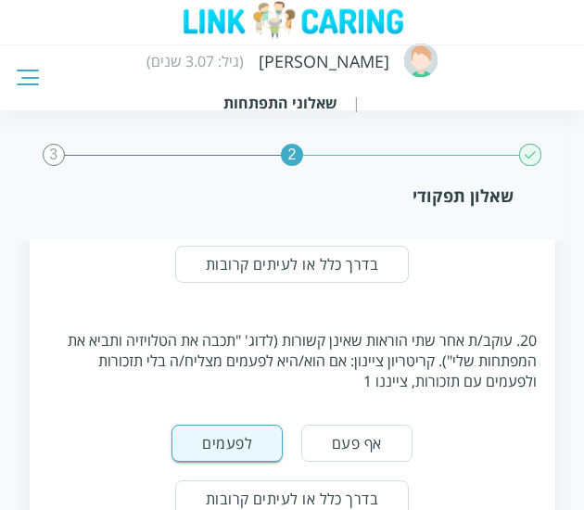
scroll to position [4075, 0]
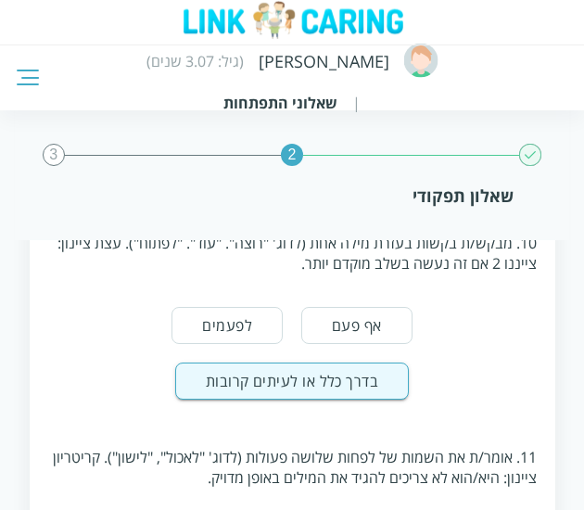
scroll to position [7020, 0]
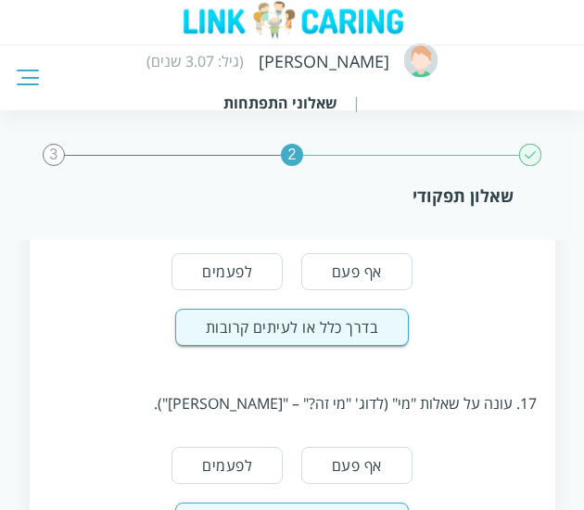
scroll to position [3406, 0]
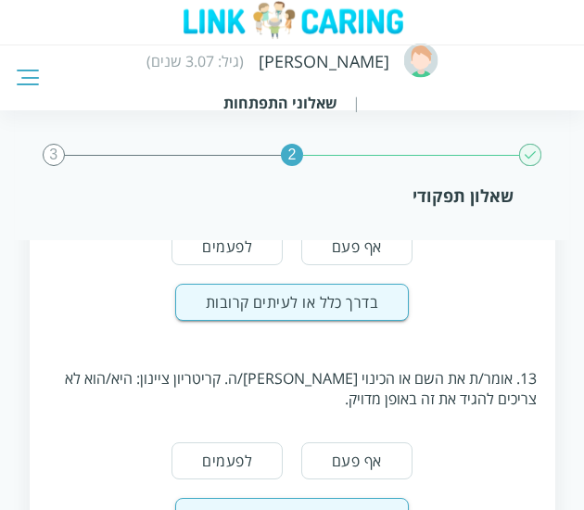
scroll to position [7938, 0]
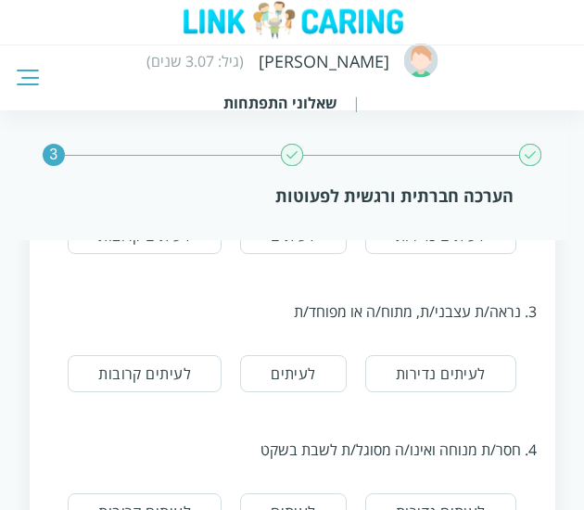
scroll to position [476, 0]
